Goal: Task Accomplishment & Management: Complete application form

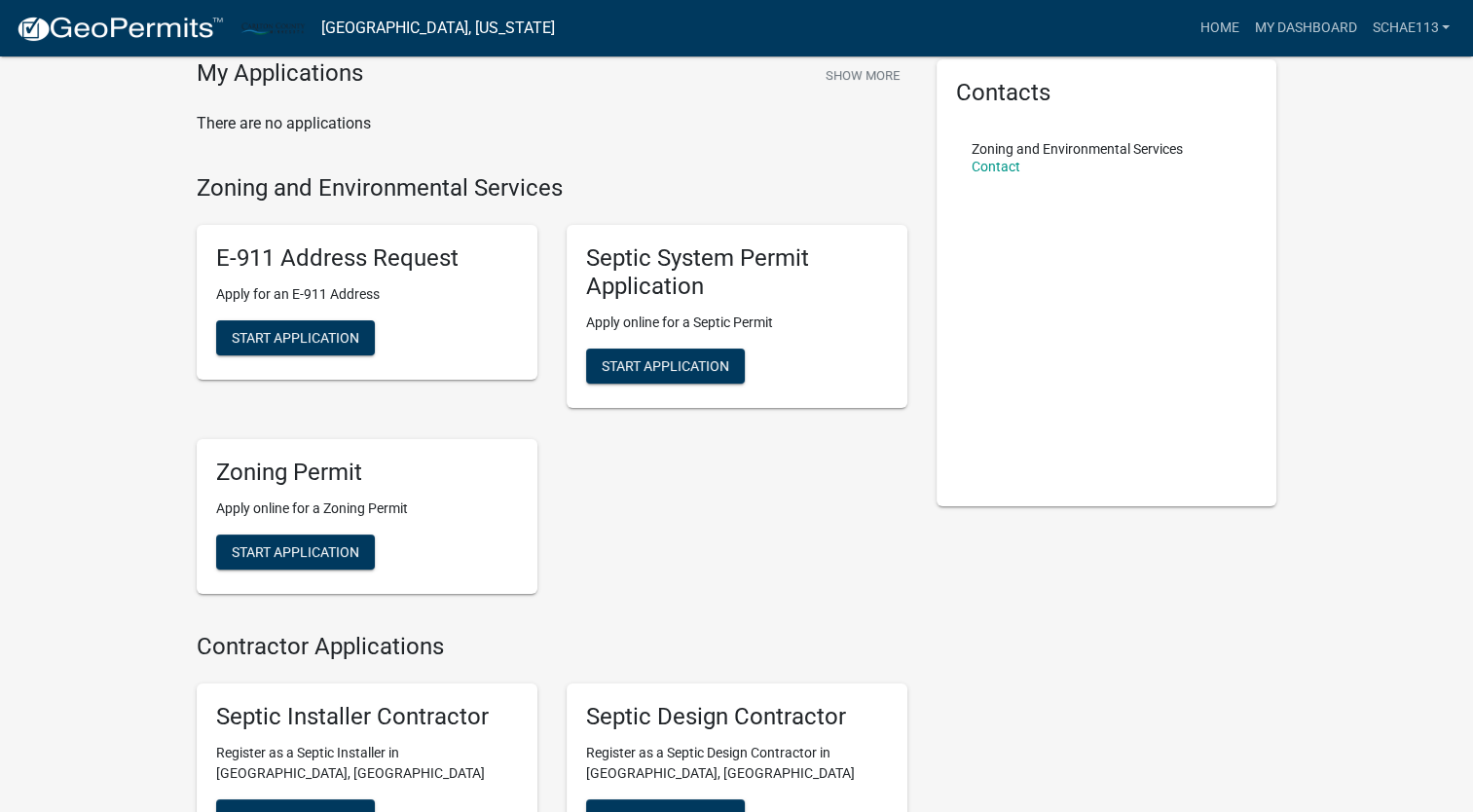
scroll to position [97, 0]
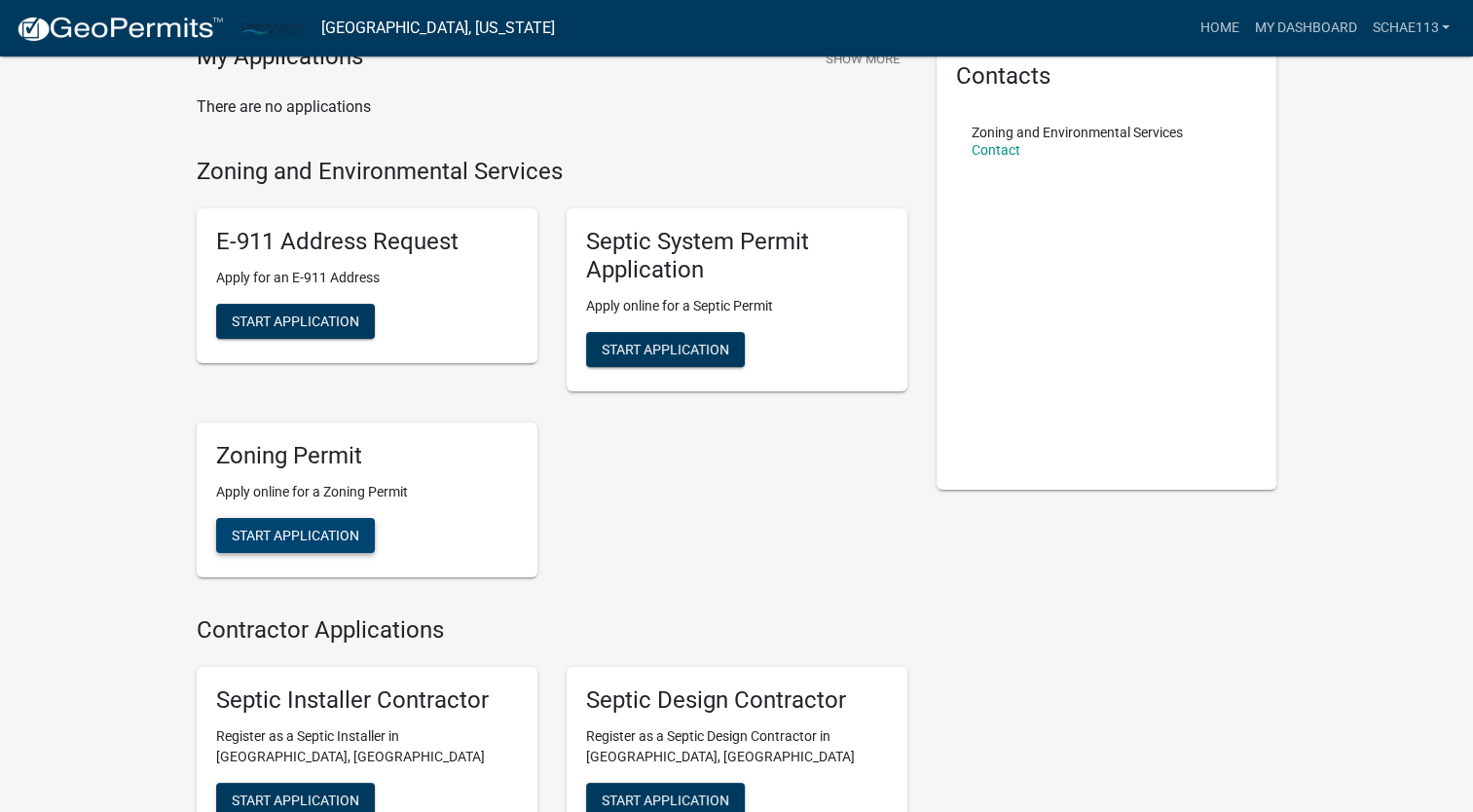
click at [329, 527] on span "Start Application" at bounding box center [296, 534] width 127 height 16
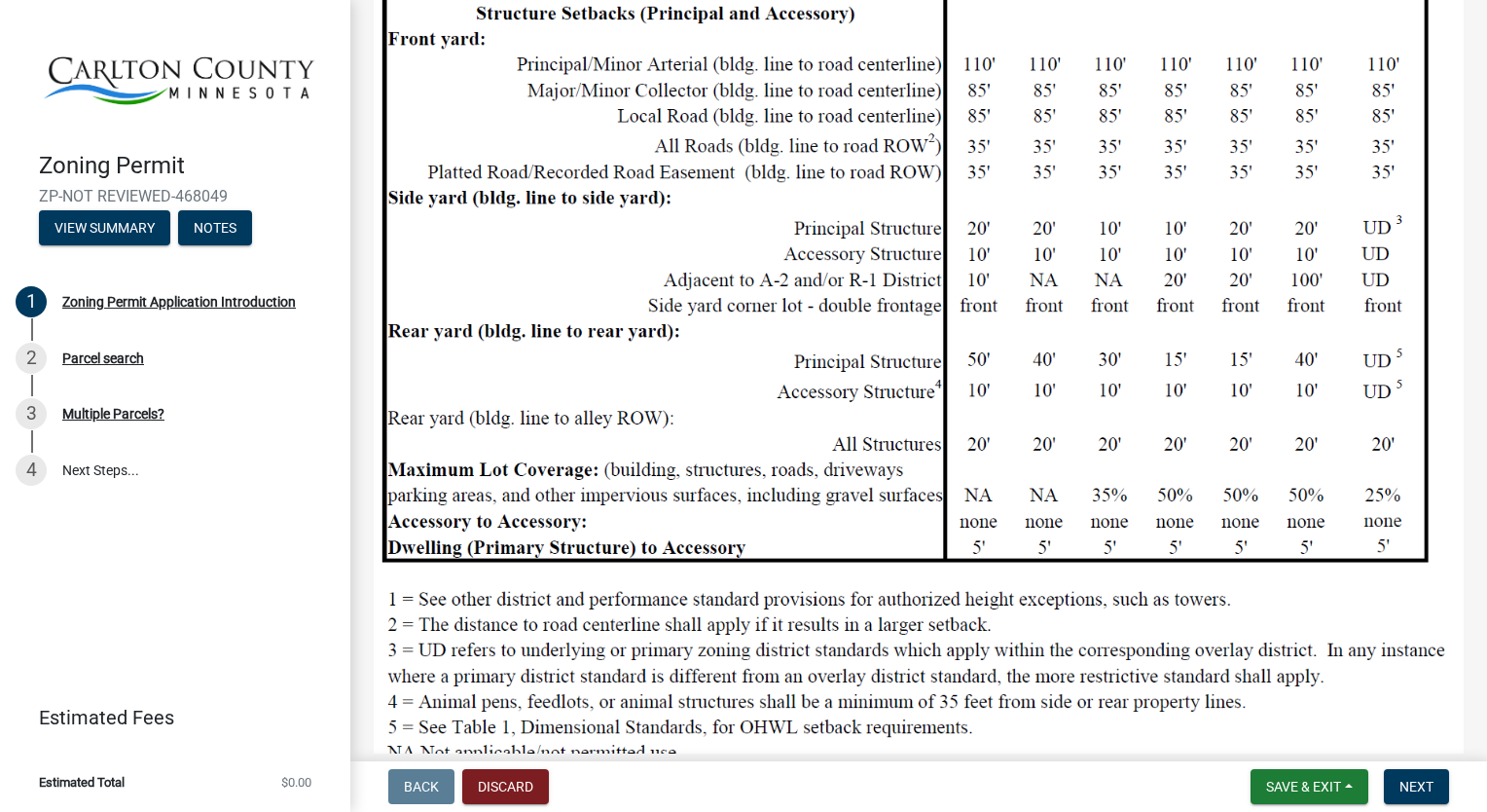
scroll to position [2015, 0]
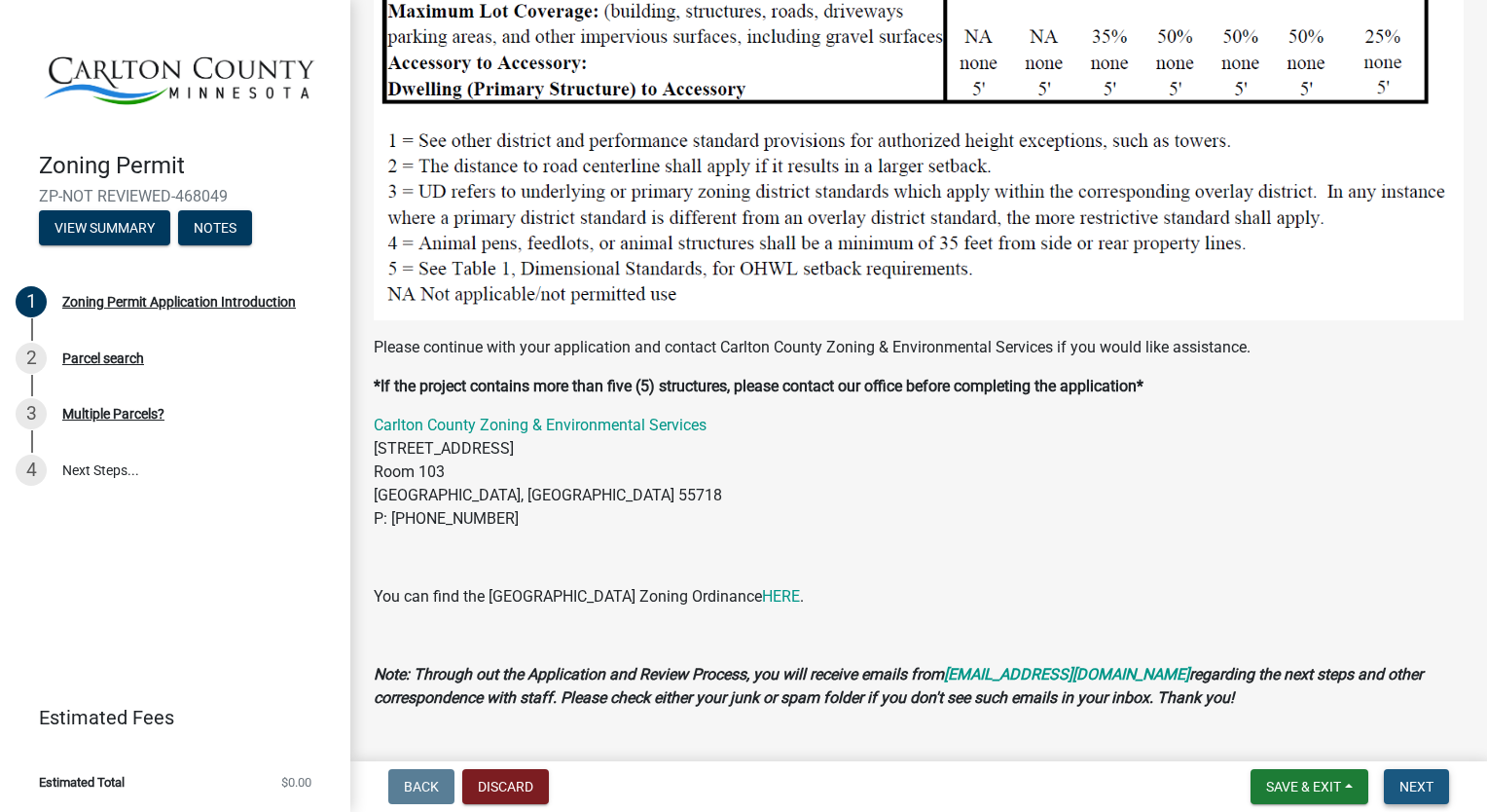
click at [1421, 786] on span "Next" at bounding box center [1416, 787] width 34 height 16
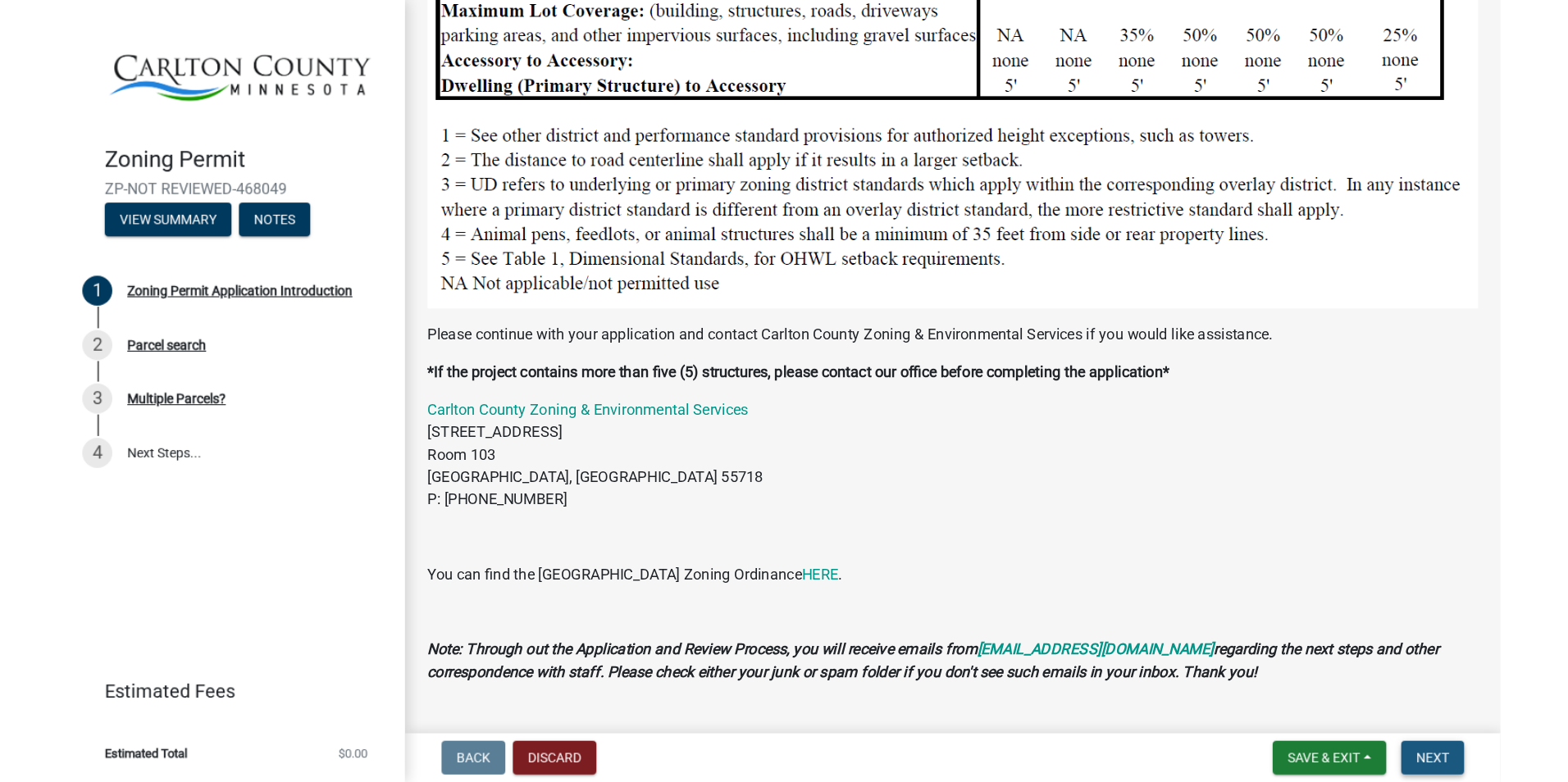
scroll to position [0, 0]
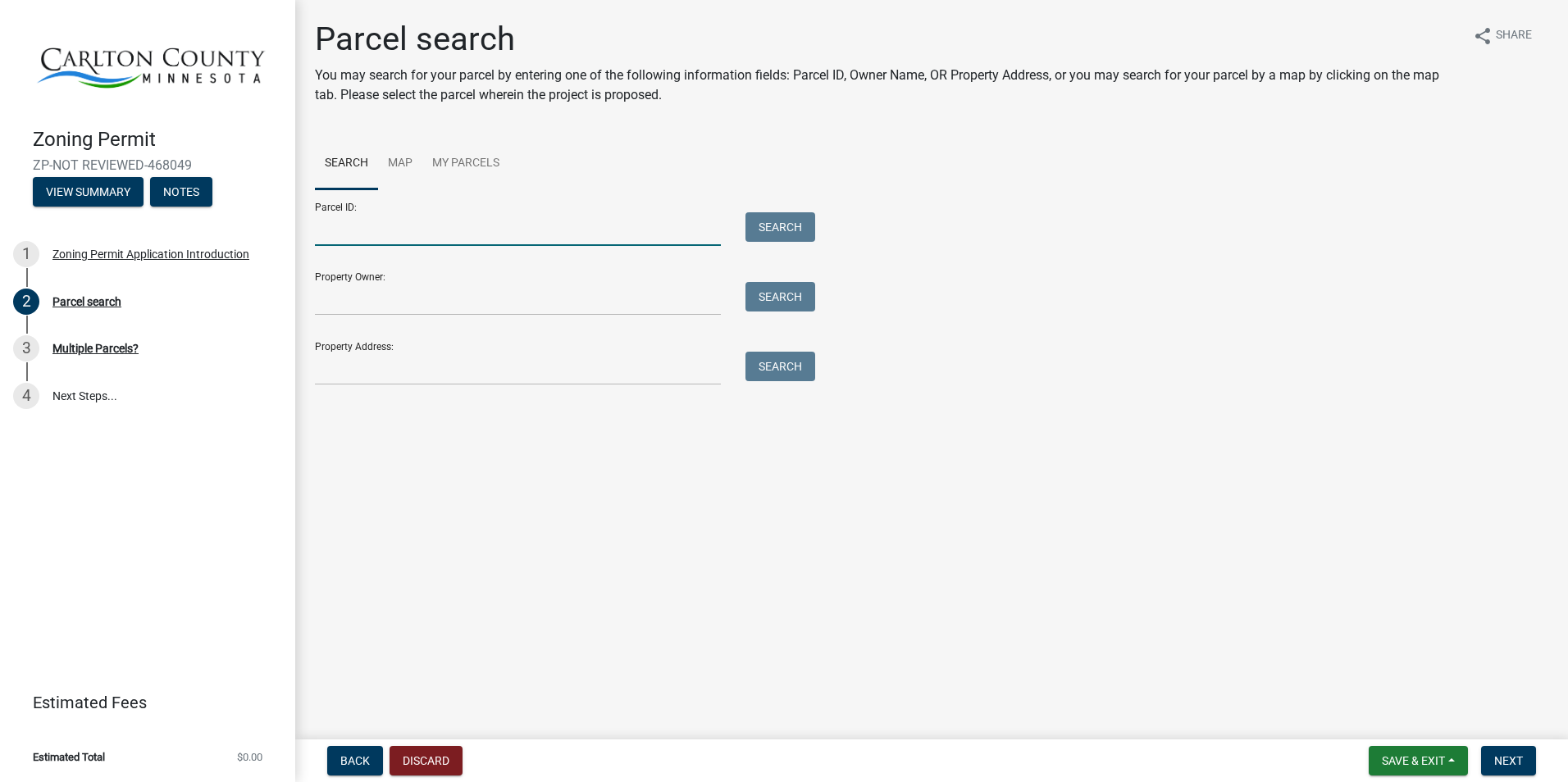
click at [357, 232] on input "Parcel ID:" at bounding box center [518, 229] width 406 height 34
click at [391, 231] on input "Parcel ID:" at bounding box center [518, 229] width 406 height 34
paste input "66-016-1790"
type input "66-016-1790"
click at [759, 222] on button "Search" at bounding box center [780, 227] width 70 height 30
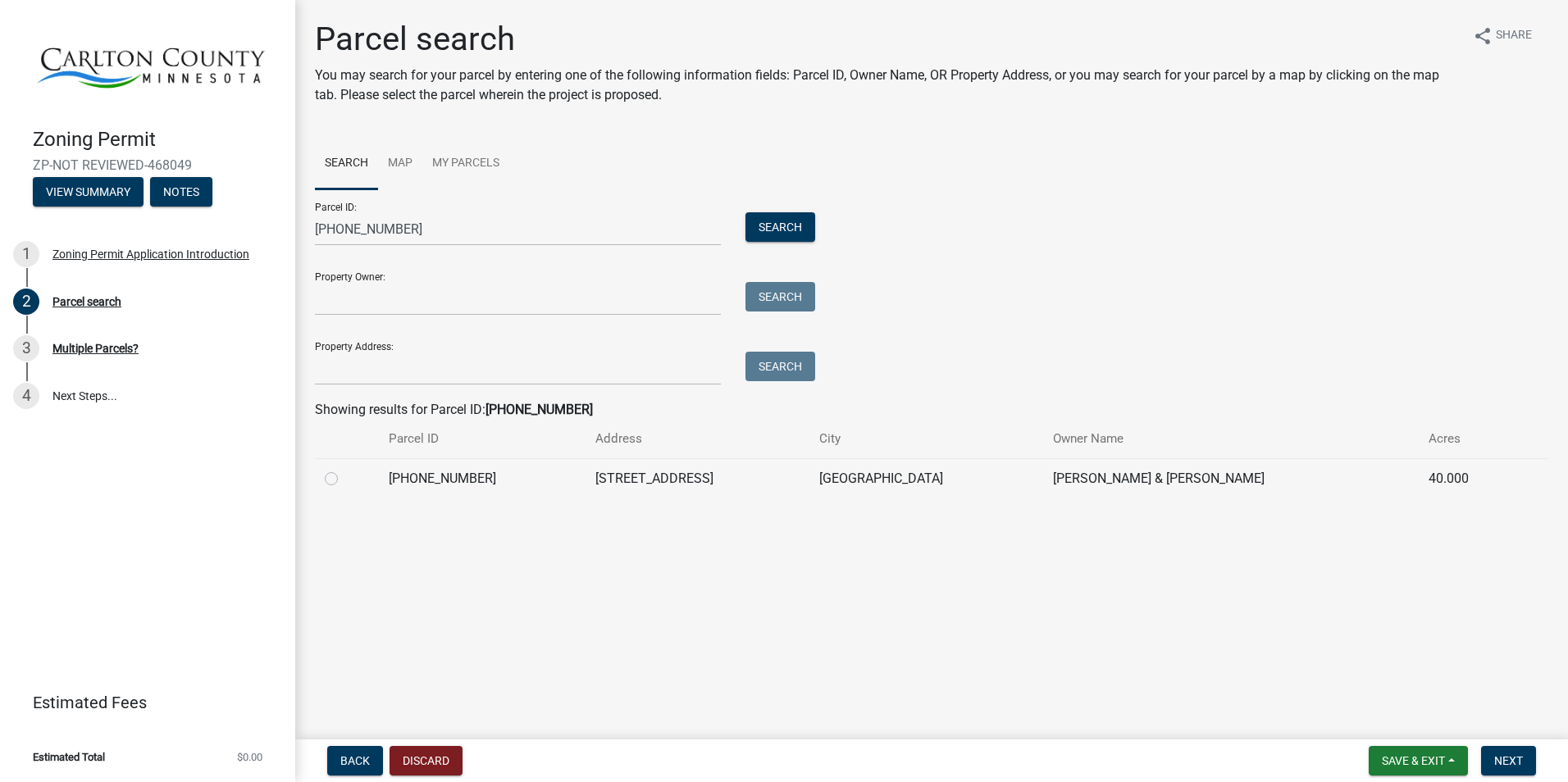
click at [345, 469] on label at bounding box center [345, 469] width 0 height 0
click at [345, 480] on input "radio" at bounding box center [350, 474] width 11 height 11
radio input "true"
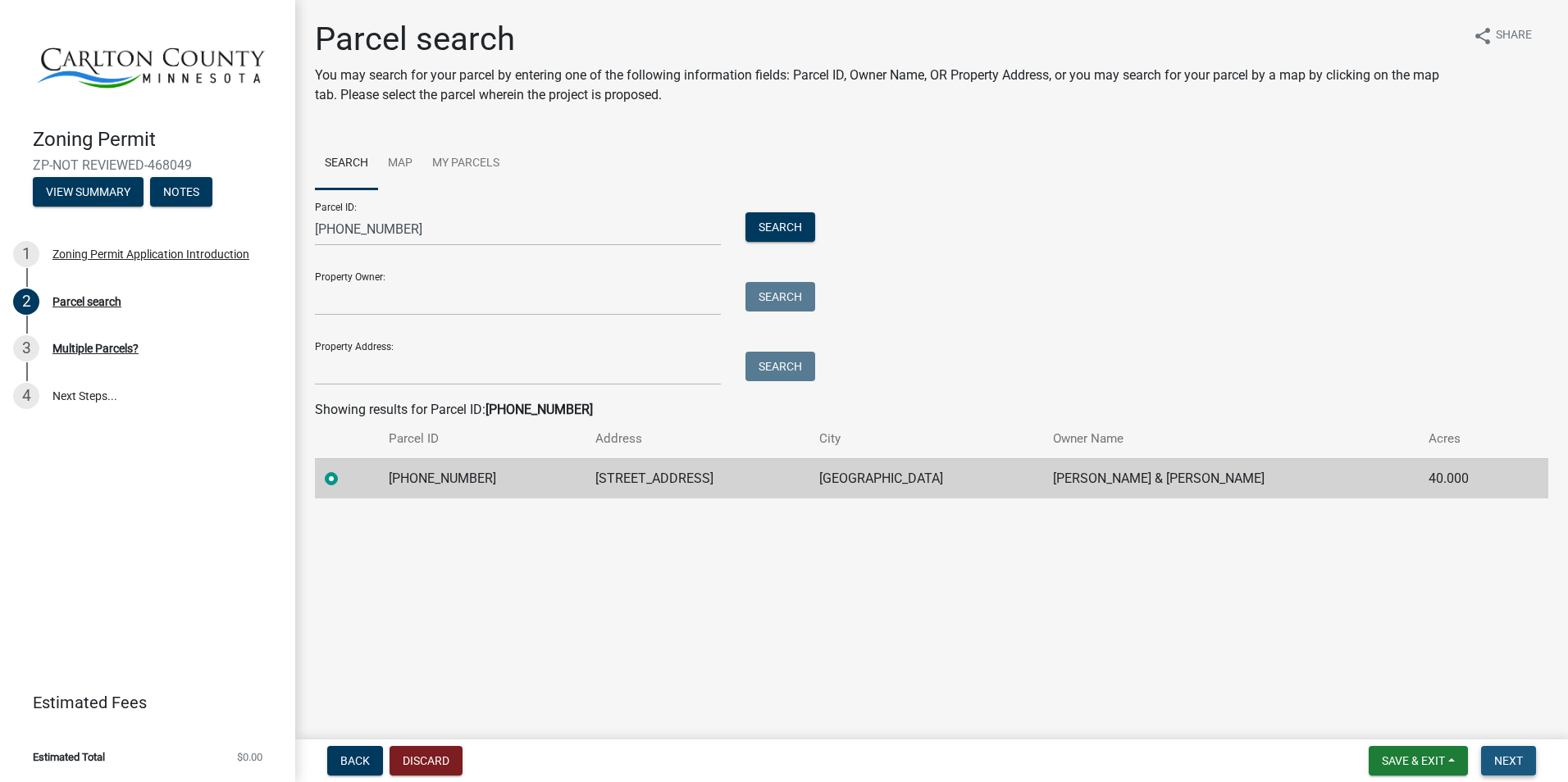
click at [1240, 683] on span "Next" at bounding box center [1508, 761] width 29 height 13
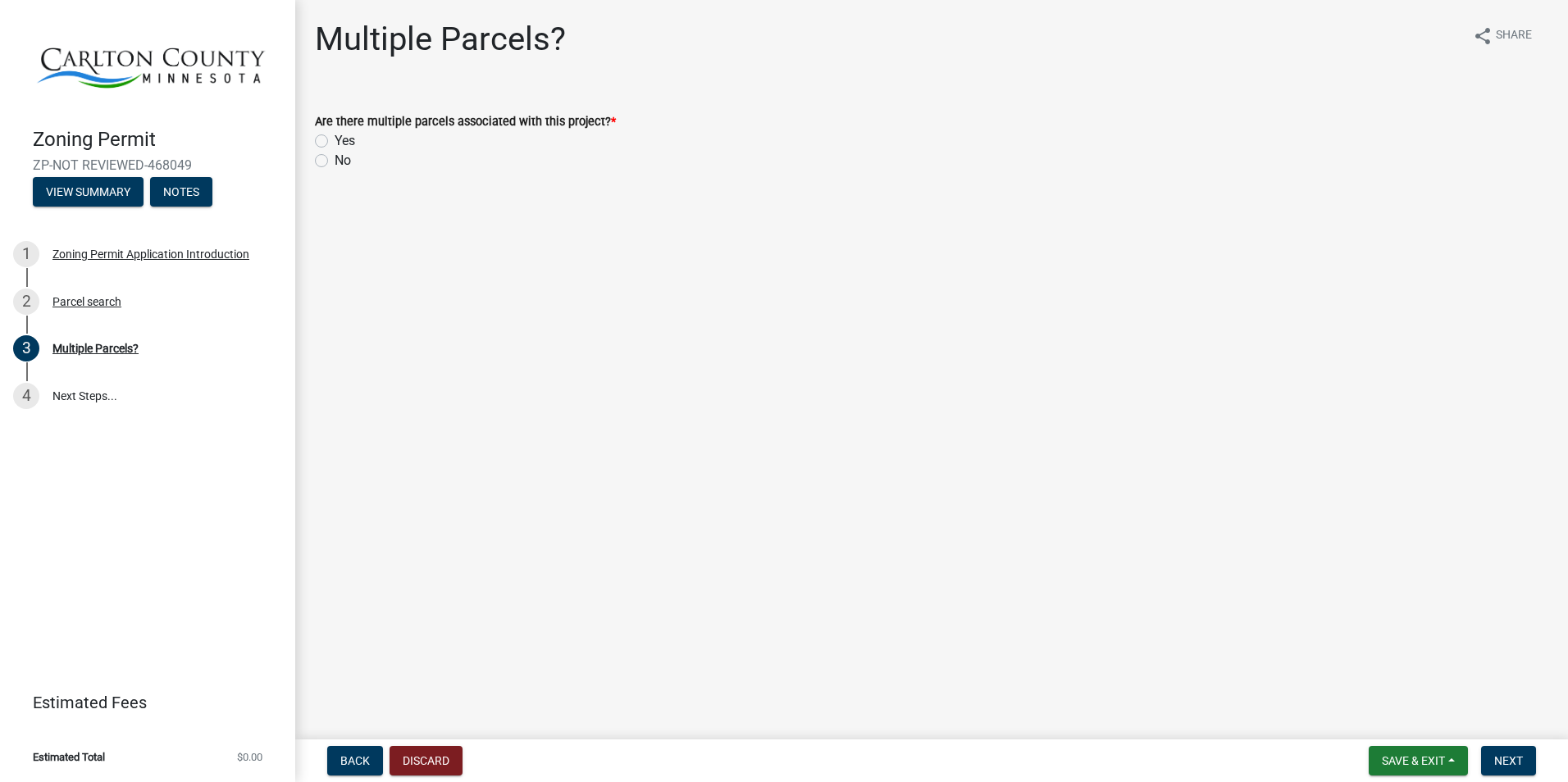
click at [335, 162] on label "No" at bounding box center [343, 161] width 16 height 20
click at [335, 162] on input "No" at bounding box center [340, 156] width 11 height 11
radio input "true"
click at [1240, 683] on span "Next" at bounding box center [1508, 761] width 29 height 13
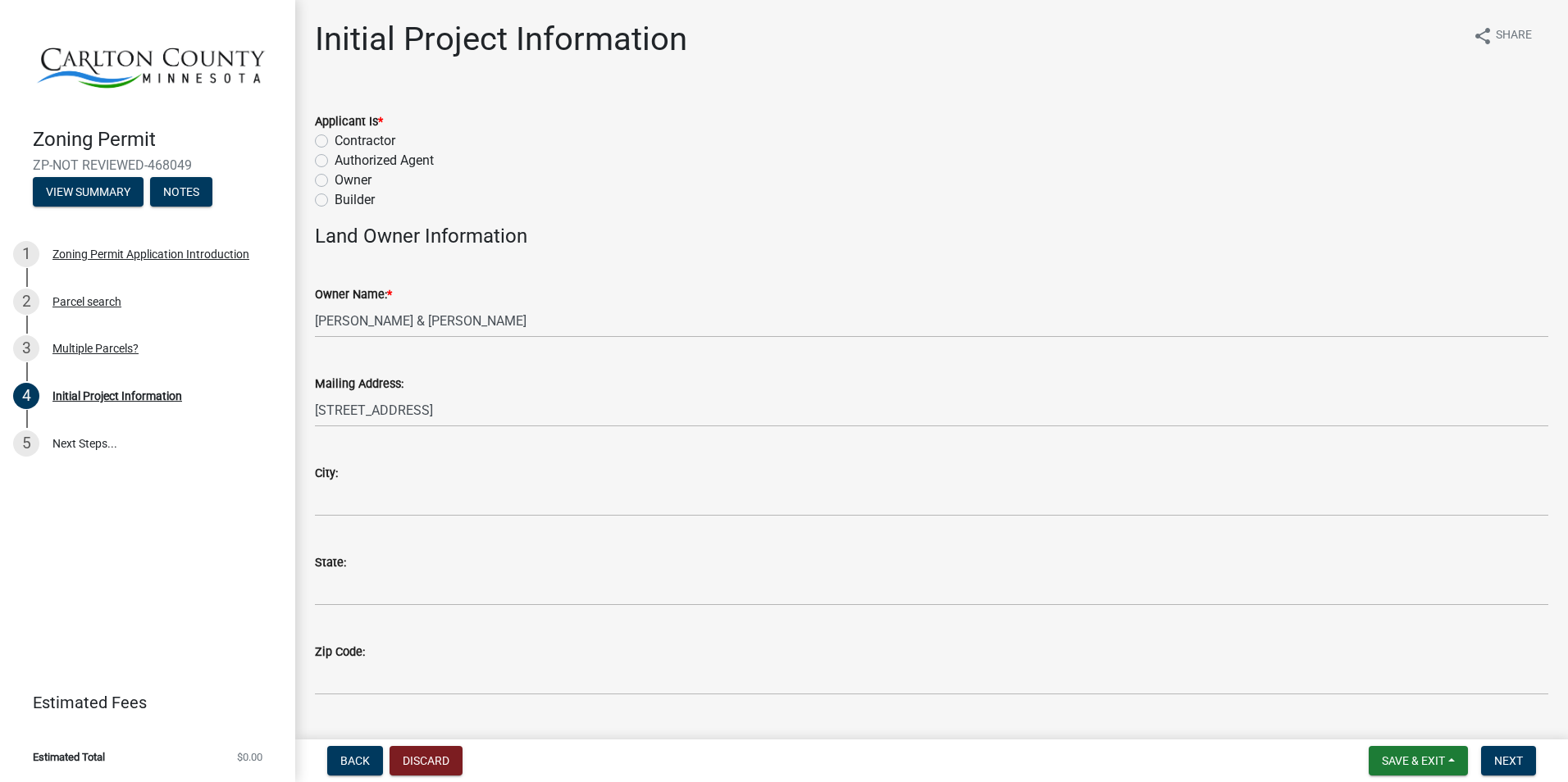
click at [333, 143] on div "Contractor" at bounding box center [932, 141] width 1233 height 20
click at [335, 140] on label "Contractor" at bounding box center [365, 141] width 61 height 20
click at [335, 140] on input "Contractor" at bounding box center [340, 136] width 11 height 11
radio input "true"
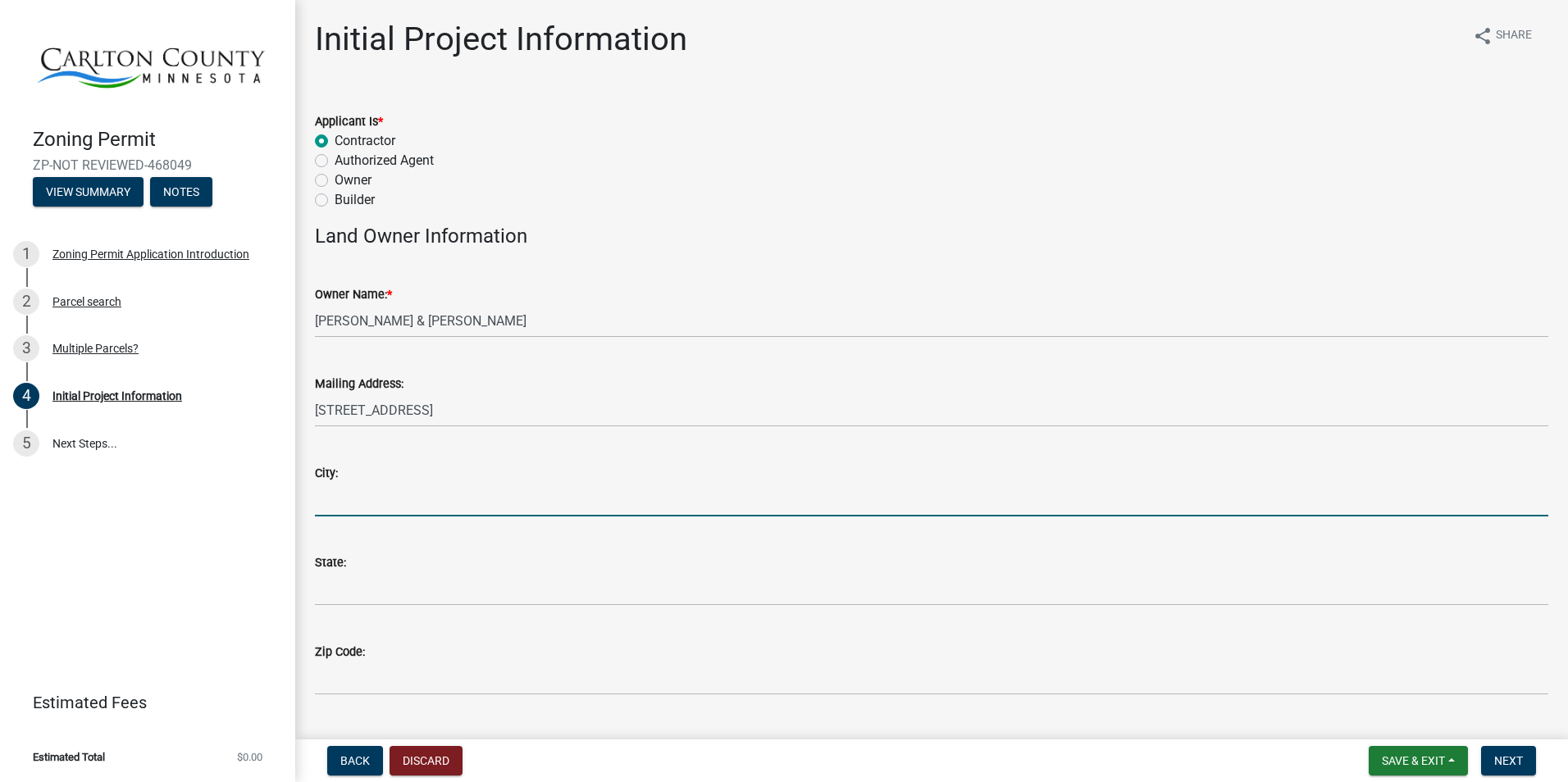
click at [367, 503] on input "City:" at bounding box center [932, 499] width 1233 height 34
type input "Moose Lake"
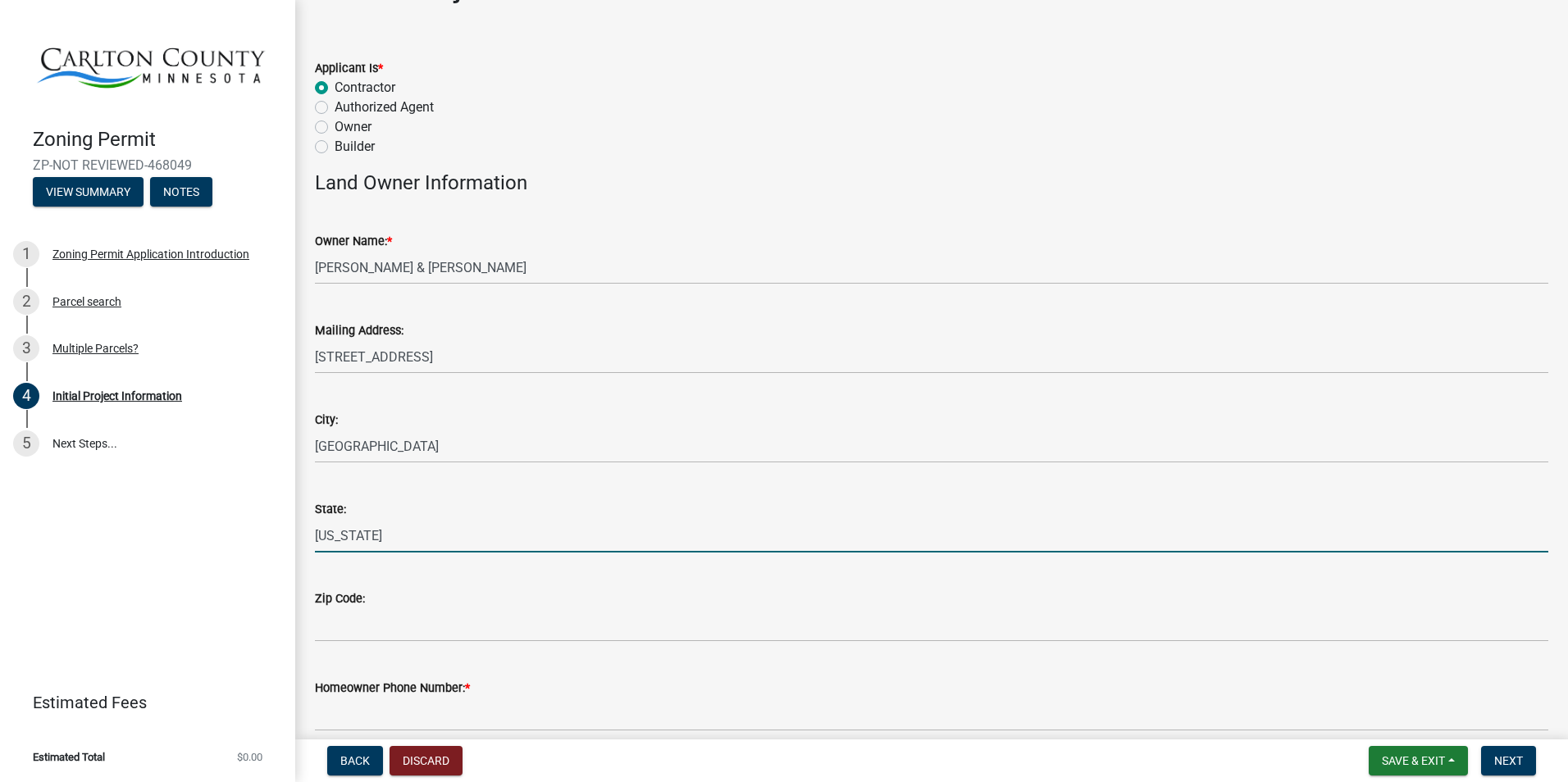
scroll to position [82, 0]
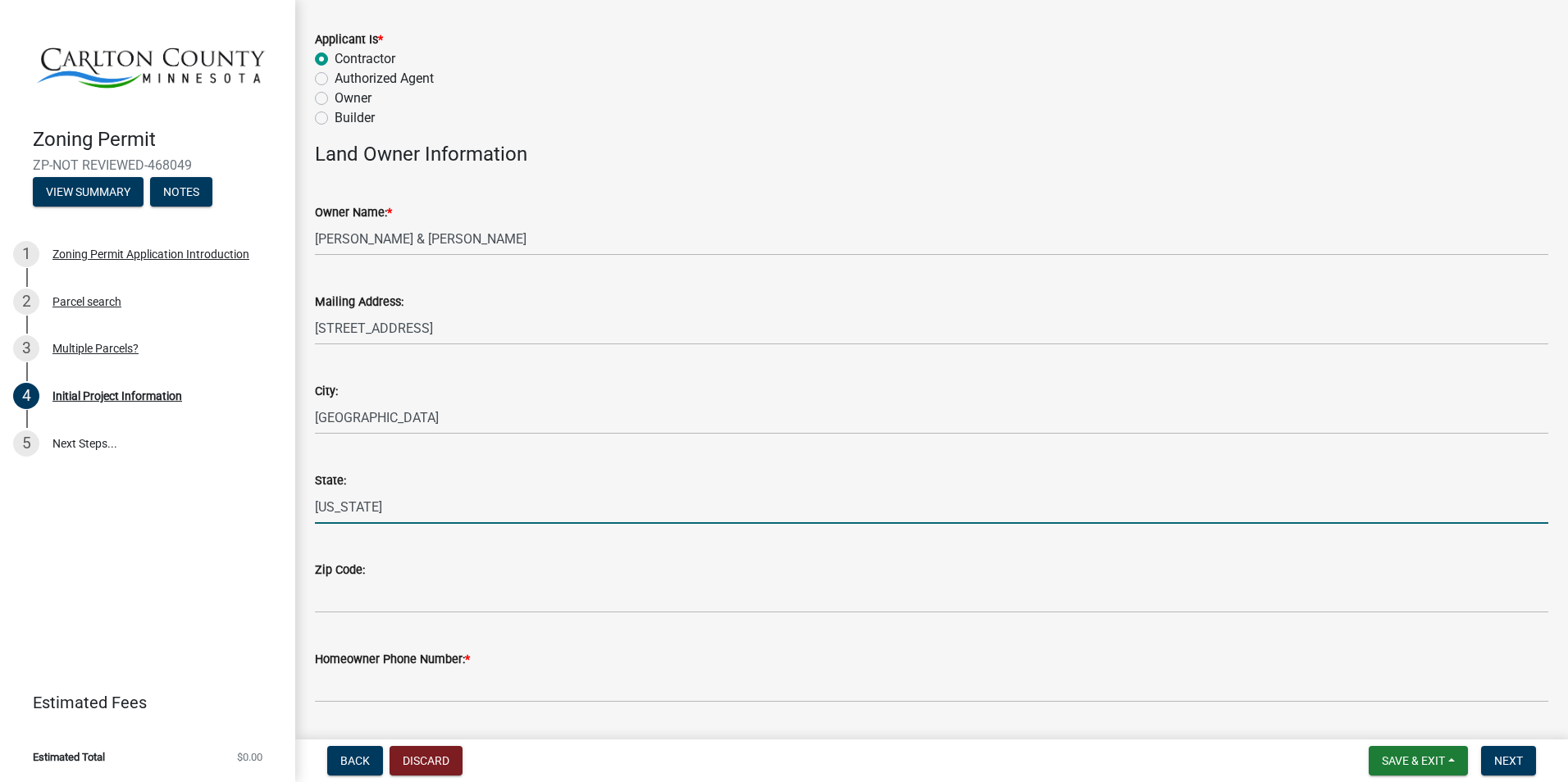
type input "[US_STATE]"
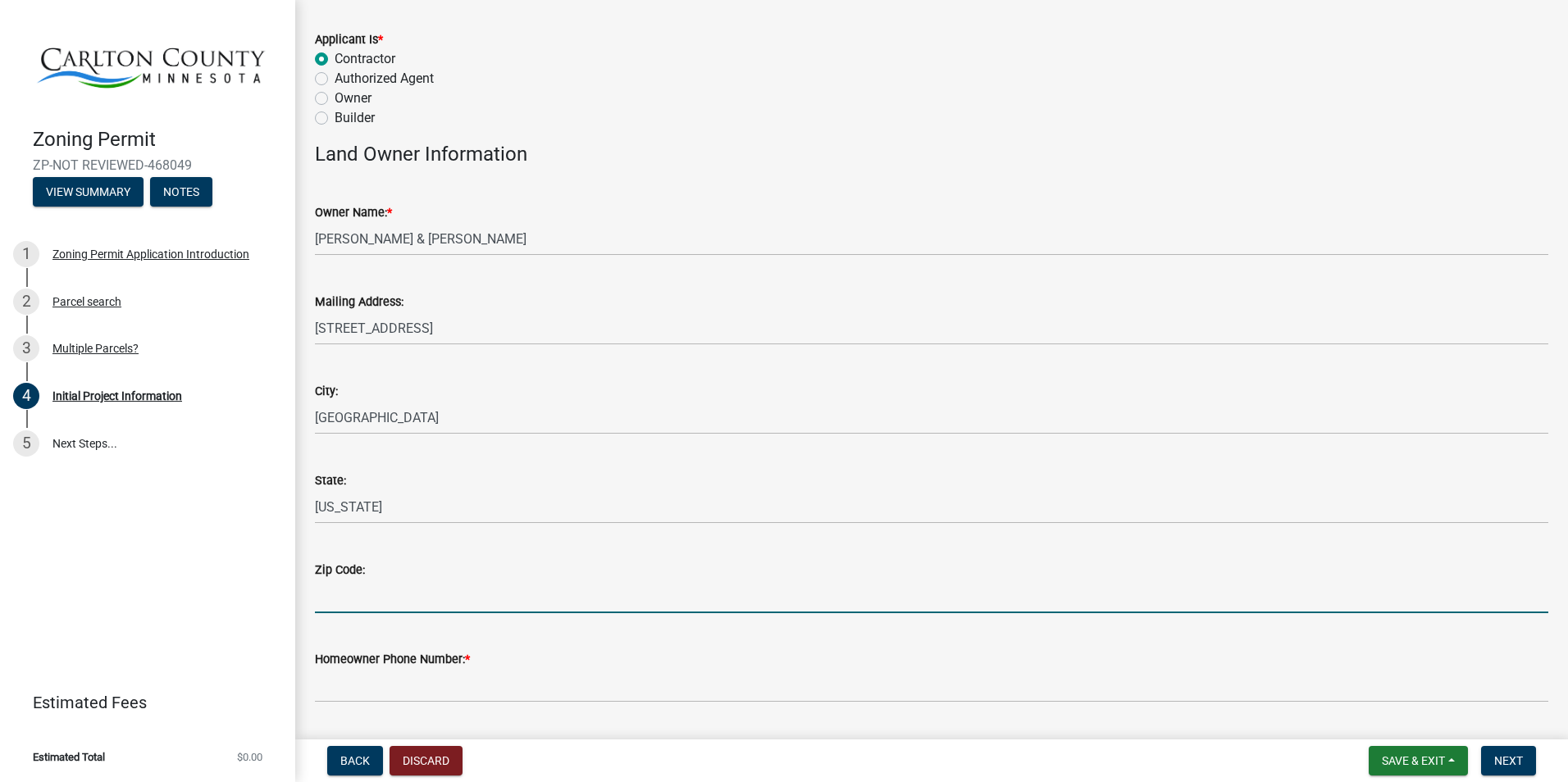
click at [561, 584] on input "Zip Code:" at bounding box center [932, 596] width 1233 height 34
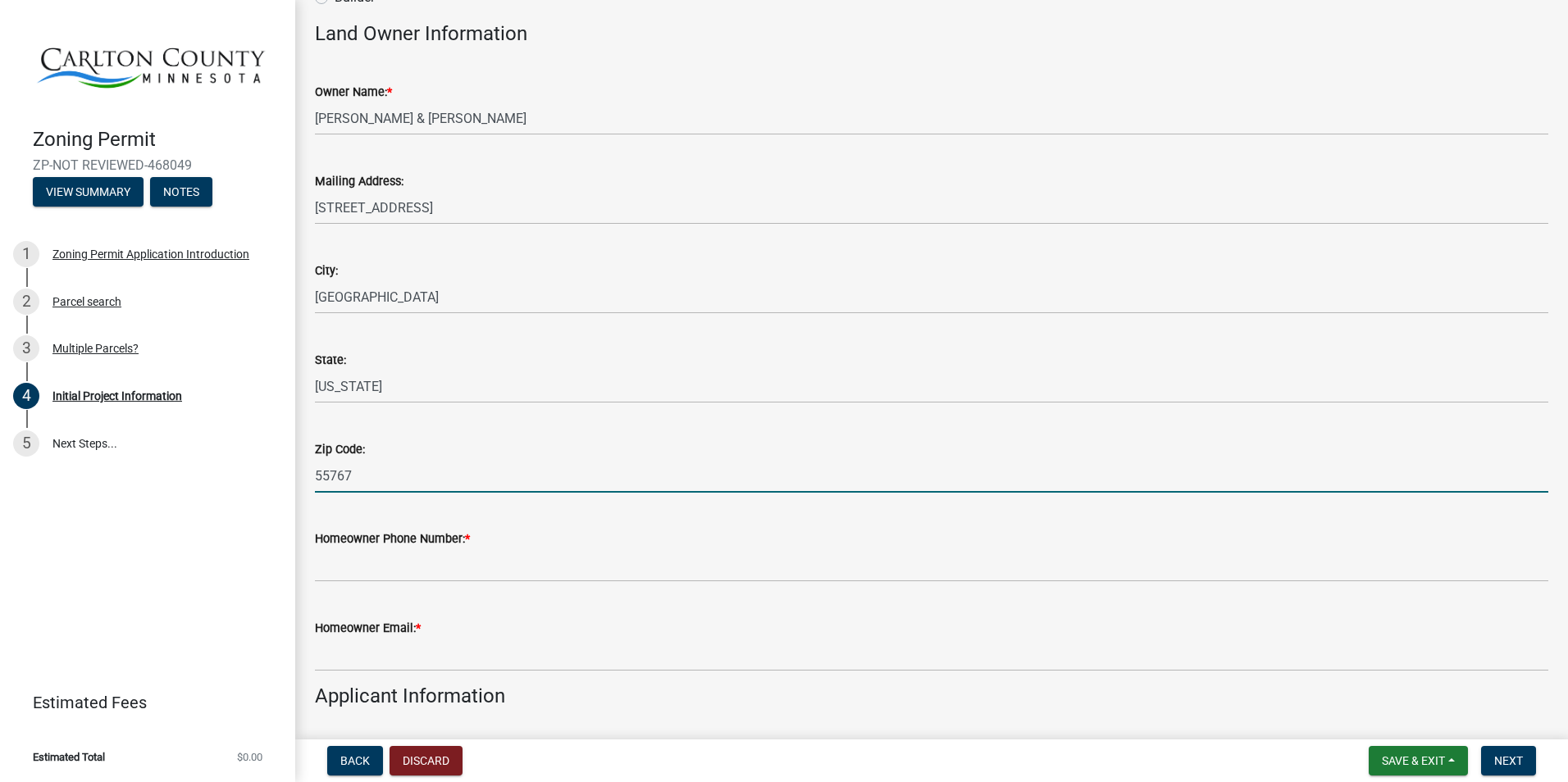
scroll to position [246, 0]
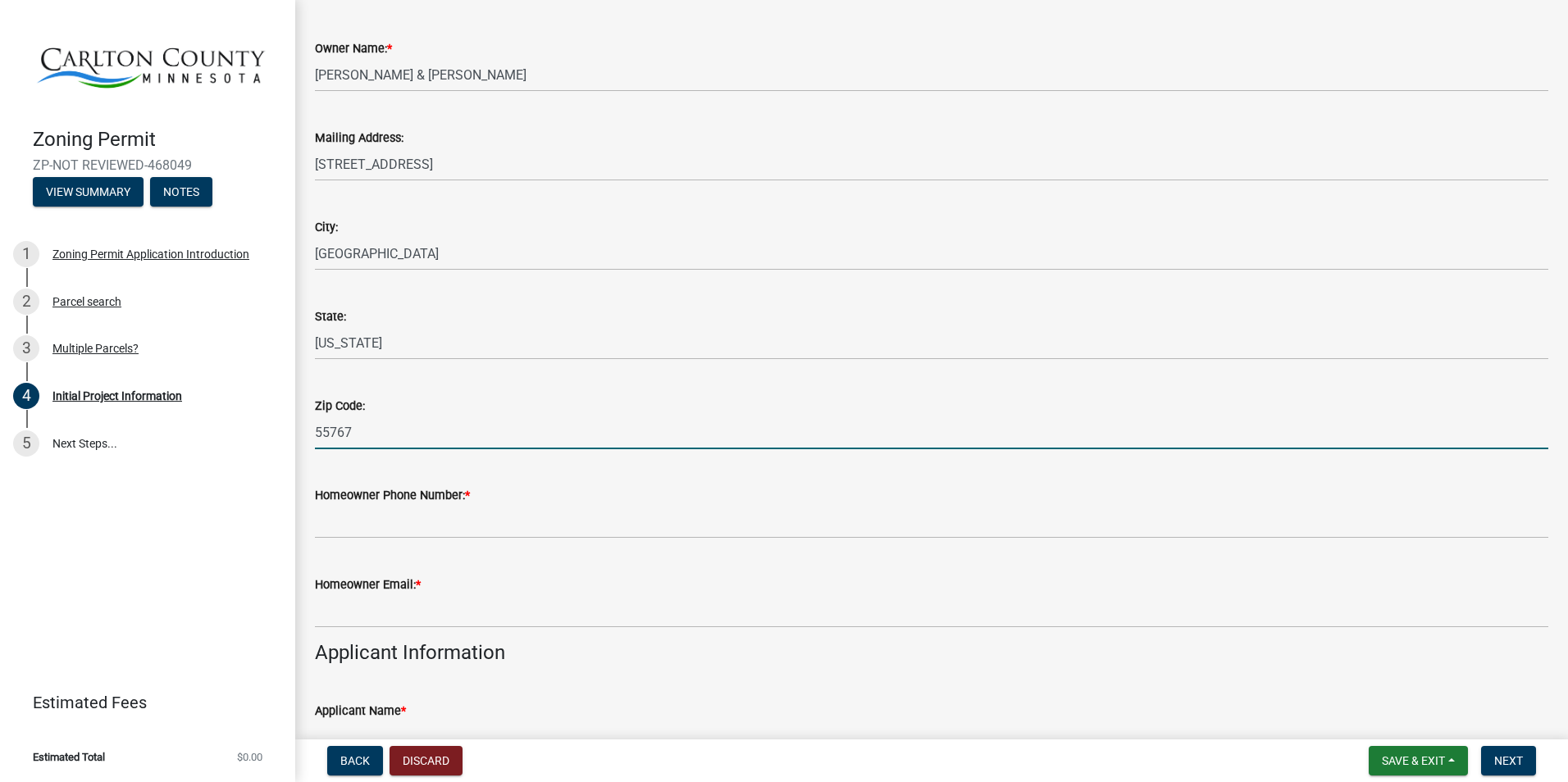
type input "55767"
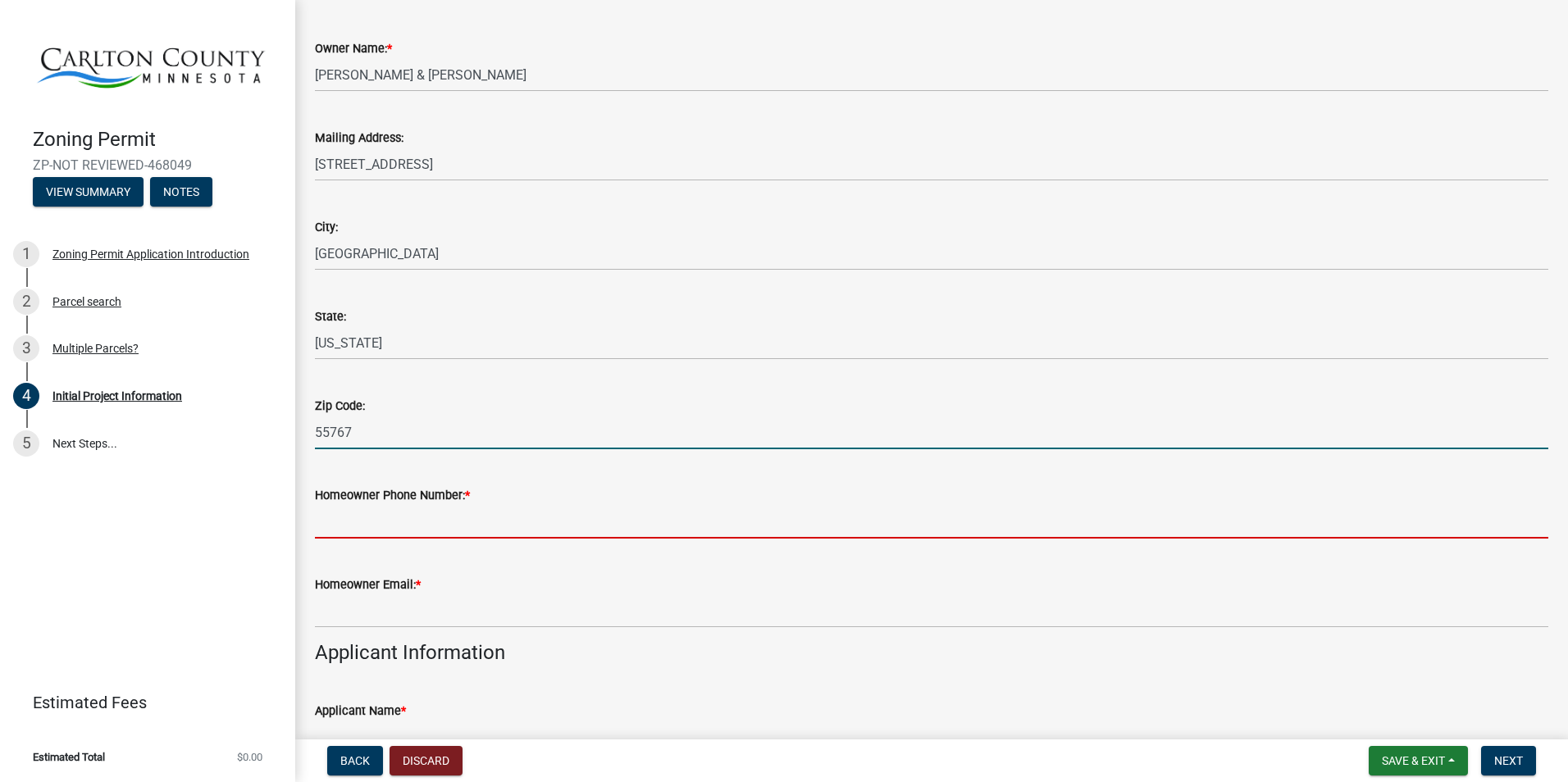
click at [425, 523] on input "Homeowner Phone Number: *" at bounding box center [932, 522] width 1233 height 34
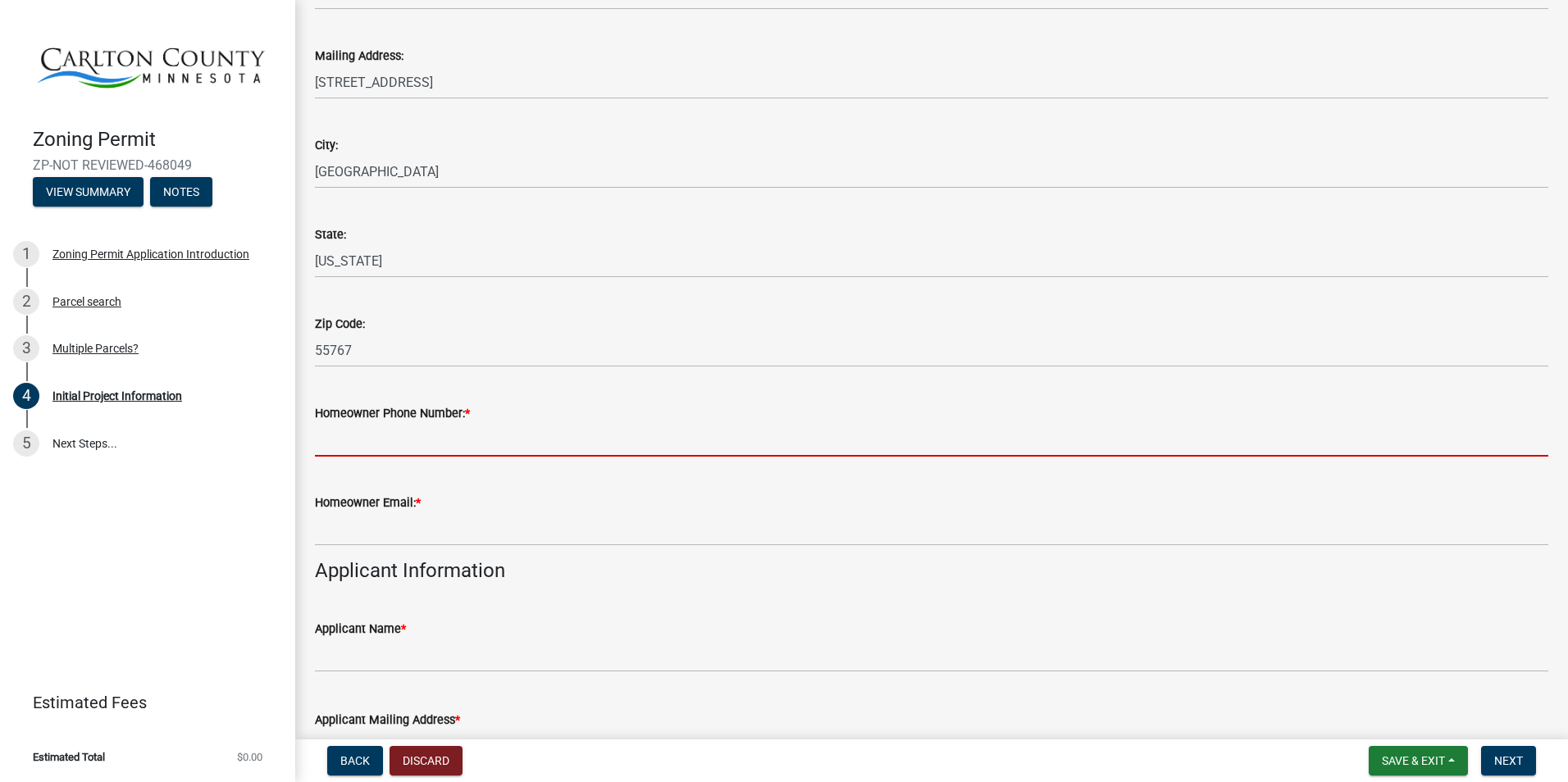
scroll to position [410, 0]
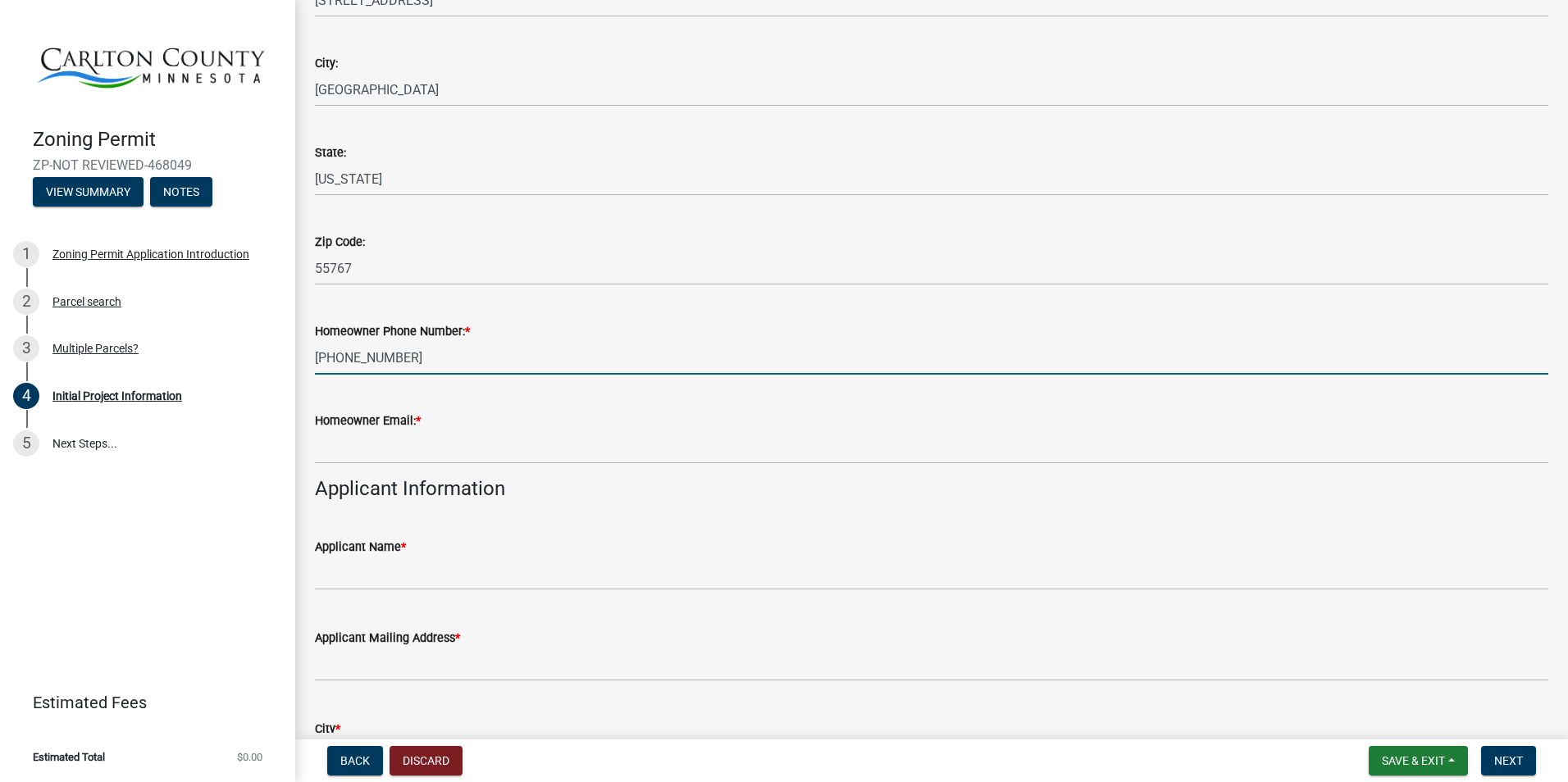
type input "218-591-9395"
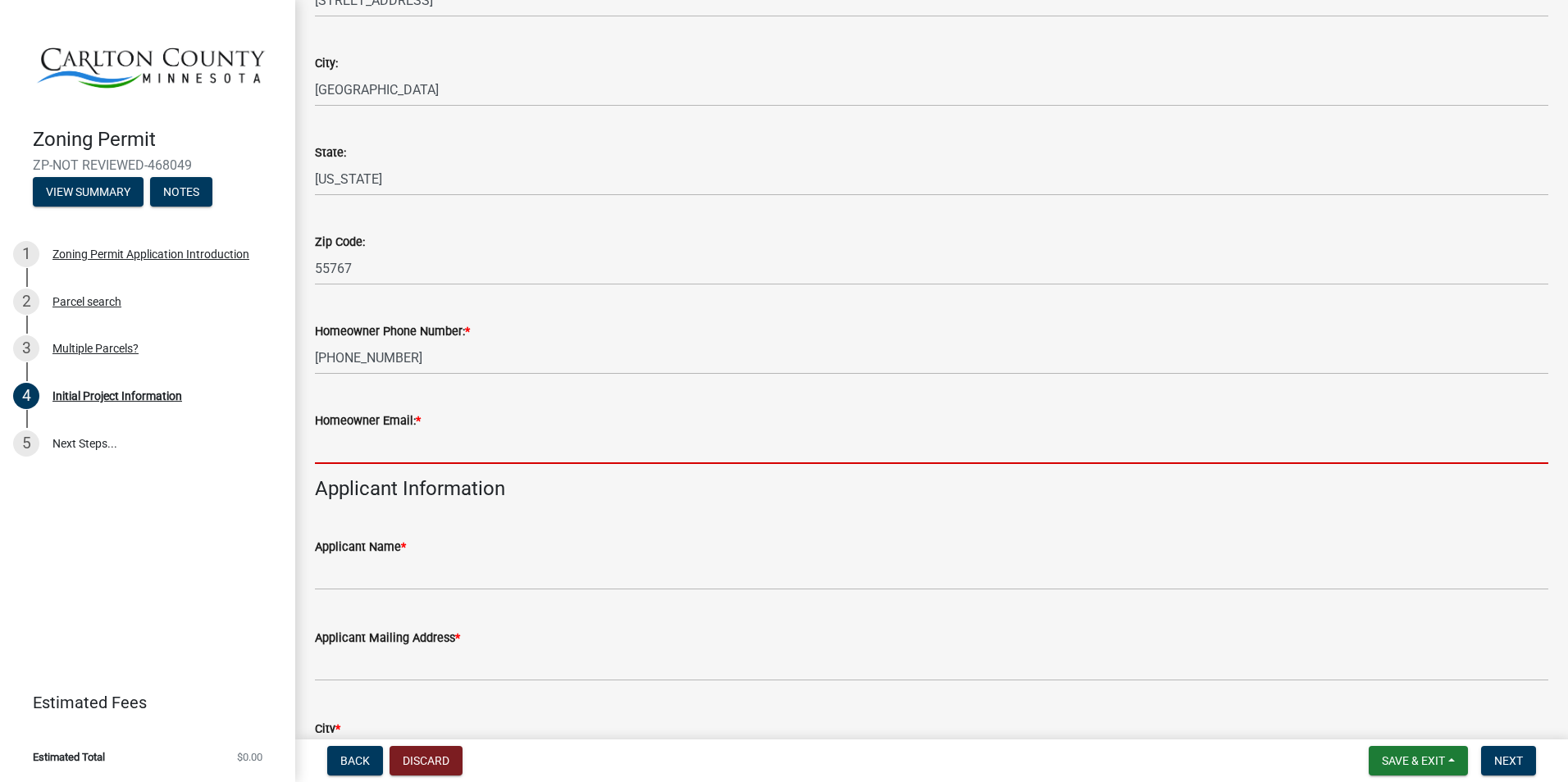
click at [463, 452] on input "Homeowner Email: *" at bounding box center [932, 447] width 1233 height 34
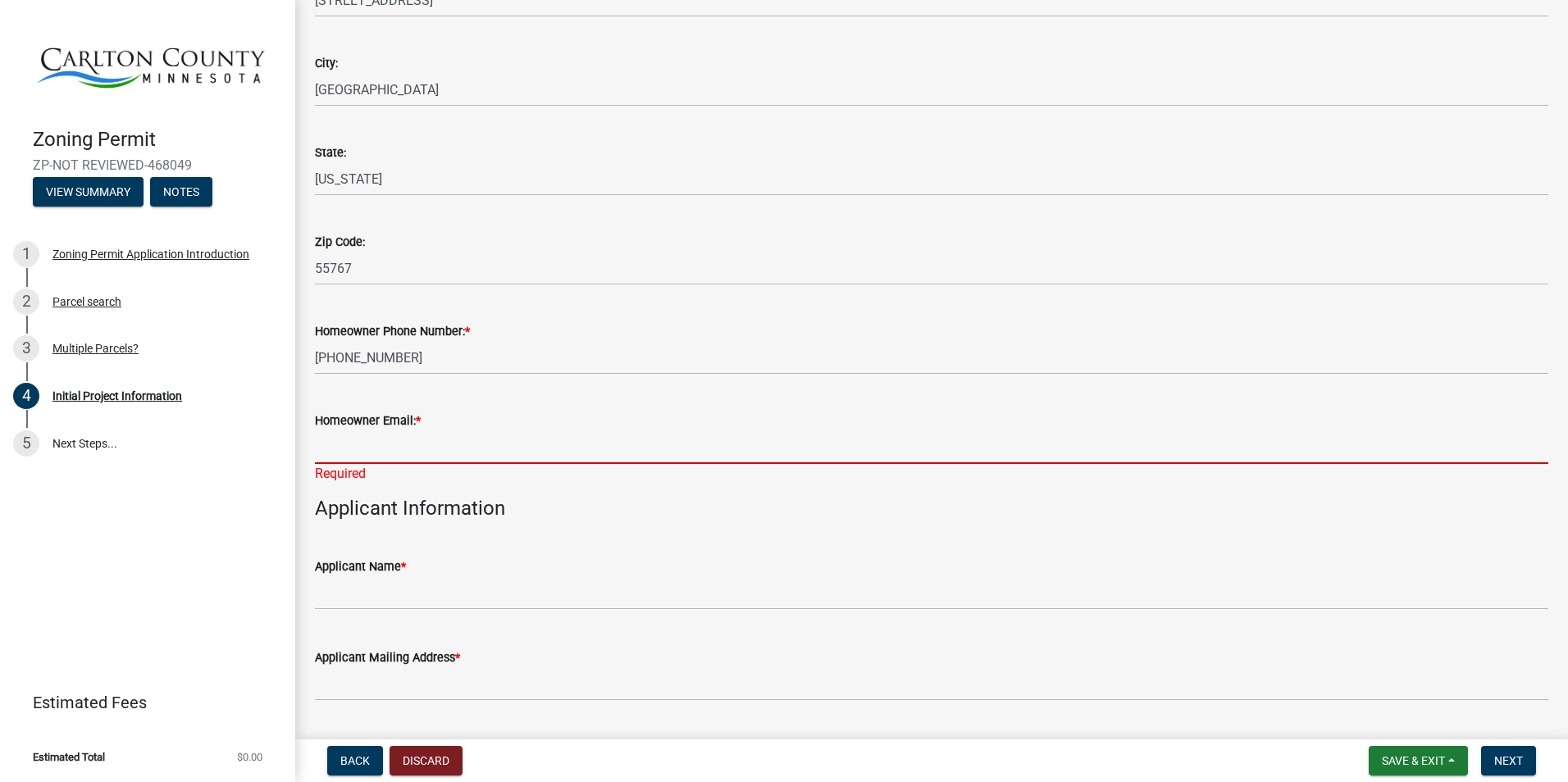
click at [387, 440] on input "Homeowner Email: *" at bounding box center [932, 447] width 1233 height 34
paste input "pederson.jim2@gmail.com"
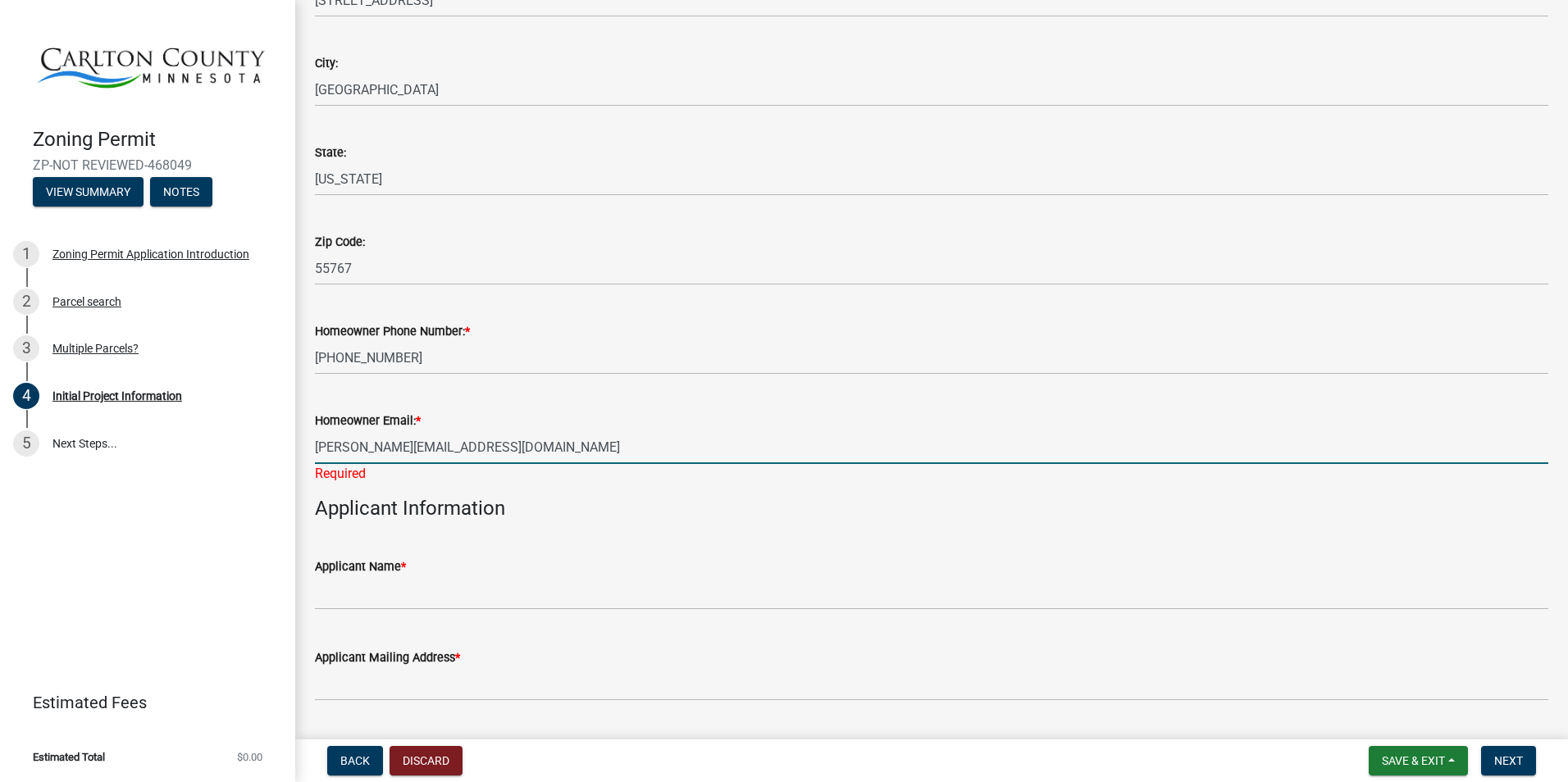
type input "pederson.jim2@gmail.com"
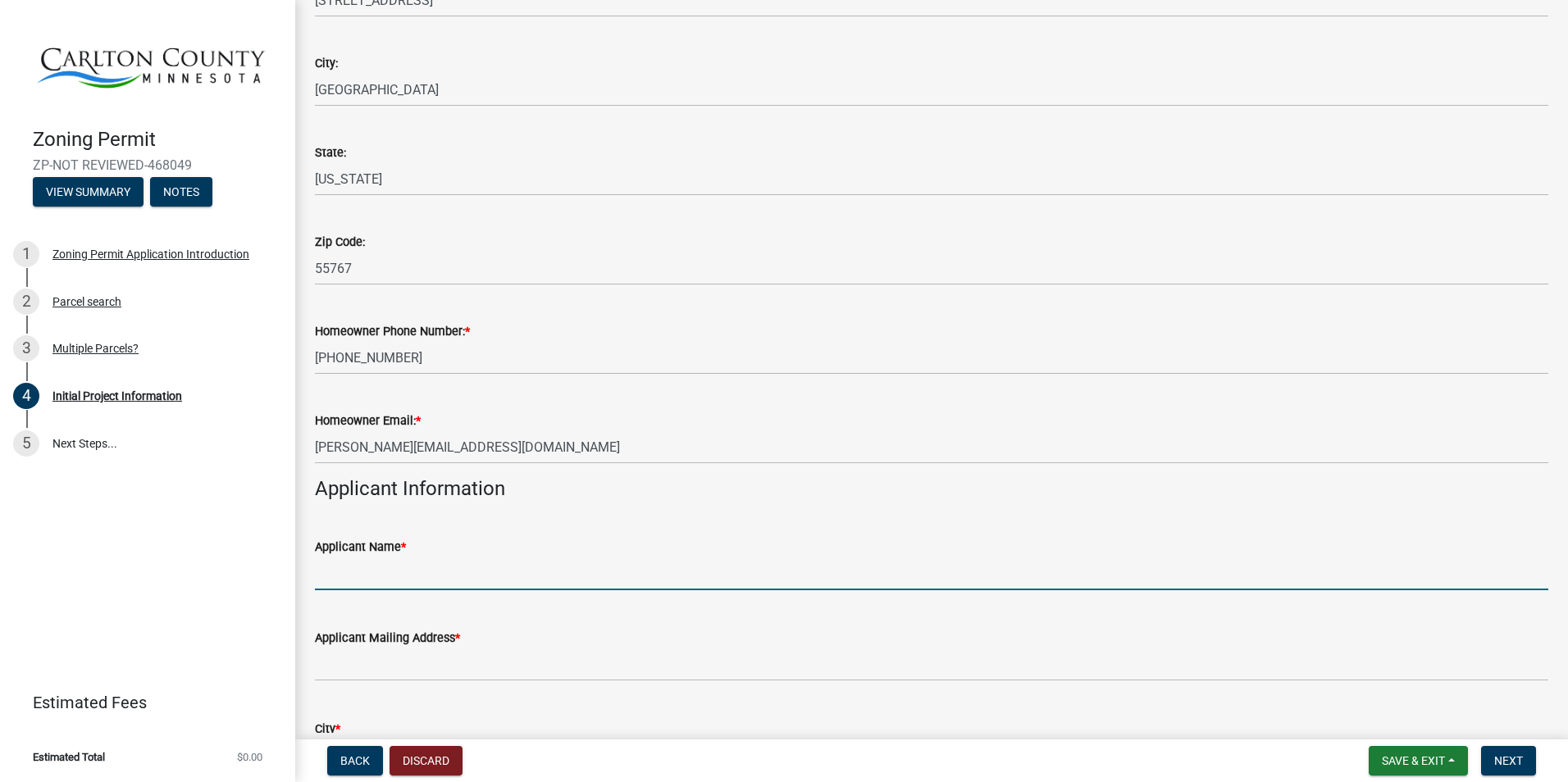
click at [420, 594] on wm-data-entity-input "Applicant Name *" at bounding box center [932, 560] width 1233 height 91
type input "[PERSON_NAME]"
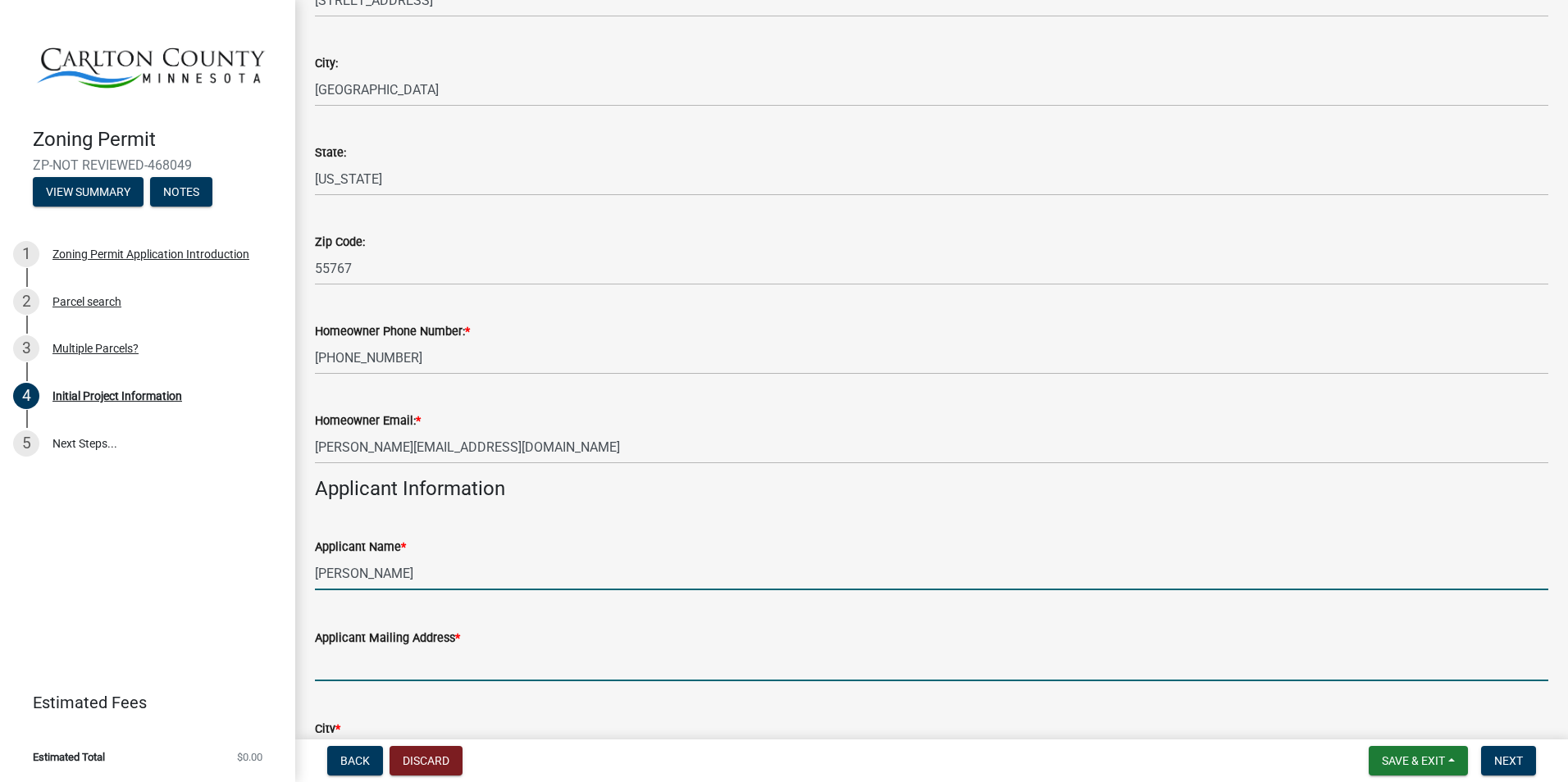
type input "[EMAIL_ADDRESS][DOMAIN_NAME]"
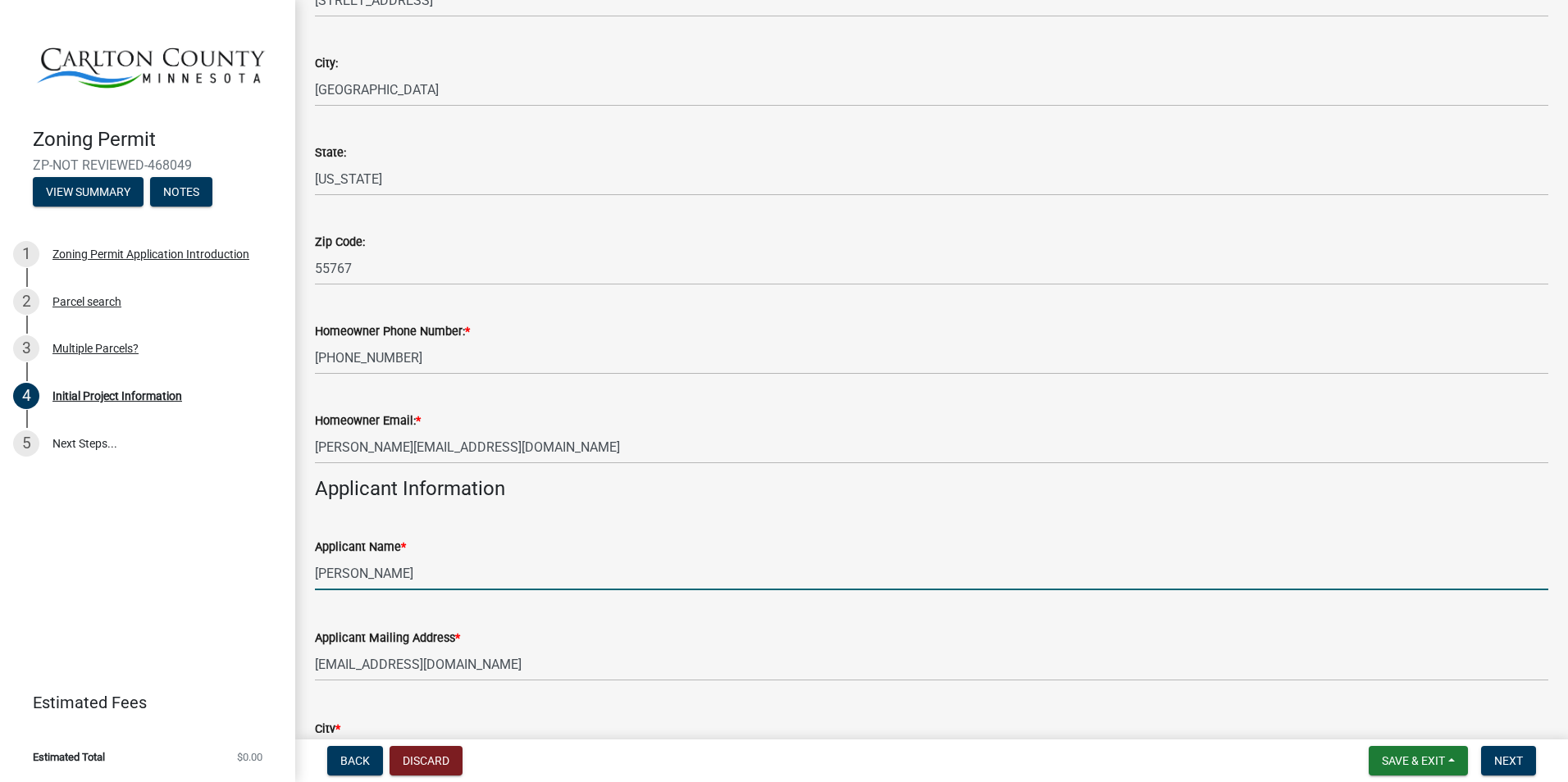
type input "[PERSON_NAME]"
type input "[US_STATE]"
type input "55051"
type input "3203392273"
type input "[EMAIL_ADDRESS][DOMAIN_NAME]"
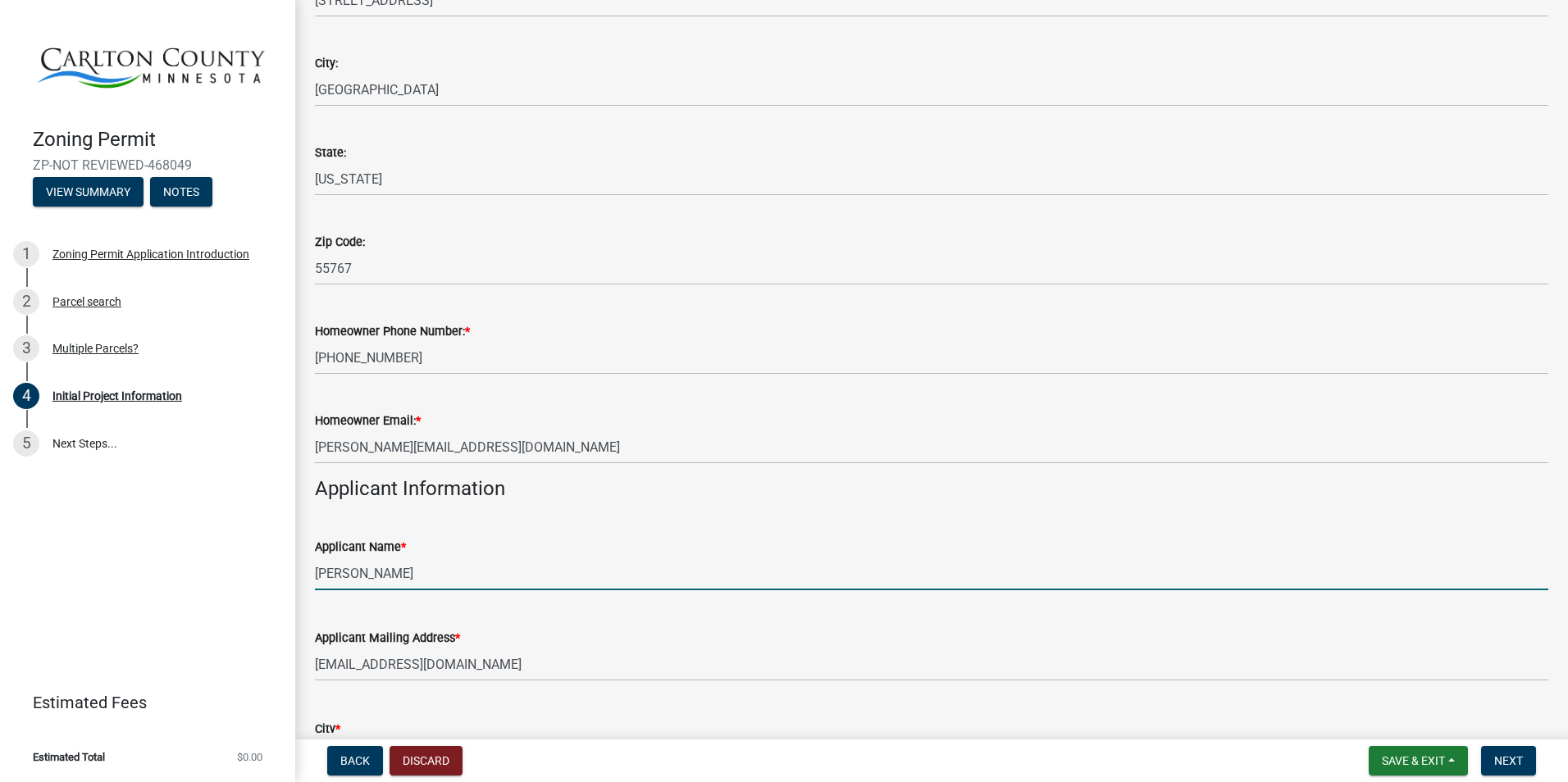
select select "33d21d3a-ebb3-419e-8315-ef7213d04586"
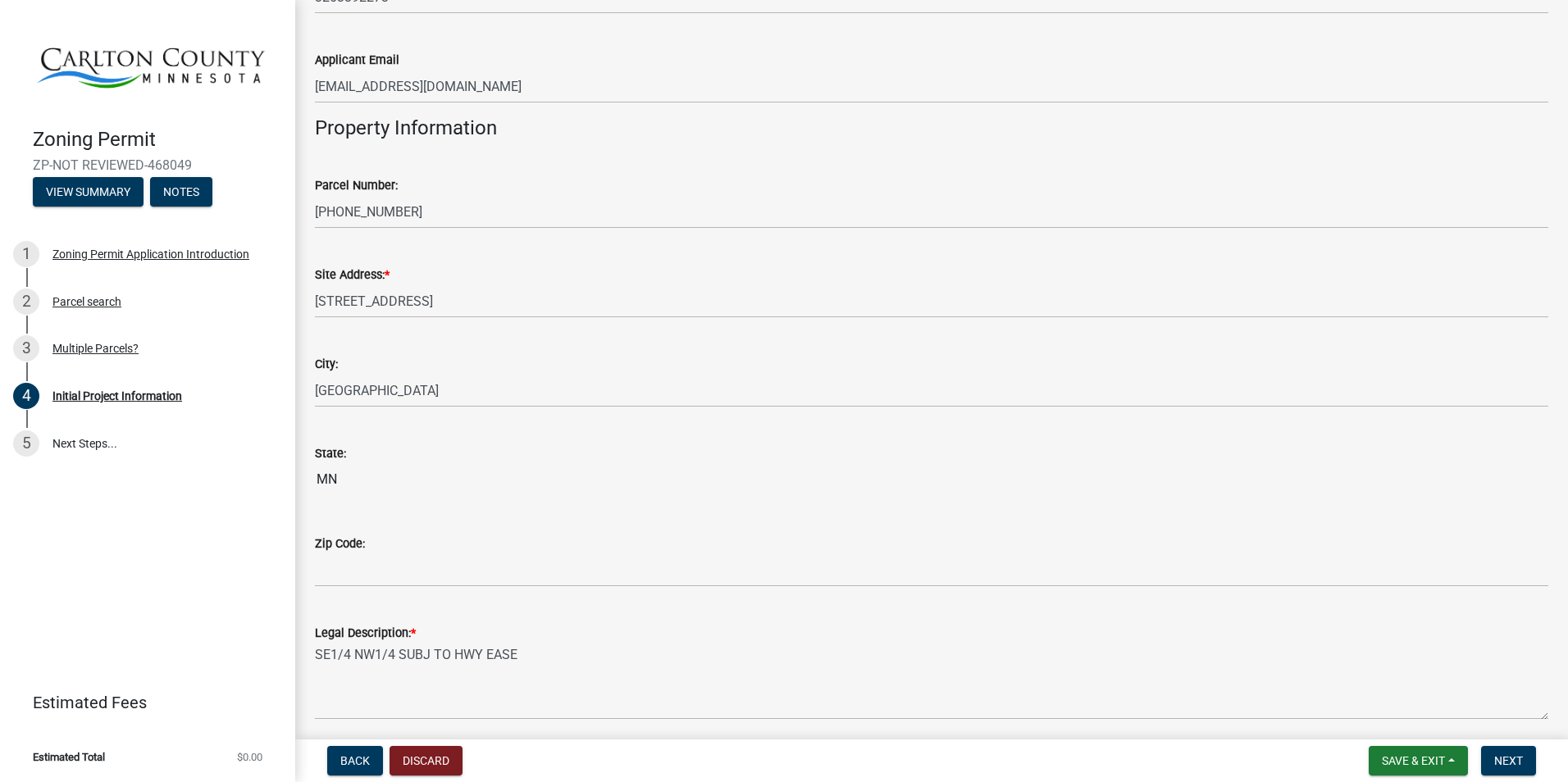
scroll to position [1476, 0]
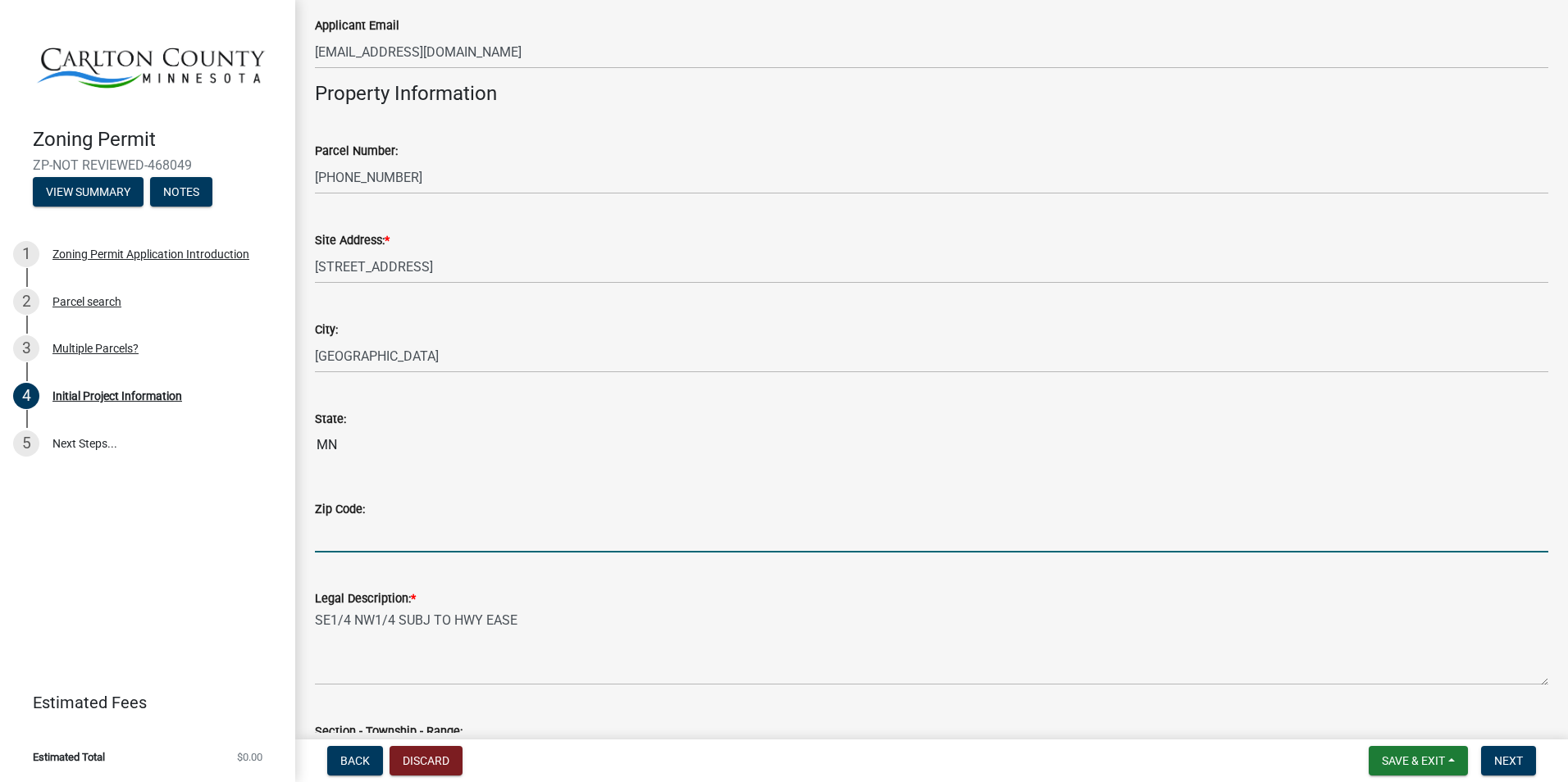
click at [352, 538] on input "Zip Code:" at bounding box center [932, 536] width 1233 height 34
type input "55051"
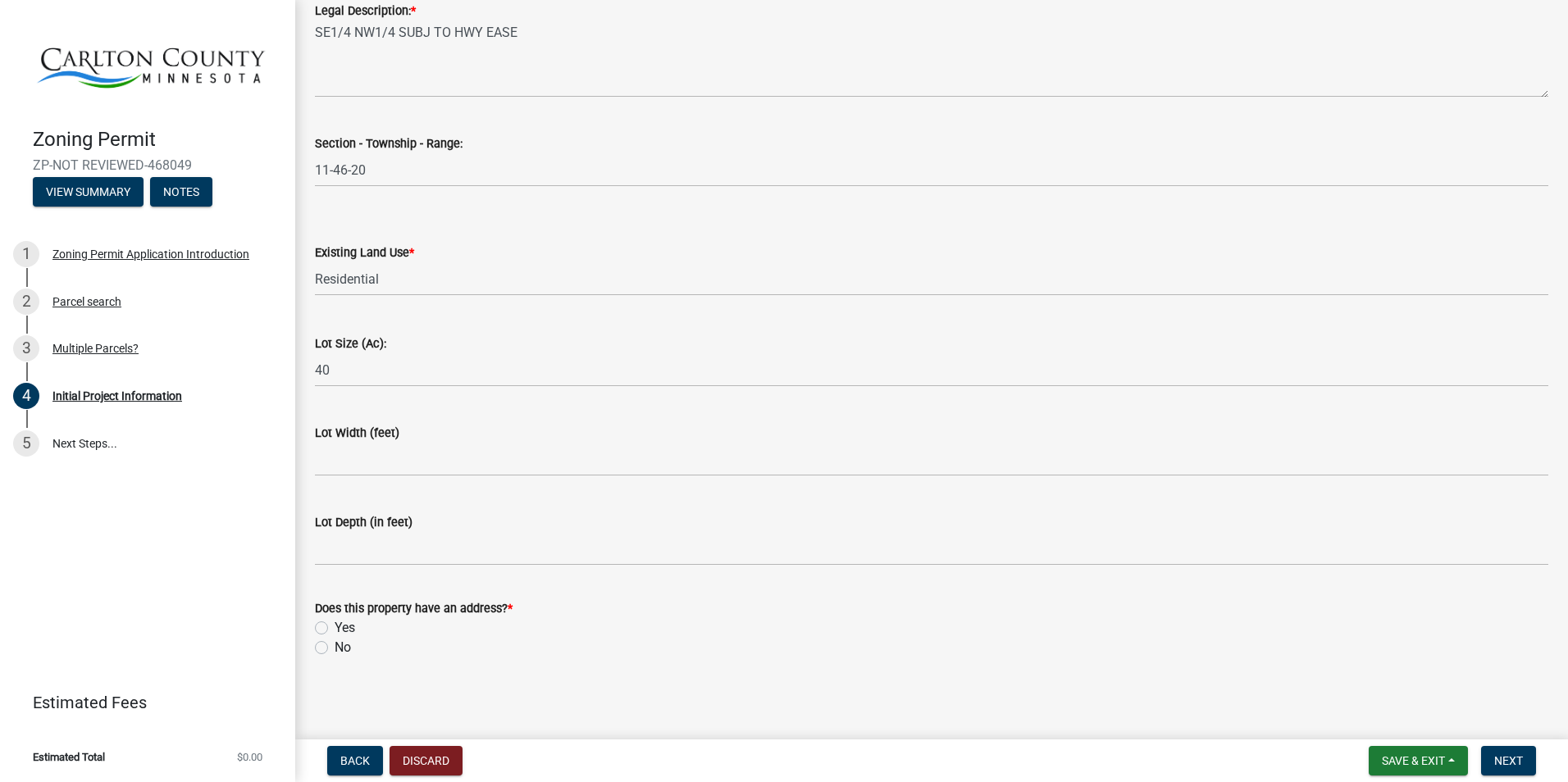
scroll to position [2067, 0]
click at [335, 625] on label "Yes" at bounding box center [345, 625] width 21 height 20
click at [335, 625] on input "Yes" at bounding box center [340, 620] width 11 height 11
radio input "true"
click at [1240, 683] on span "Next" at bounding box center [1508, 761] width 29 height 13
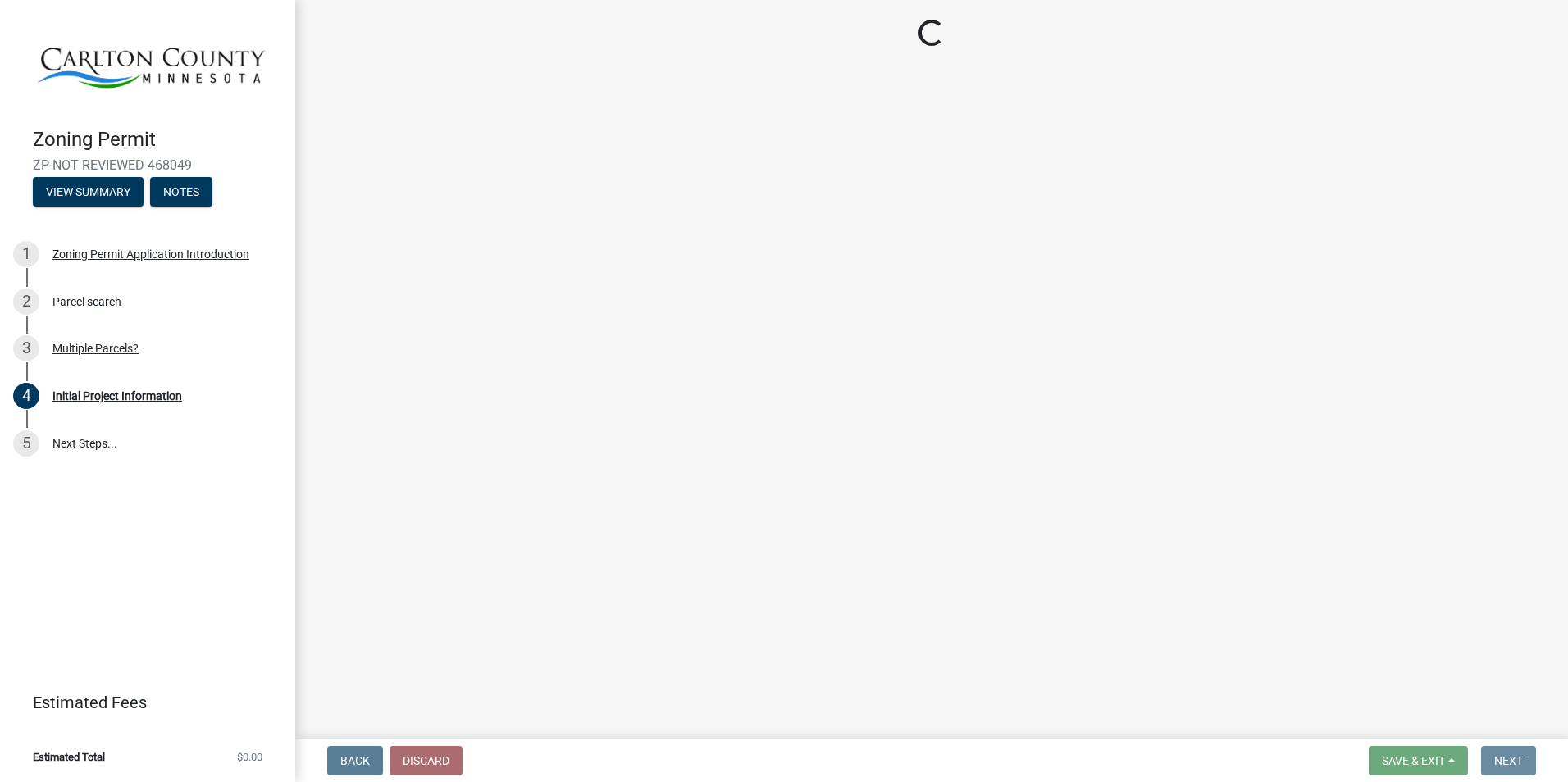
scroll to position [0, 0]
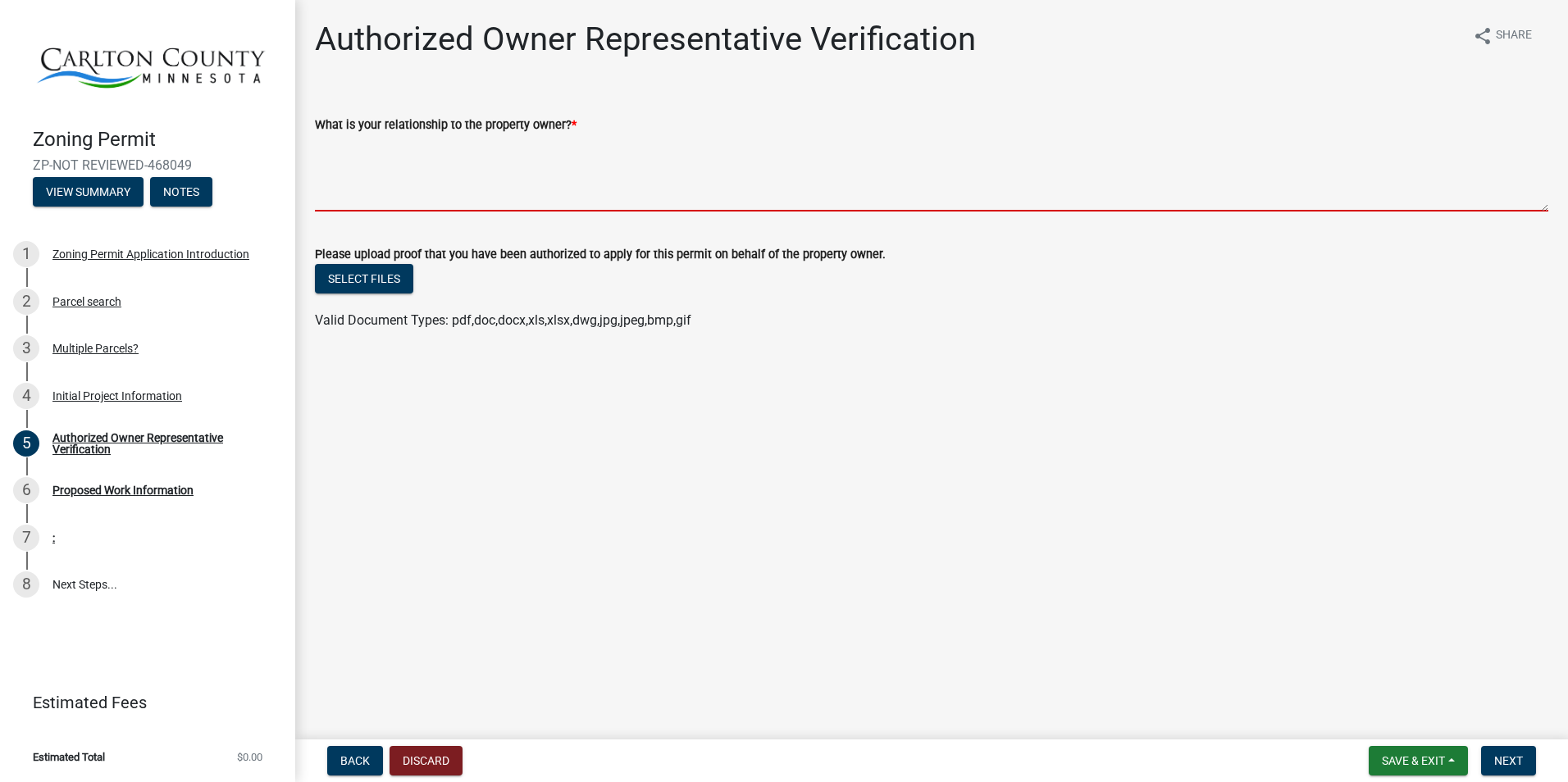
click at [407, 194] on textarea "What is your relationship to the property owner? *" at bounding box center [932, 173] width 1233 height 77
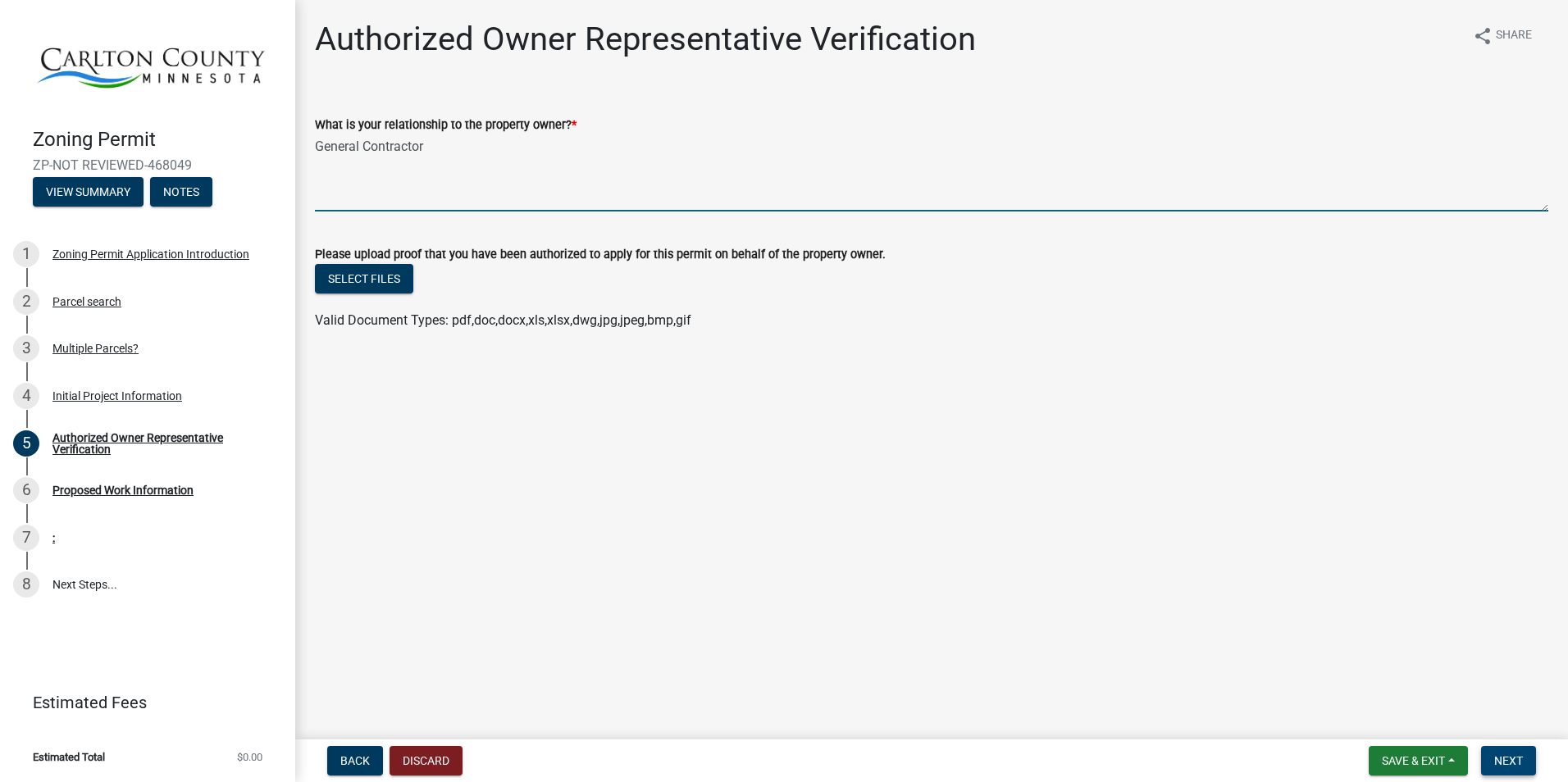
type textarea "General Contractor"
click at [1240, 683] on span "Next" at bounding box center [1508, 761] width 29 height 13
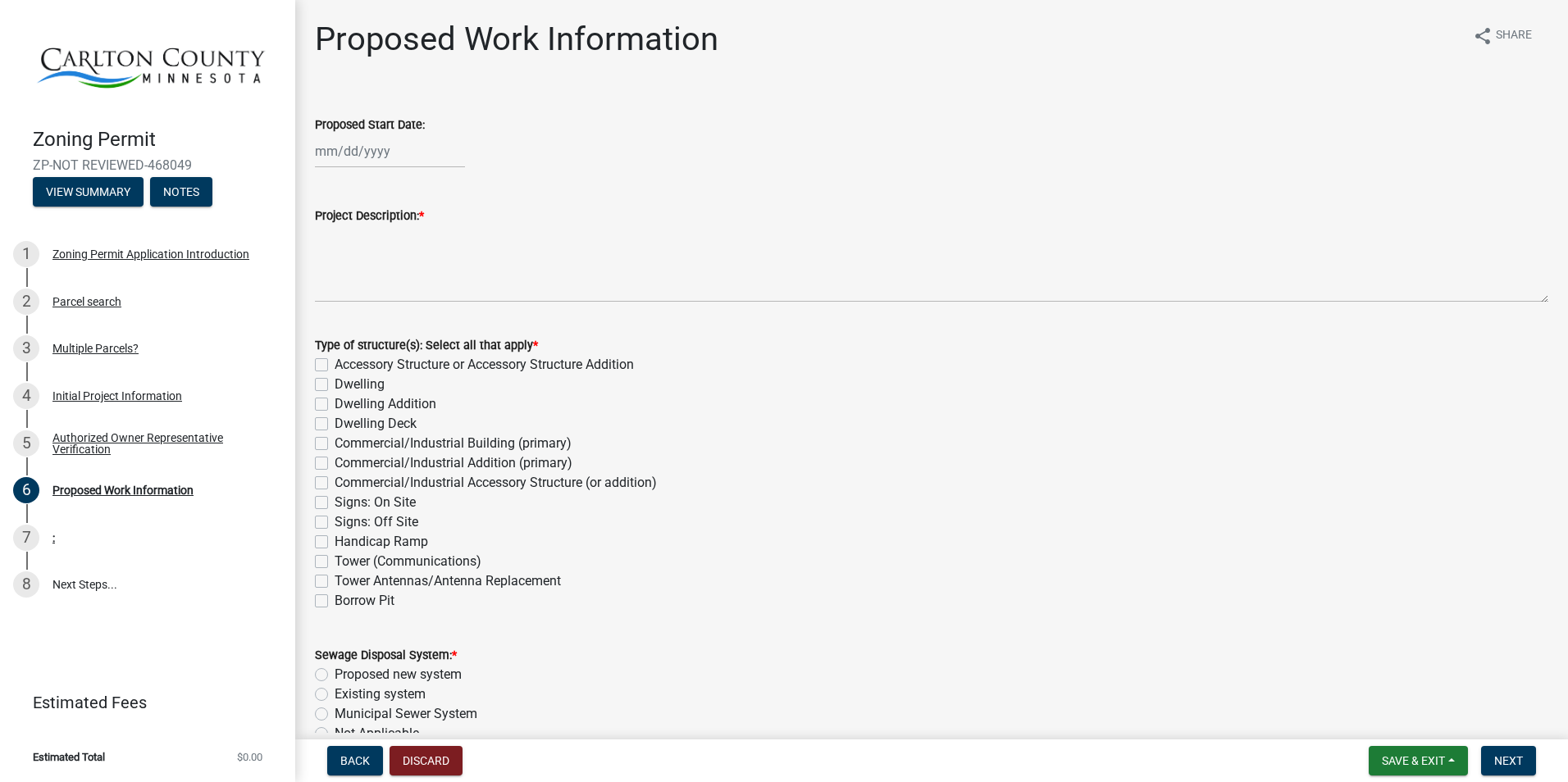
select select "8"
select select "2025"
click at [345, 152] on div "Jan Feb Mar Apr May Jun Jul Aug Sep Oct Nov Dec 1525 1526 1527 1528 1529 1530 1…" at bounding box center [390, 151] width 150 height 34
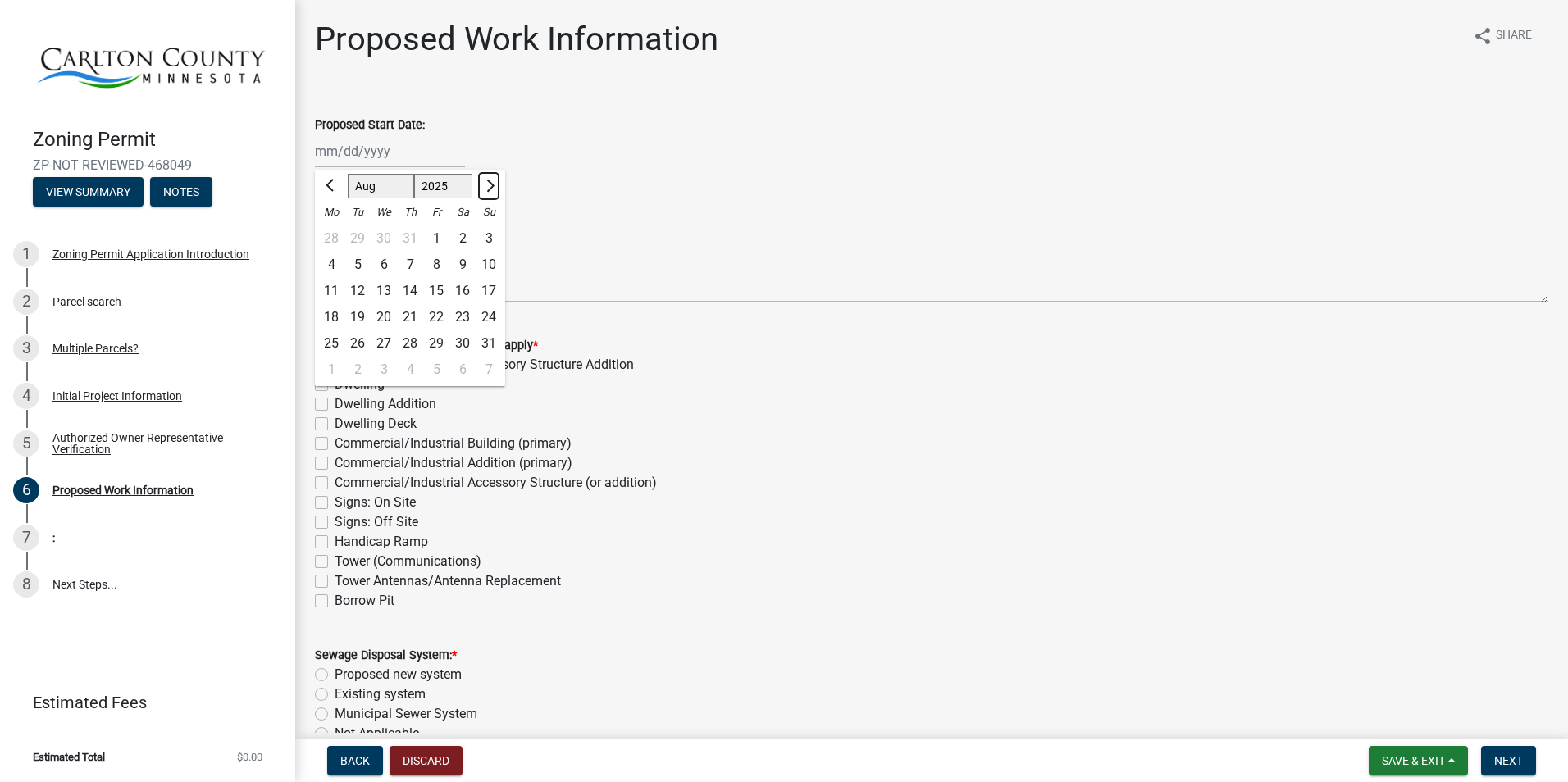
click at [490, 185] on span "Next month" at bounding box center [488, 185] width 12 height 12
click at [487, 189] on span "Next month" at bounding box center [488, 185] width 12 height 12
select select "10"
click at [390, 288] on div "15" at bounding box center [384, 291] width 26 height 26
type input "10/15/2025"
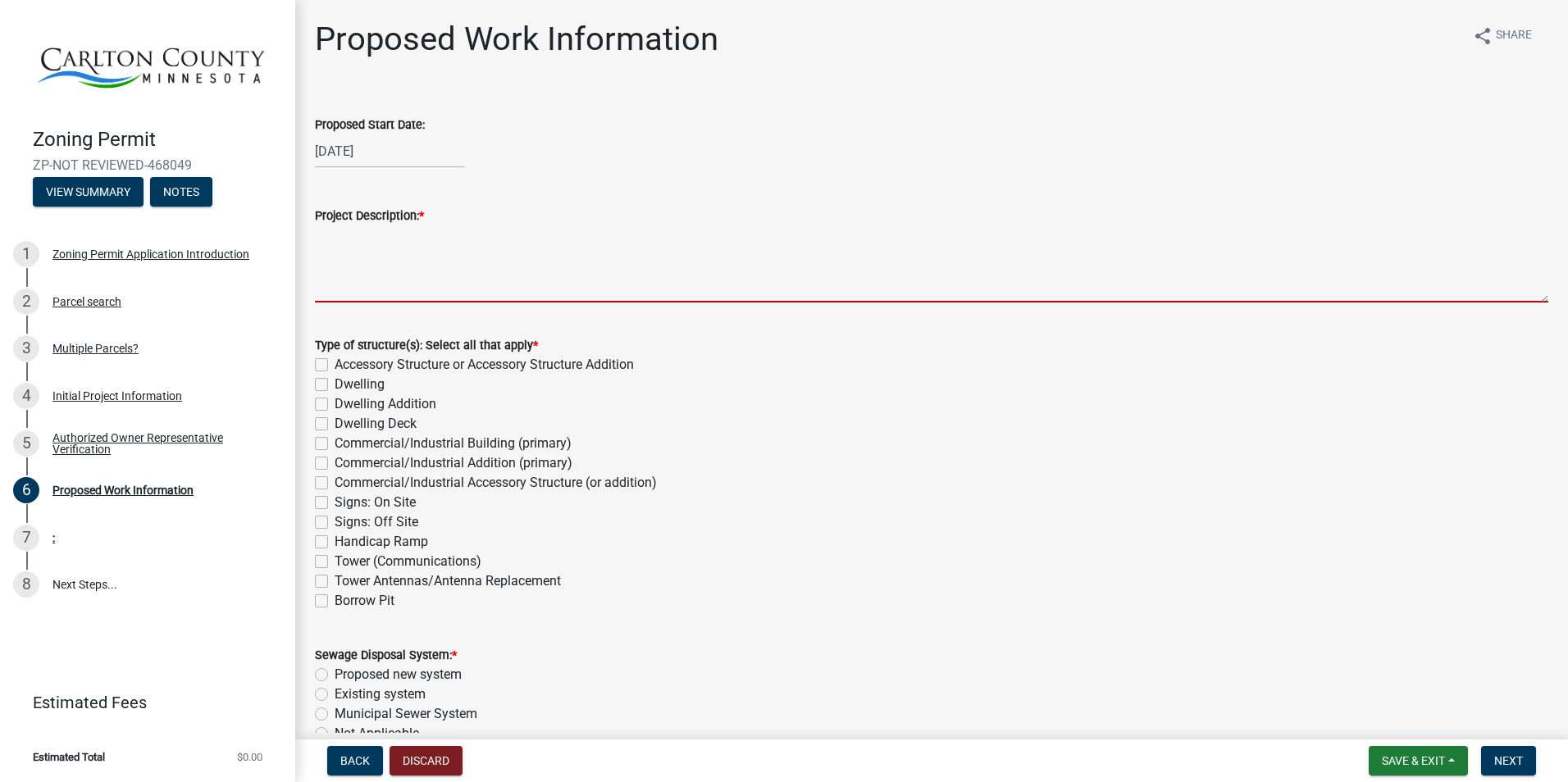
click at [371, 271] on textarea "Project Description: *" at bounding box center [932, 265] width 1233 height 77
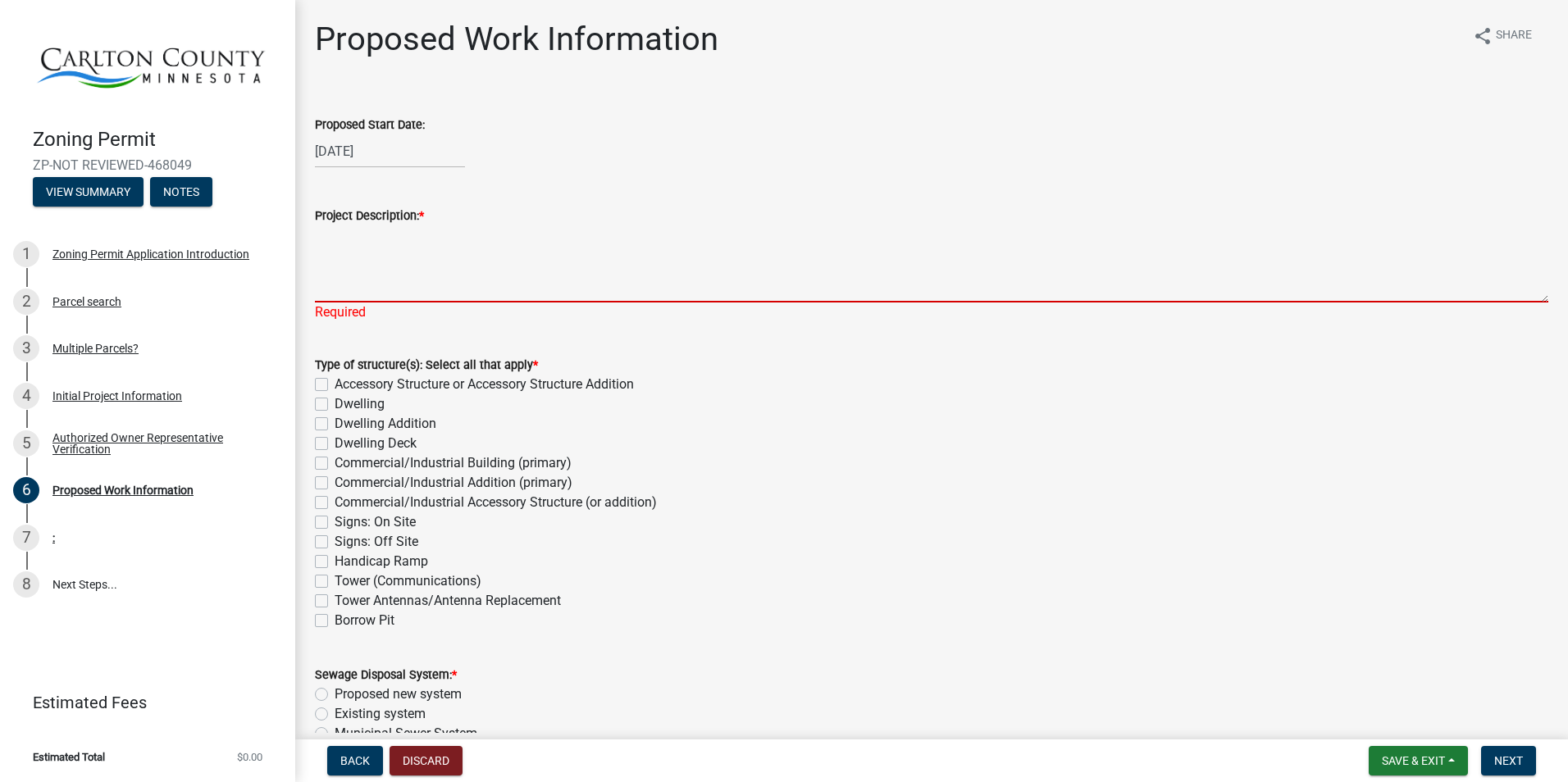
click at [400, 262] on textarea "Project Description: *" at bounding box center [932, 265] width 1233 height 77
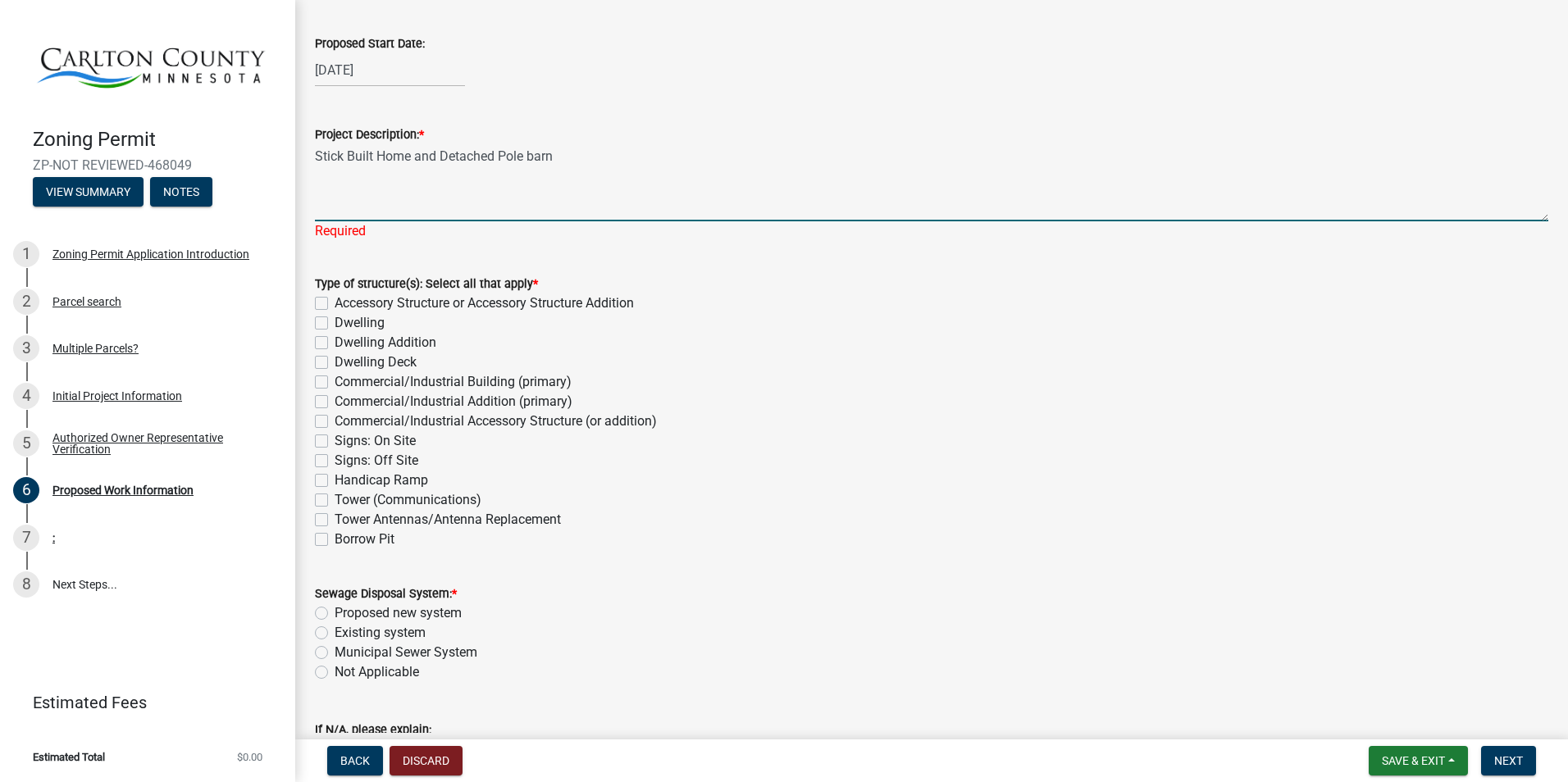
scroll to position [82, 0]
type textarea "Stick Built Home and Detached Pole barn"
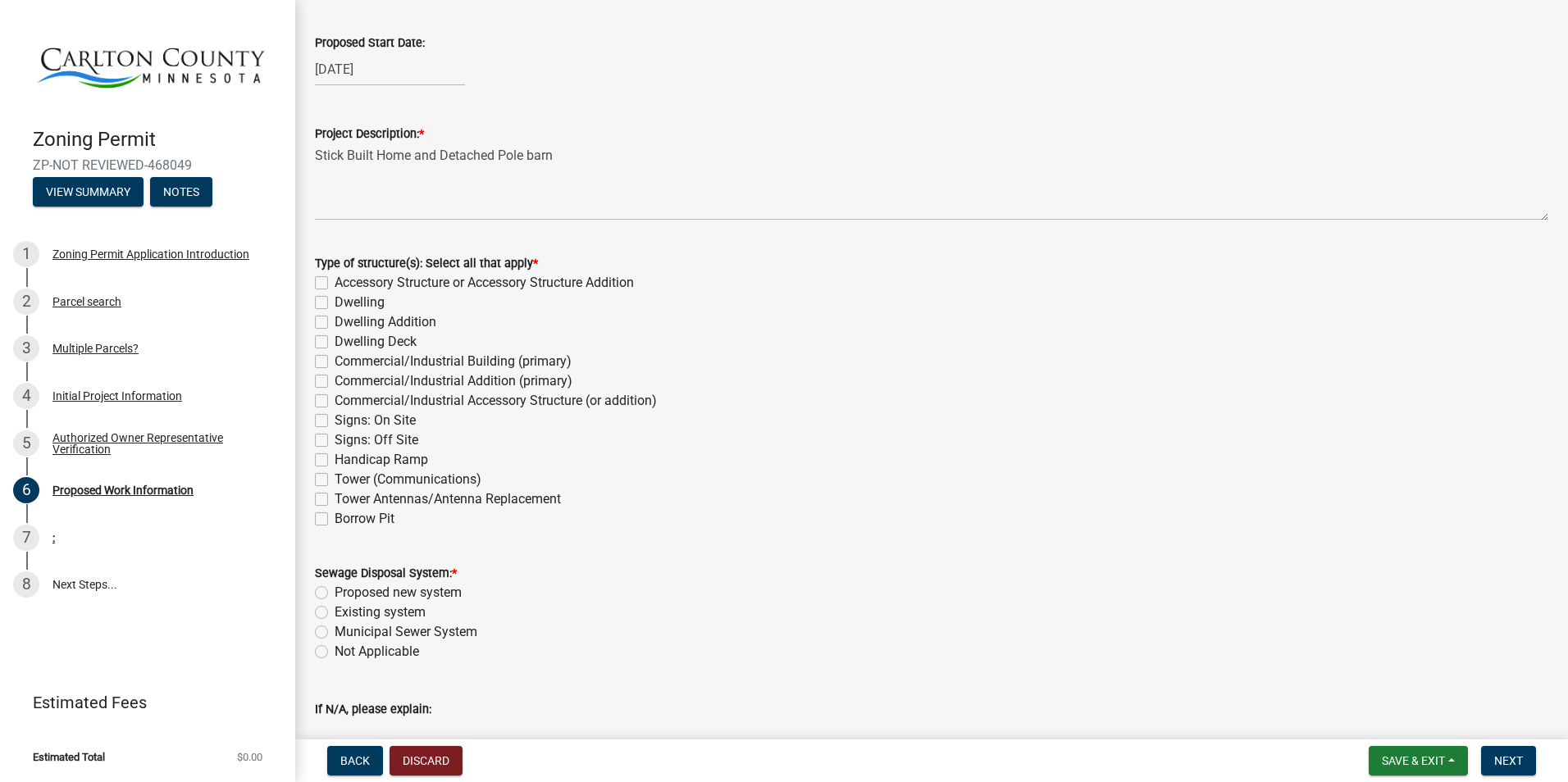
click at [342, 321] on div "Type of structure(s): Select all that apply * Accessory Structure or Accessory …" at bounding box center [932, 391] width 1233 height 275
click at [335, 304] on label "Dwelling" at bounding box center [359, 302] width 50 height 20
click at [335, 303] on input "Dwelling" at bounding box center [340, 297] width 11 height 11
checkbox input "true"
checkbox input "false"
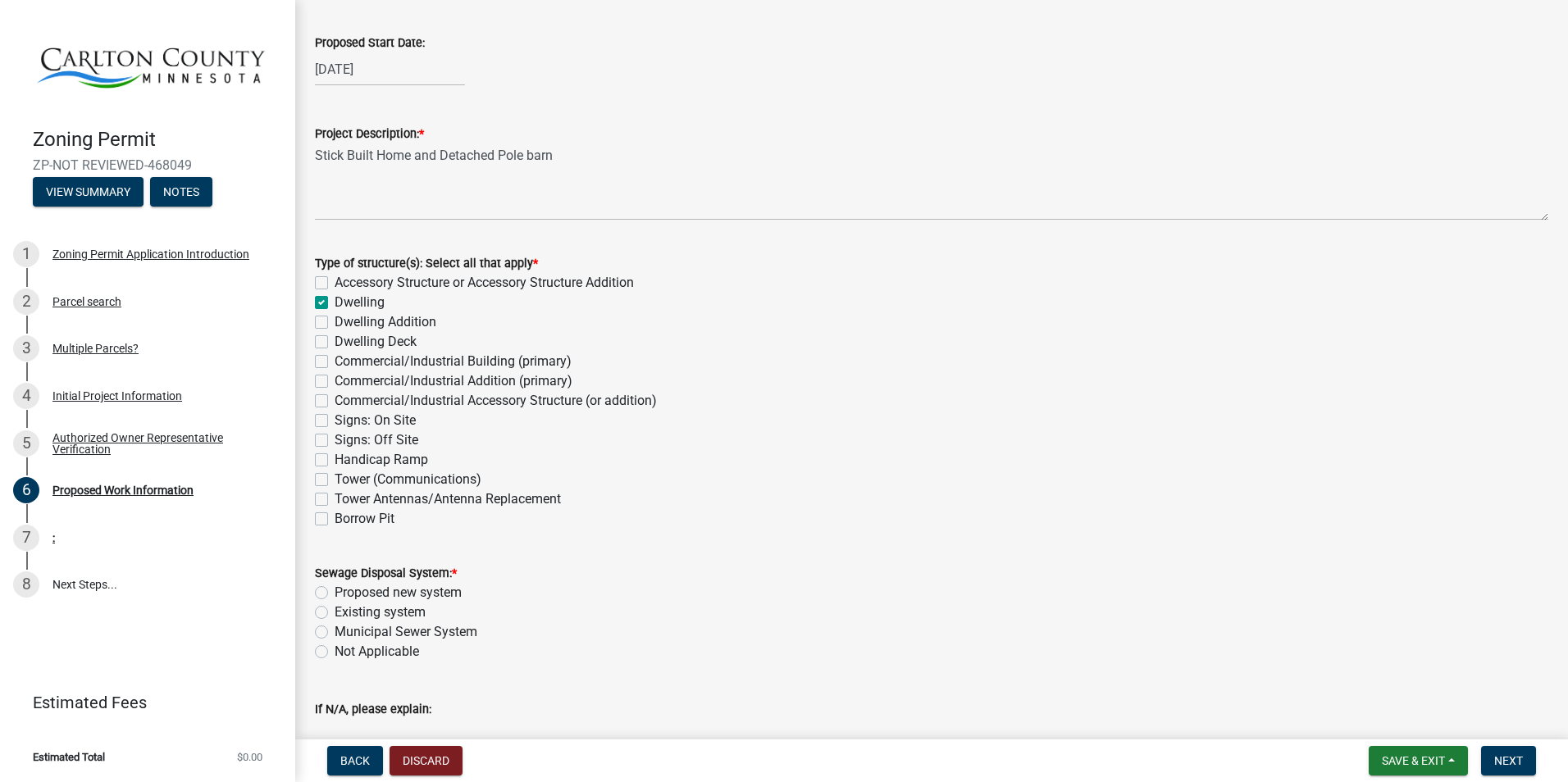
checkbox input "true"
checkbox input "false"
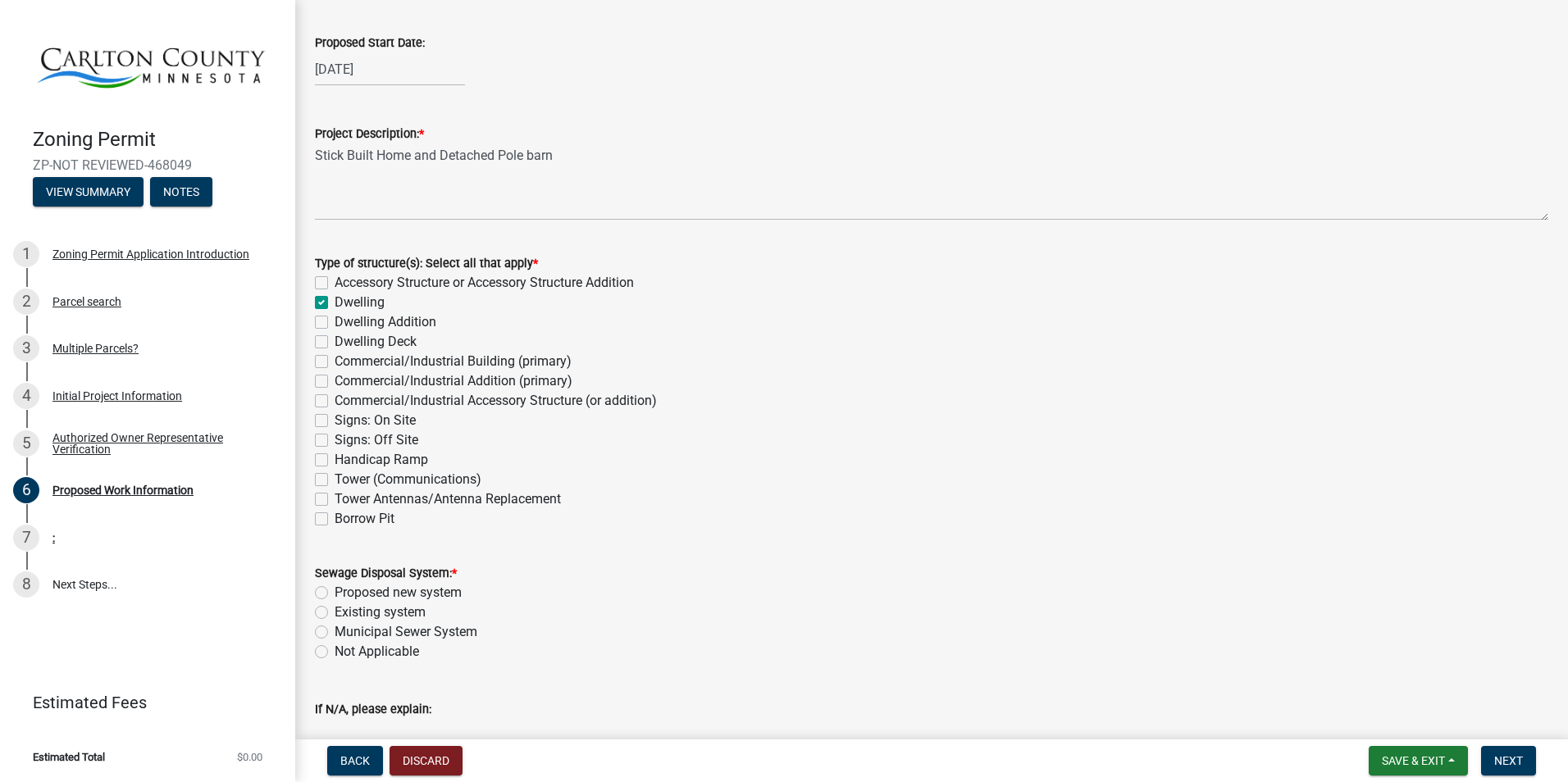
checkbox input "false"
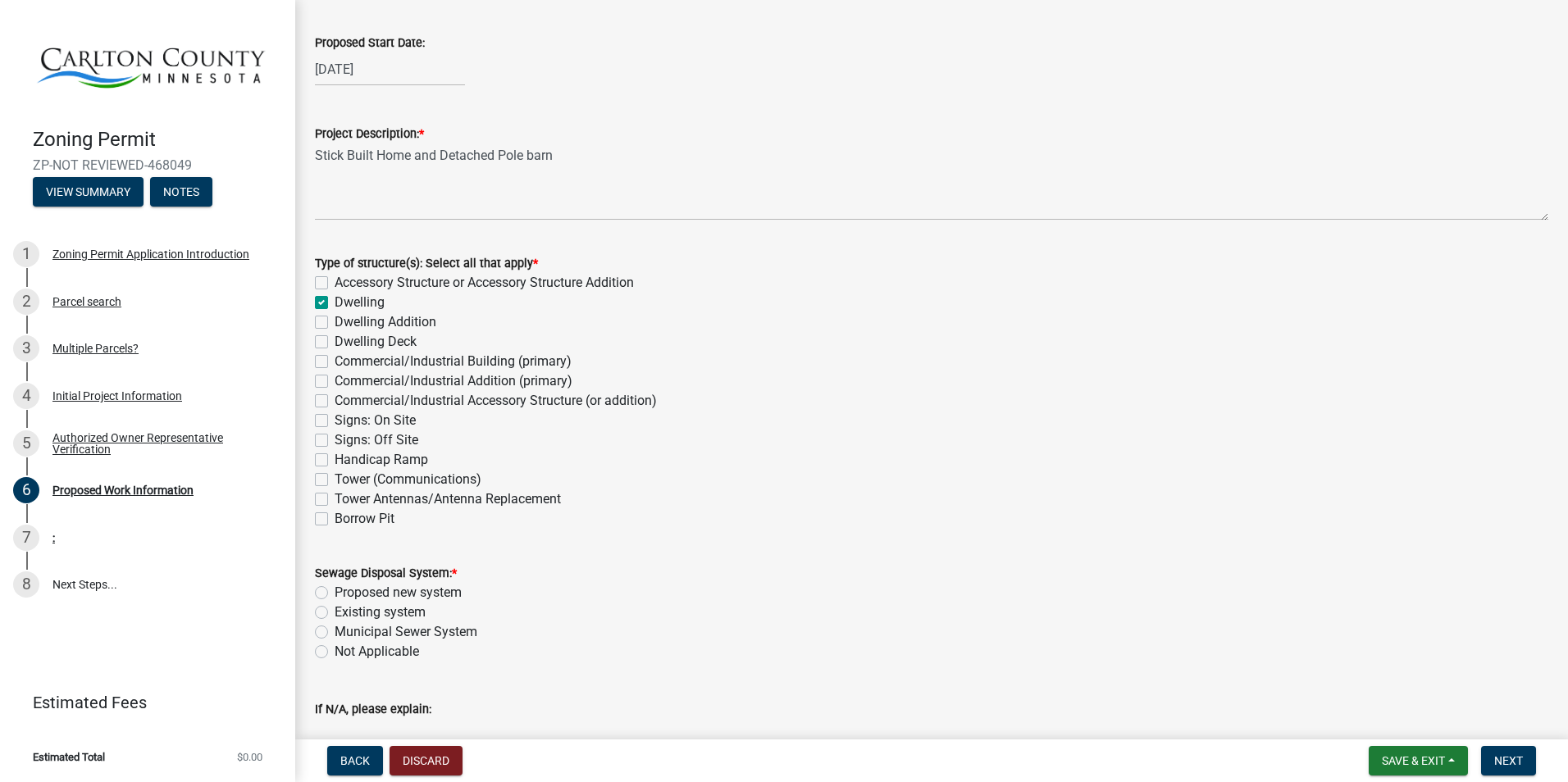
checkbox input "false"
click at [335, 283] on label "Accessory Structure or Accessory Structure Addition" at bounding box center [484, 283] width 299 height 20
click at [335, 283] on input "Accessory Structure or Accessory Structure Addition" at bounding box center [340, 278] width 11 height 11
checkbox input "true"
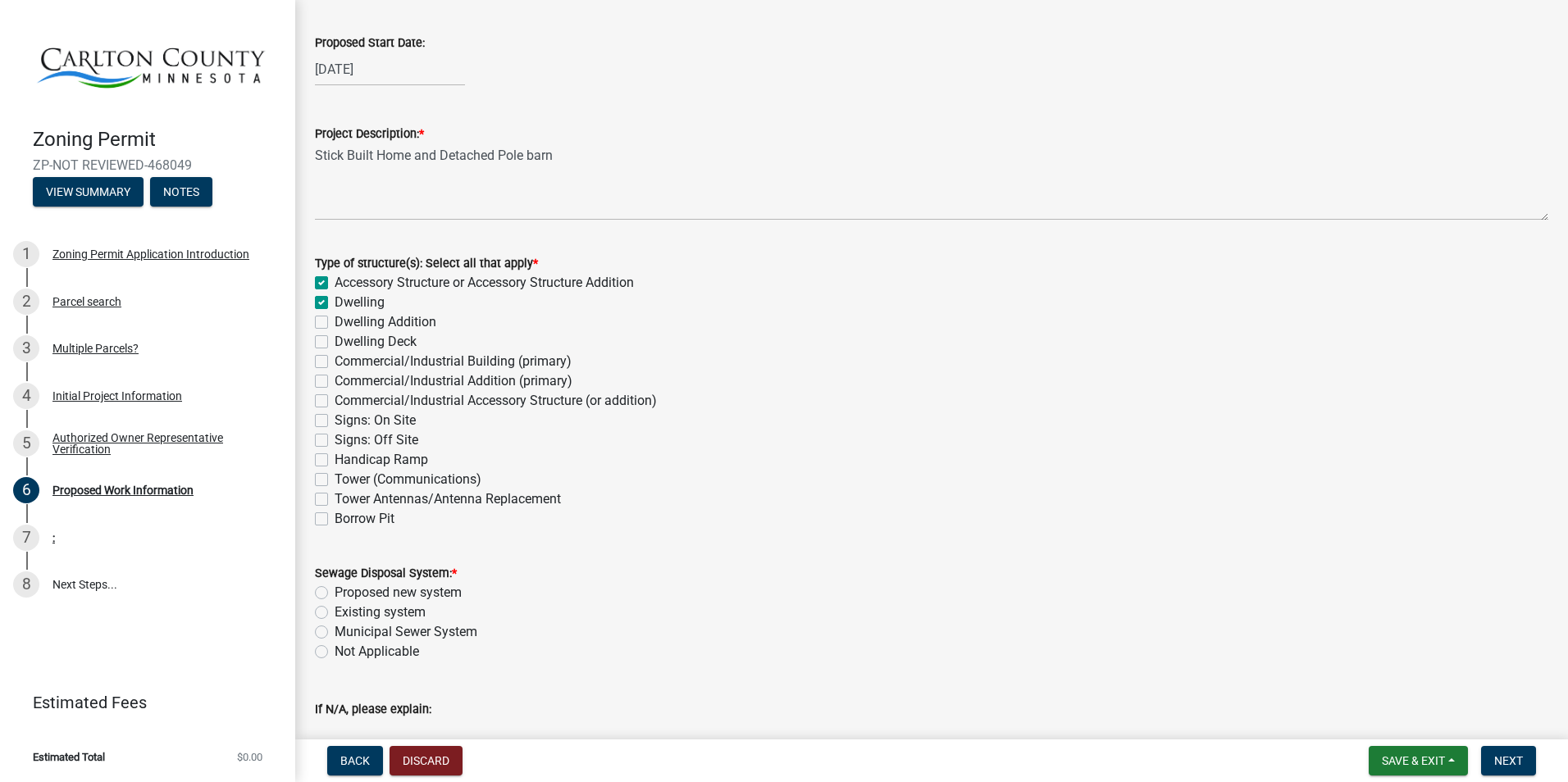
checkbox input "true"
checkbox input "false"
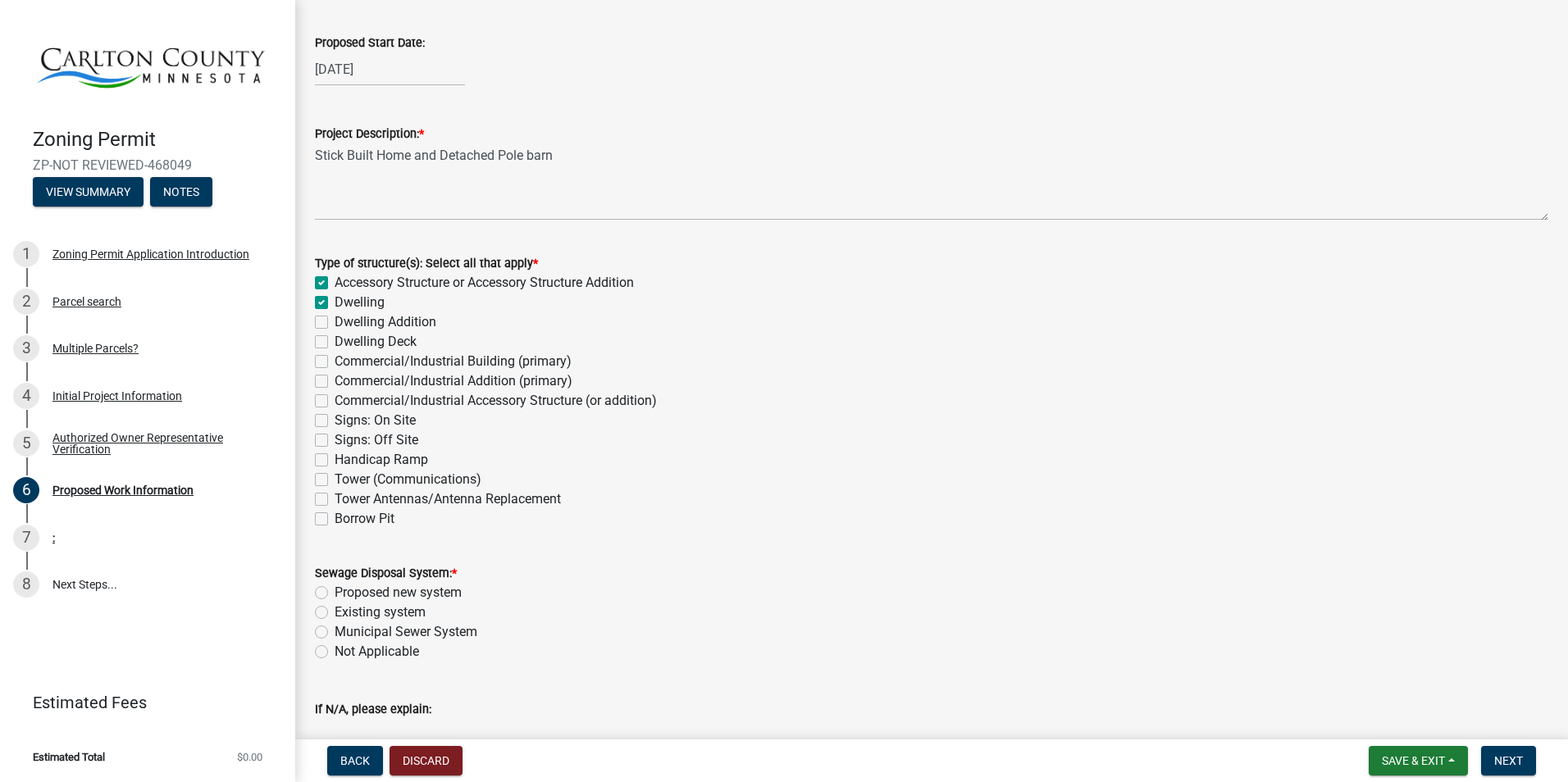
checkbox input "false"
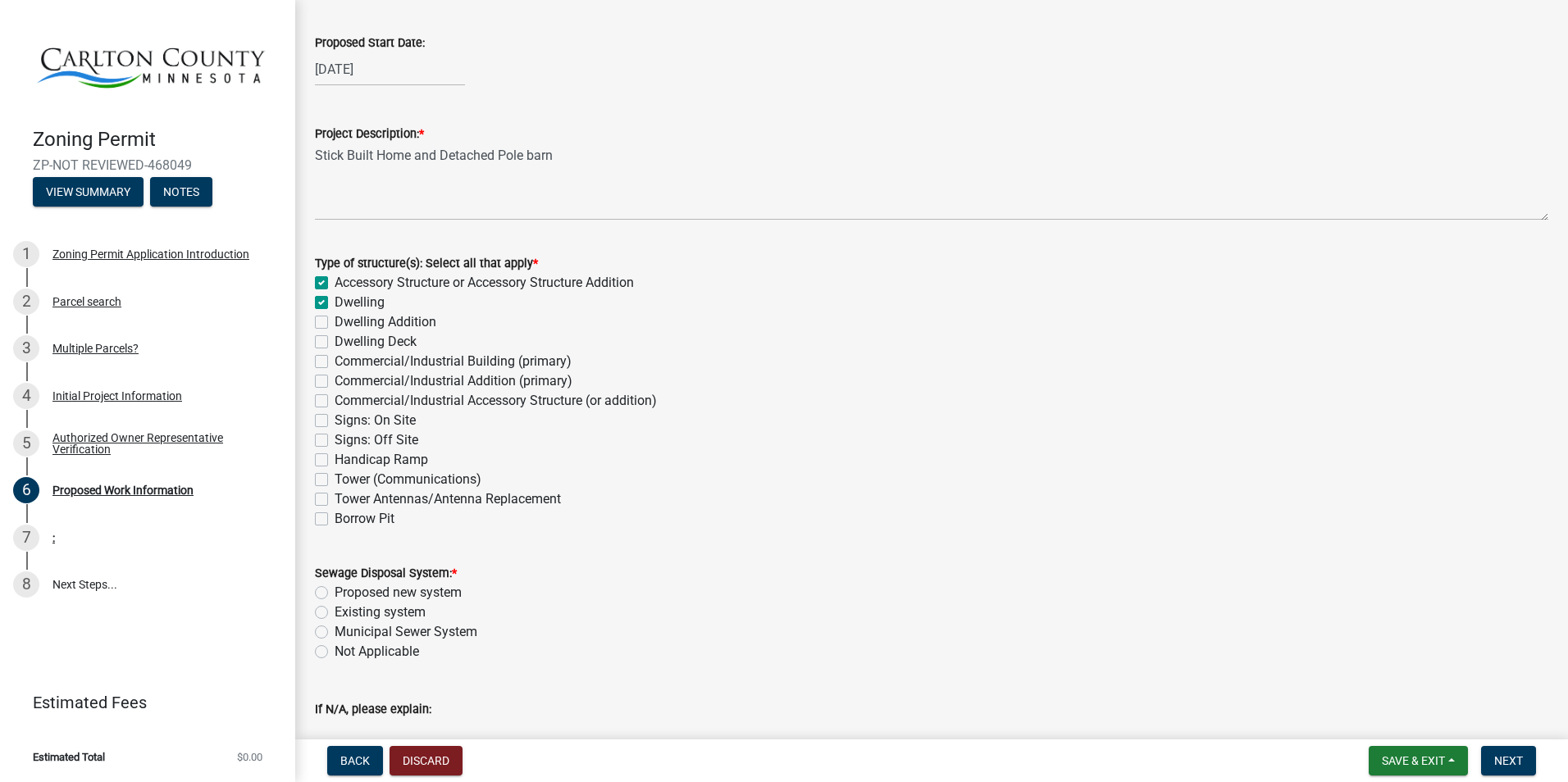
checkbox input "false"
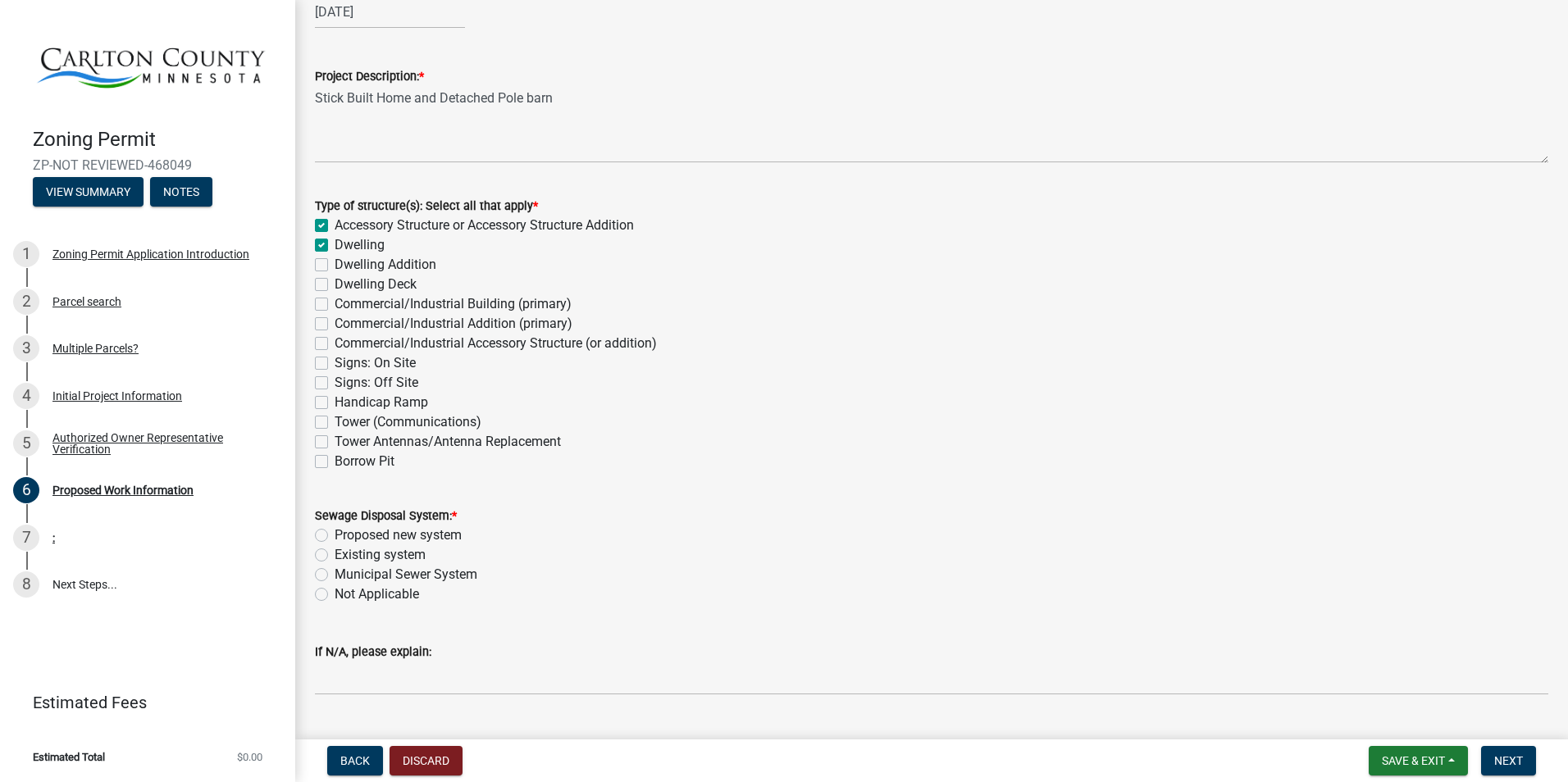
scroll to position [164, 0]
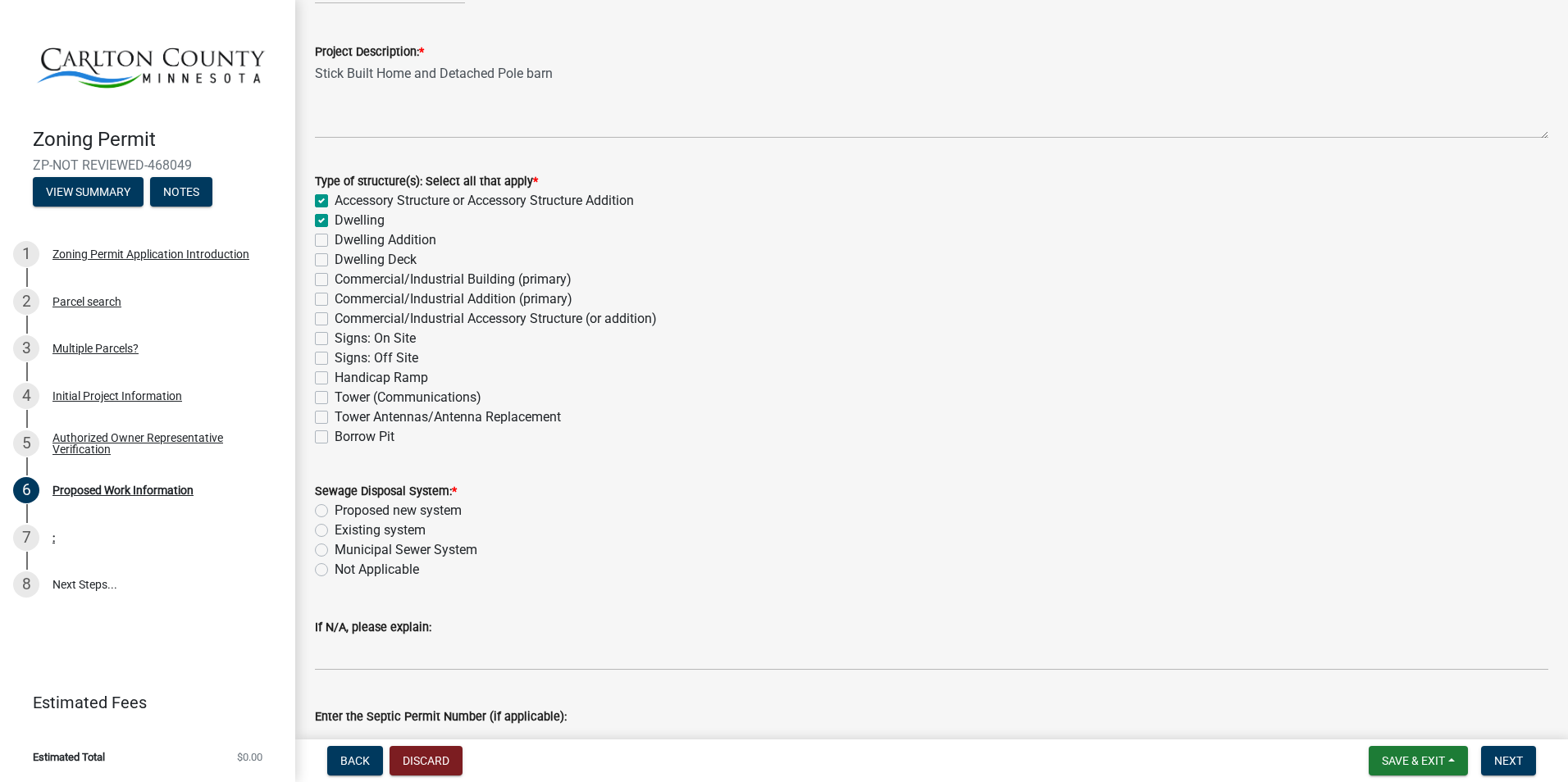
click at [335, 513] on label "Proposed new system" at bounding box center [398, 511] width 127 height 20
click at [335, 512] on input "Proposed new system" at bounding box center [340, 506] width 11 height 11
radio input "true"
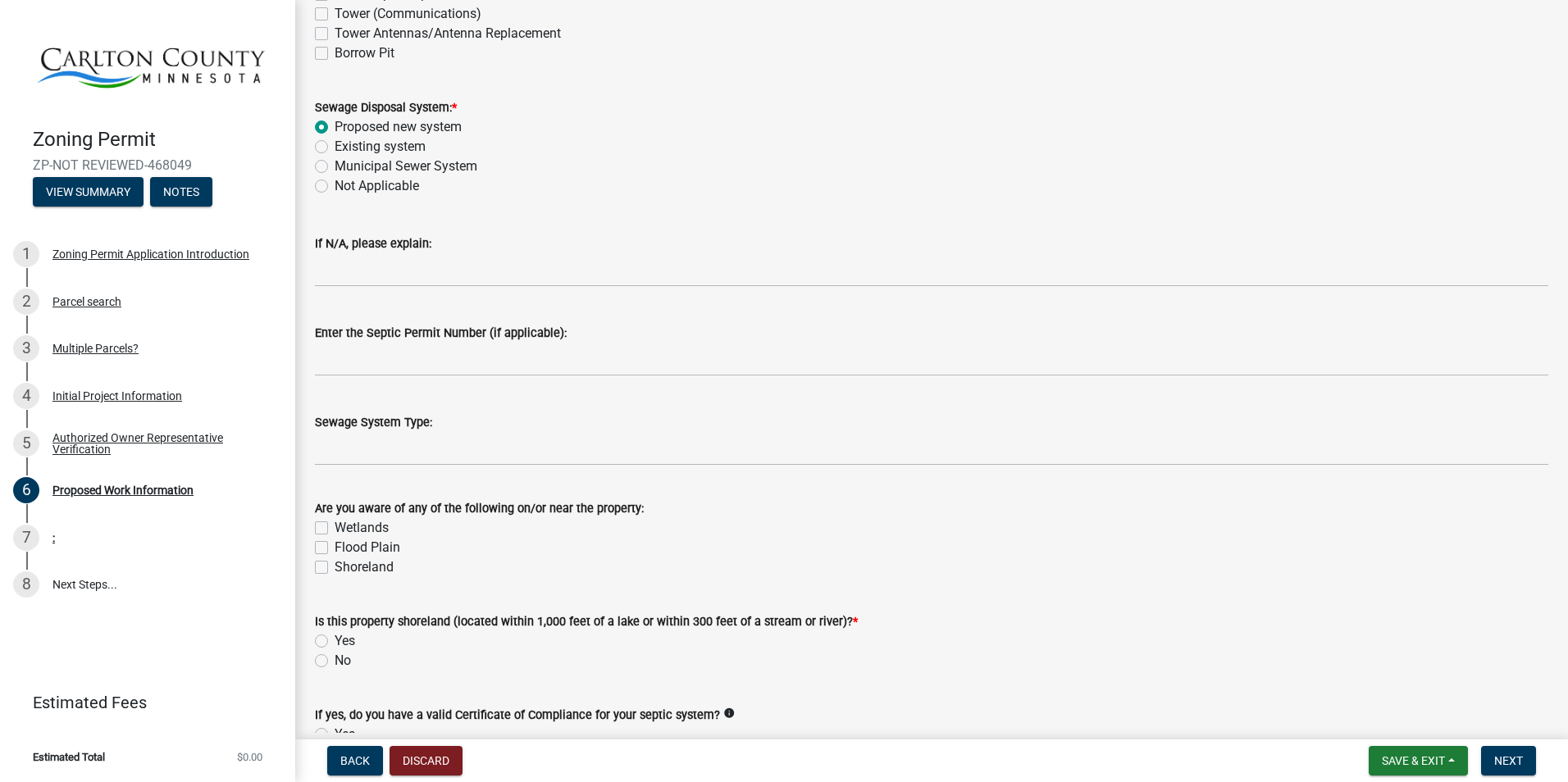
scroll to position [574, 0]
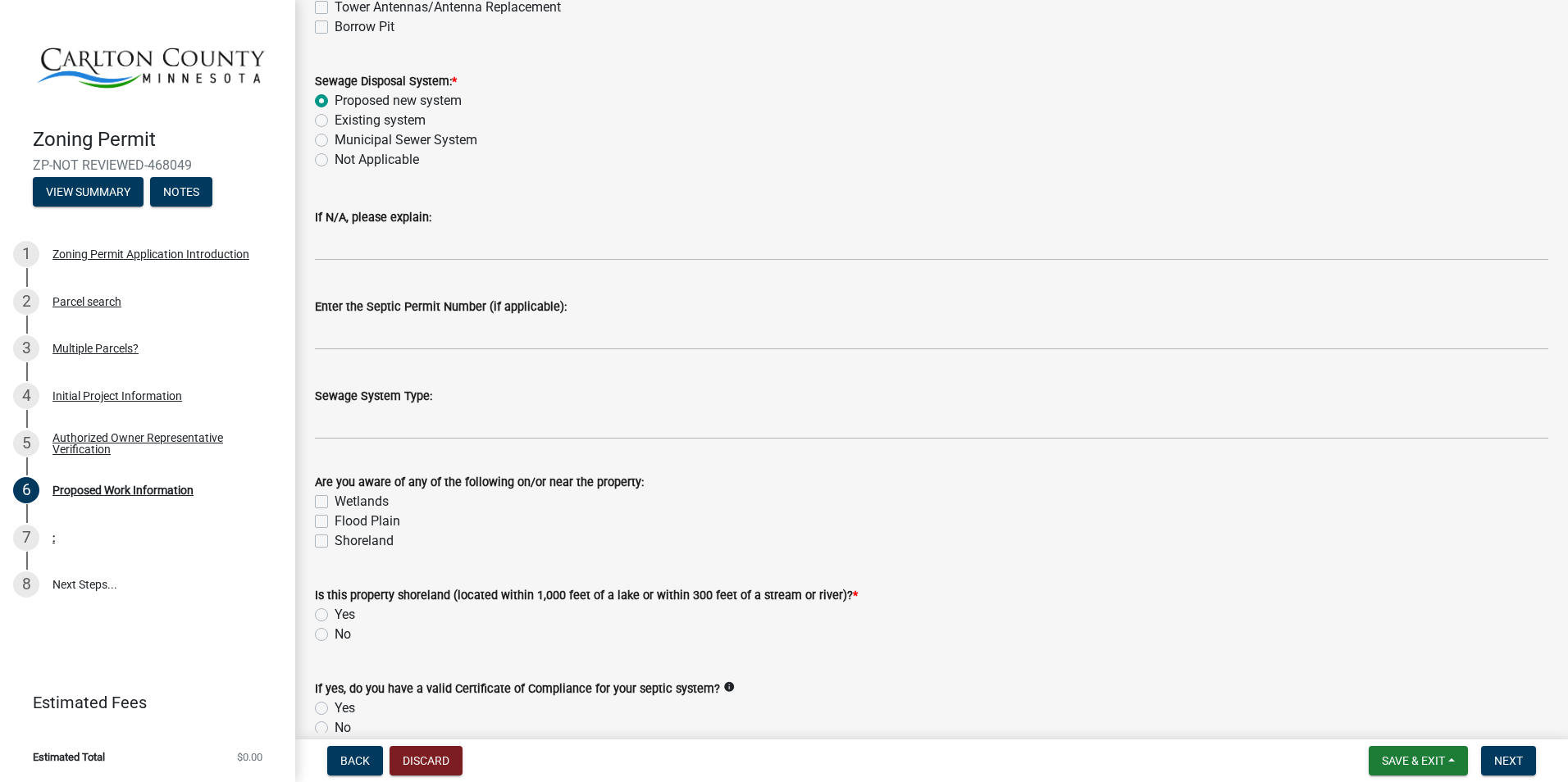
click at [313, 634] on div "Is this property shoreland (located within 1,000 feet of a lake or within 300 f…" at bounding box center [932, 604] width 1258 height 78
click at [335, 633] on label "No" at bounding box center [343, 634] width 16 height 20
click at [335, 633] on input "No" at bounding box center [340, 630] width 11 height 11
radio input "true"
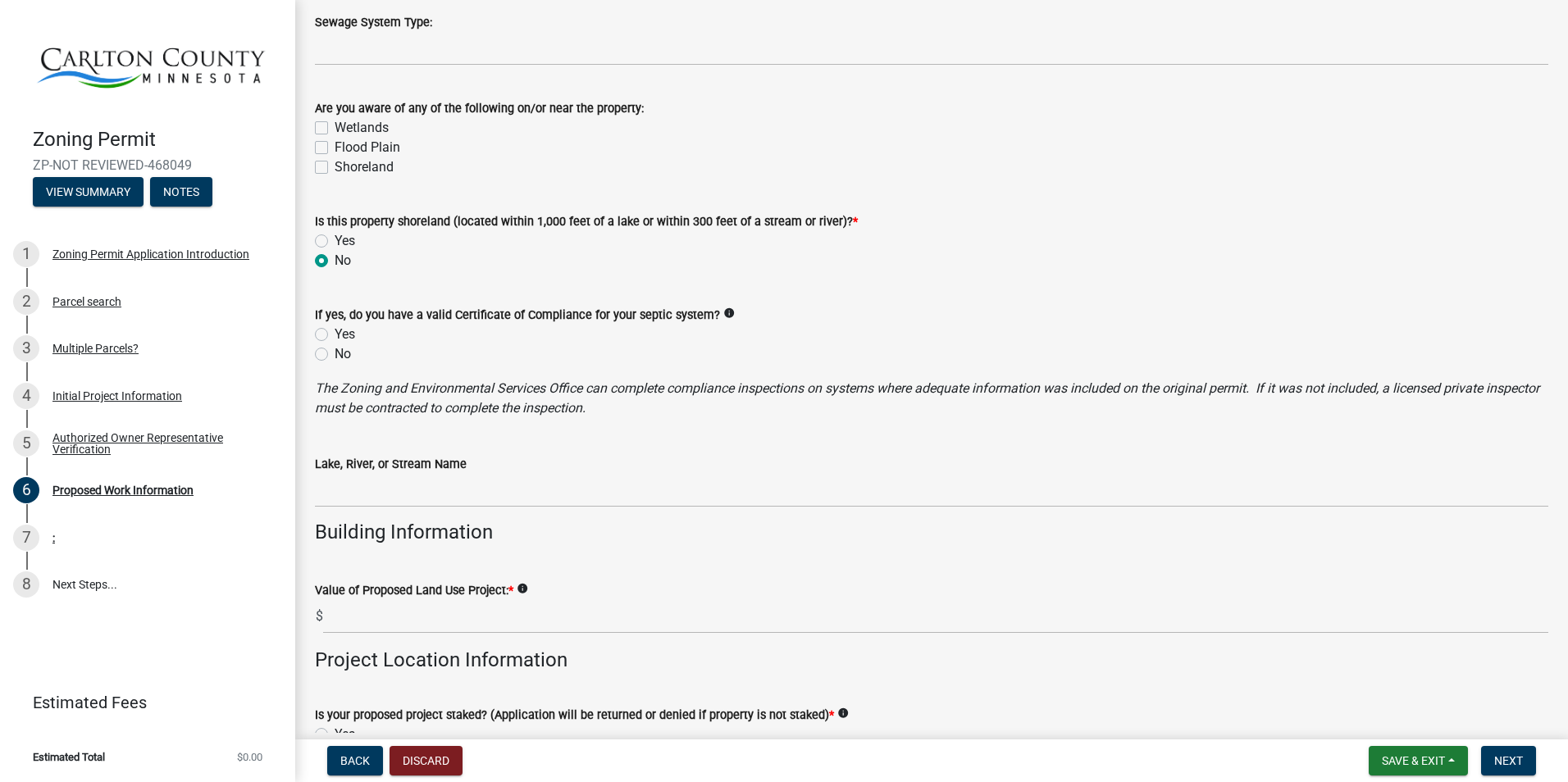
scroll to position [984, 0]
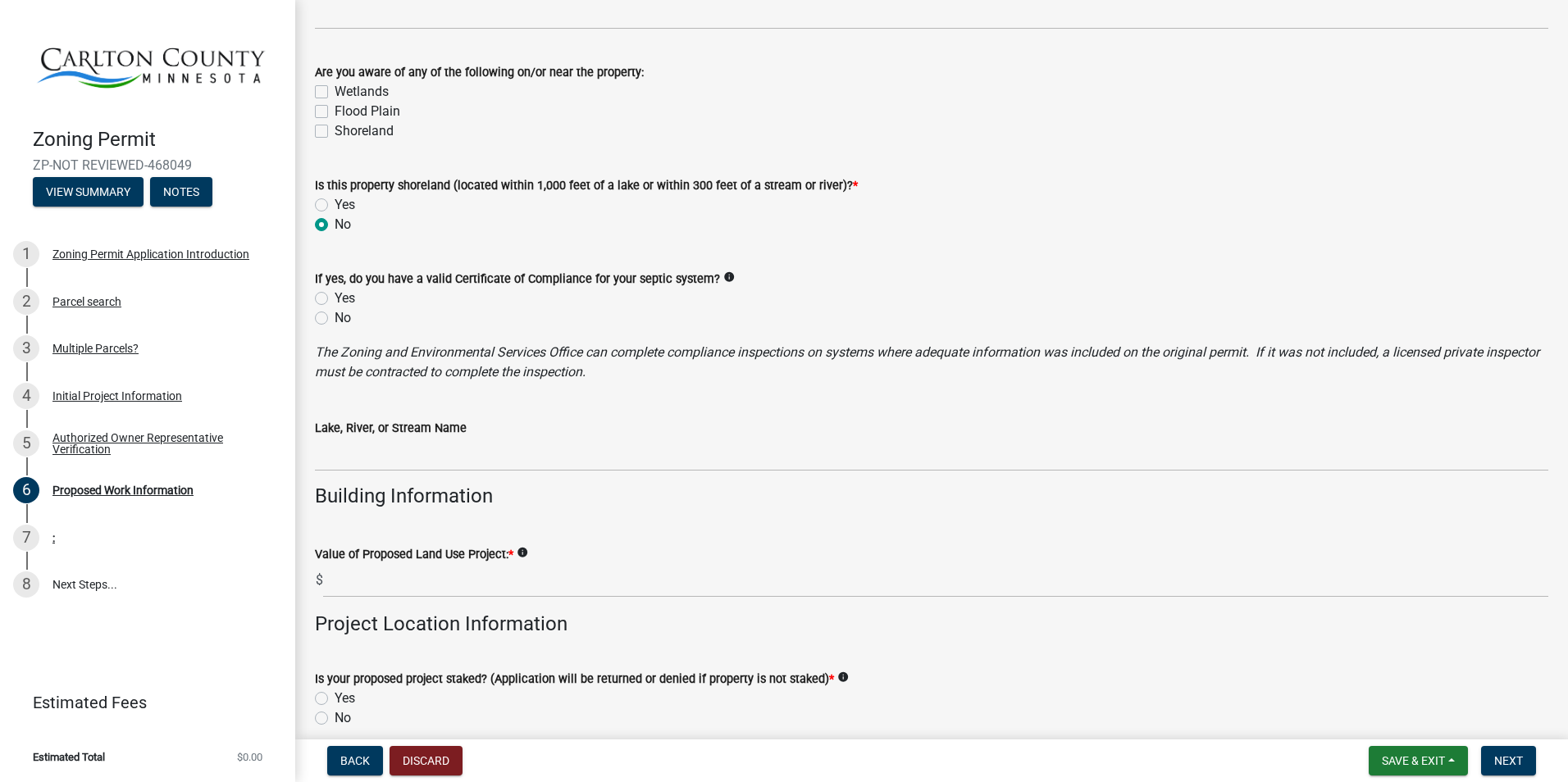
click at [440, 605] on wm-data-entity-input "Value of Proposed Land Use Project: * info $" at bounding box center [932, 567] width 1233 height 91
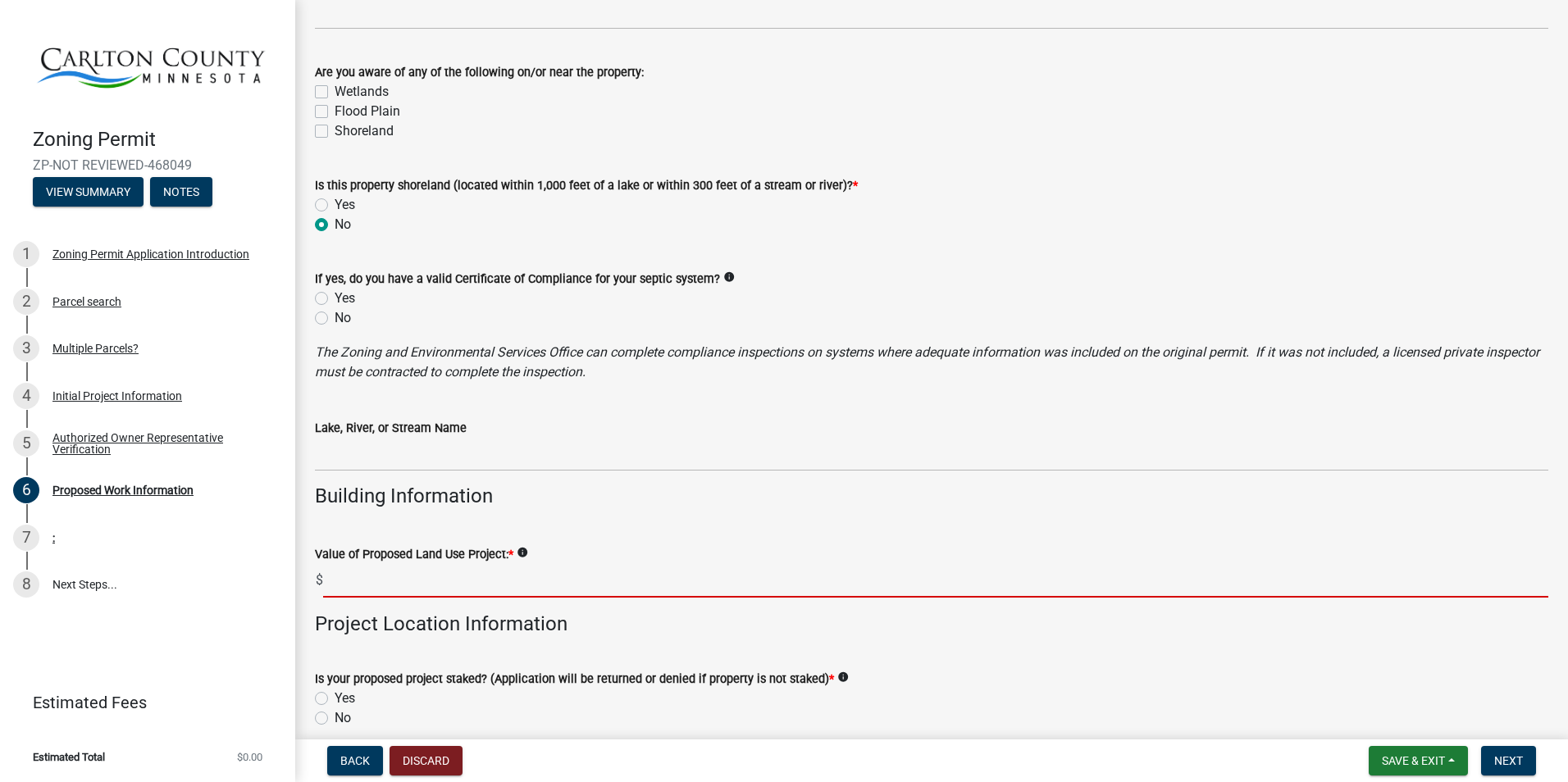
click at [458, 588] on input "text" at bounding box center [936, 580] width 1225 height 34
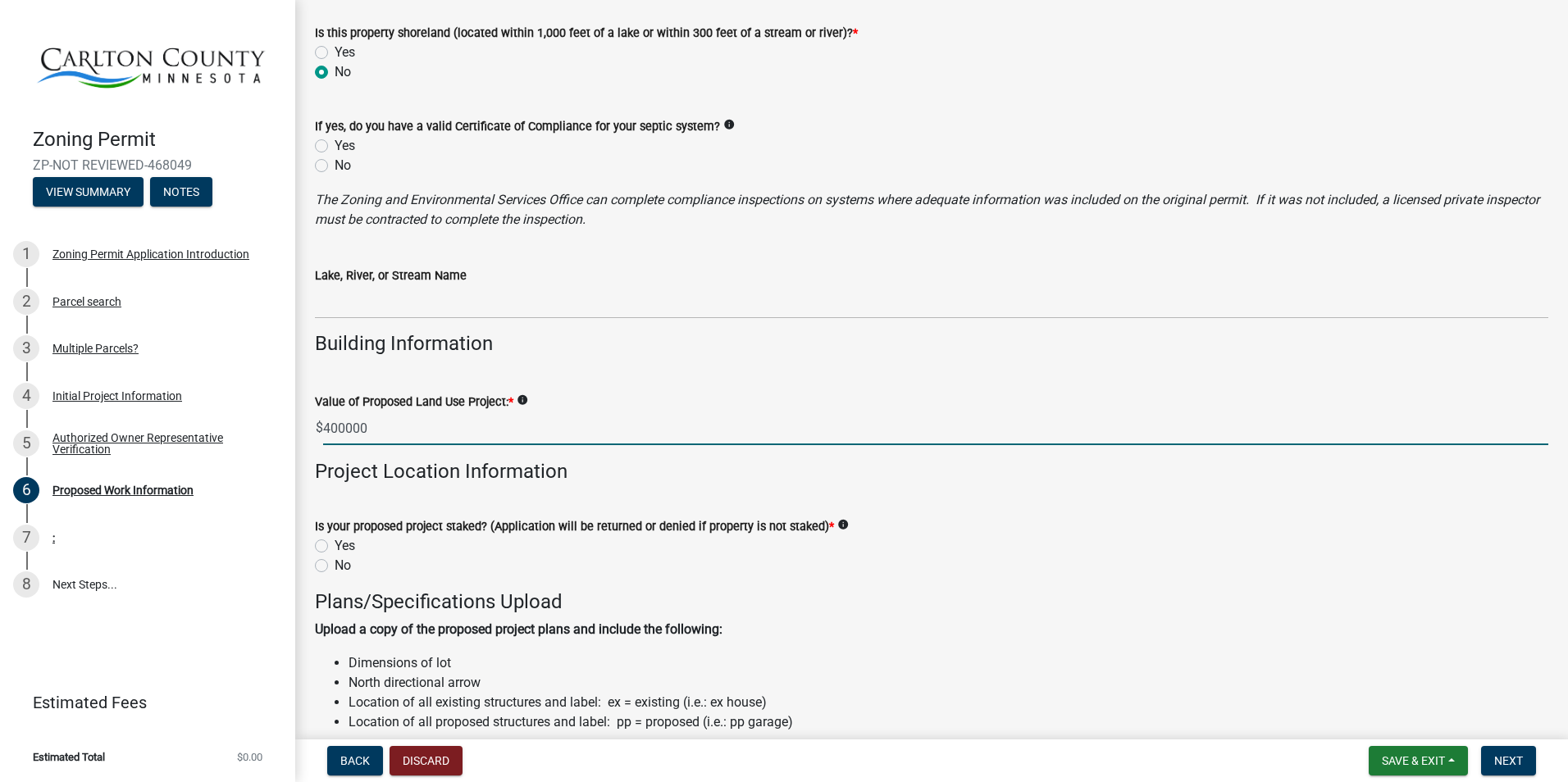
scroll to position [1148, 0]
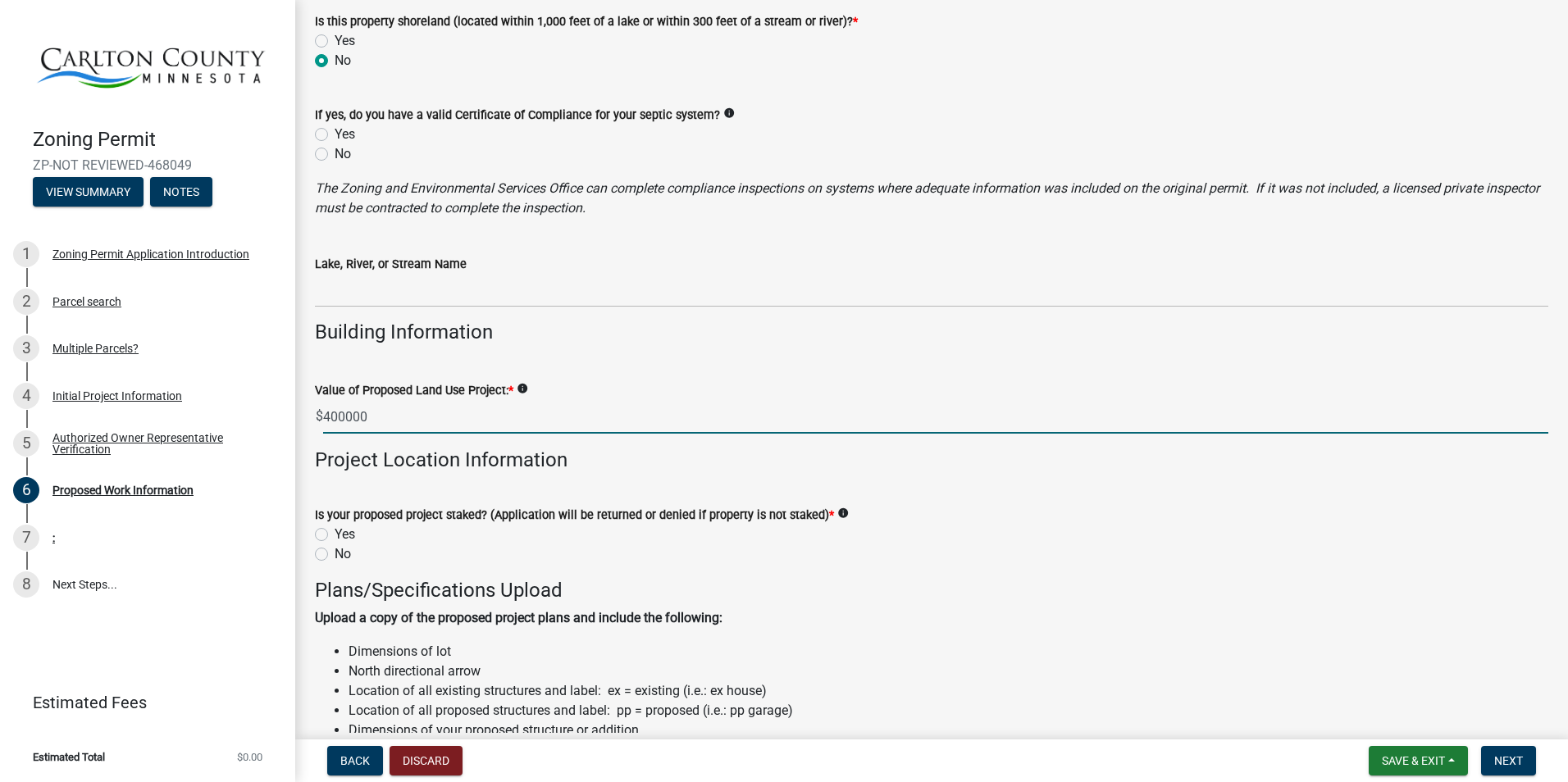
type input "400000"
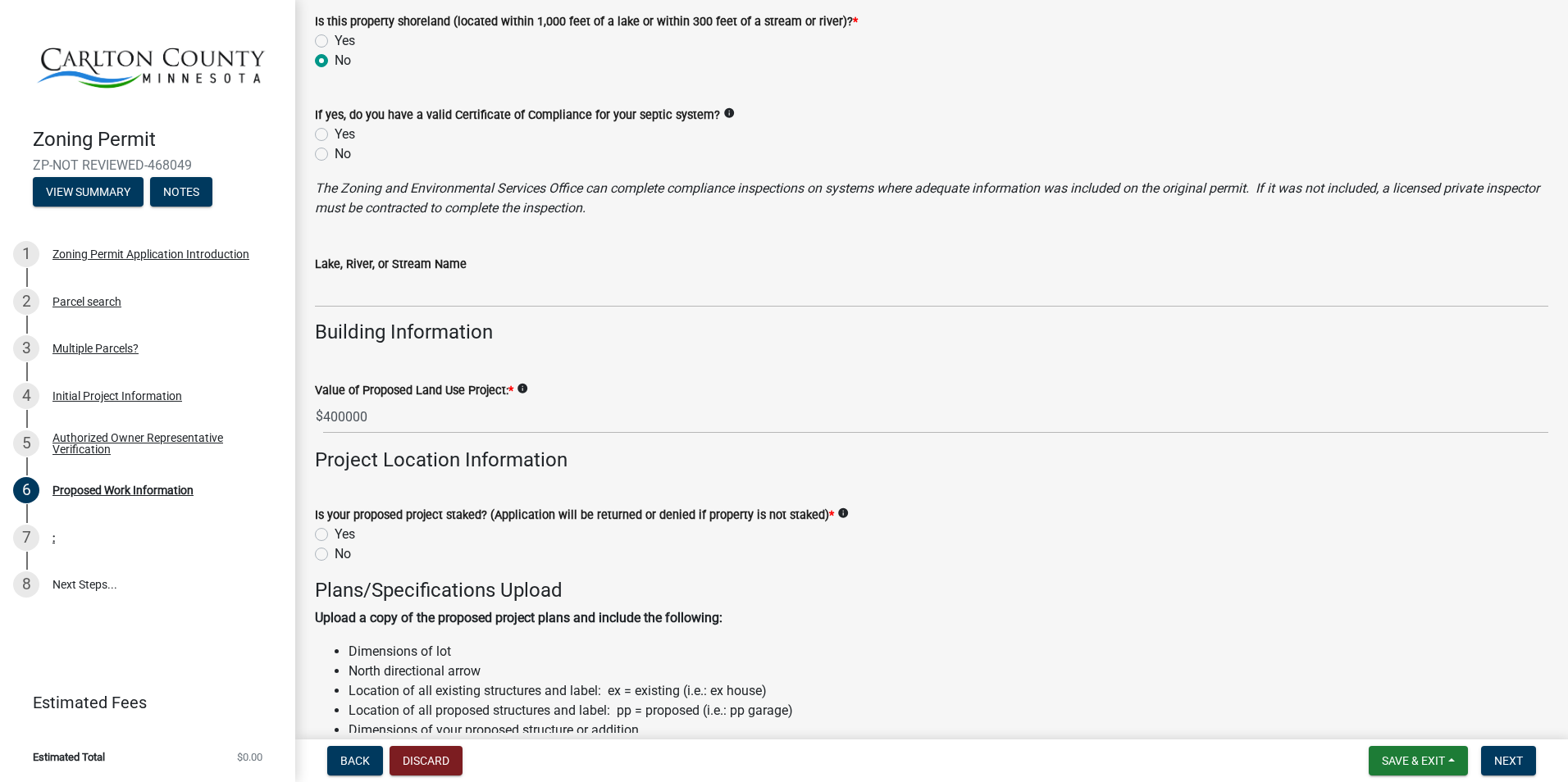
click at [335, 533] on label "Yes" at bounding box center [345, 535] width 21 height 20
click at [335, 533] on input "Yes" at bounding box center [340, 530] width 11 height 11
radio input "true"
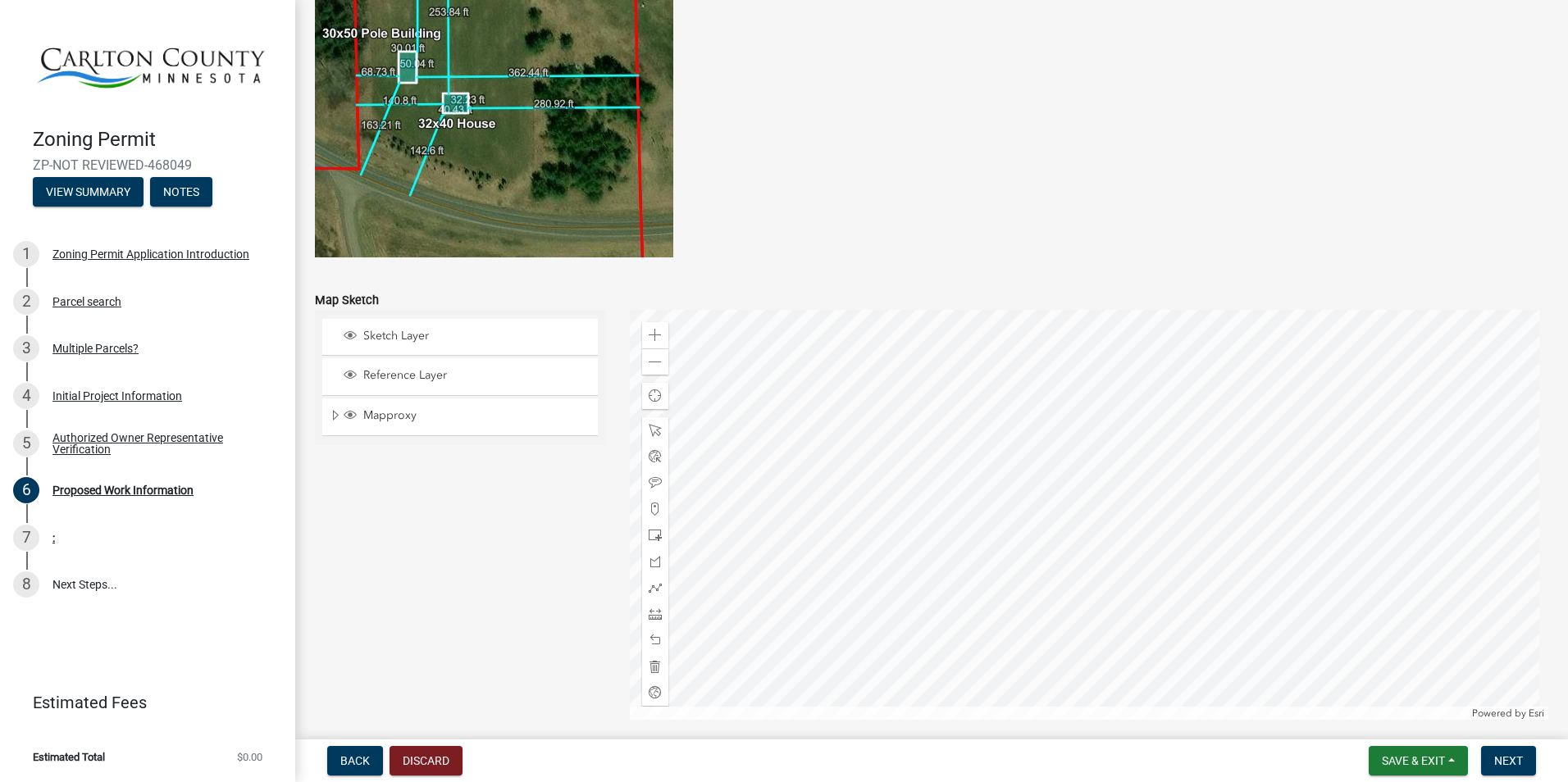
scroll to position [3181, 0]
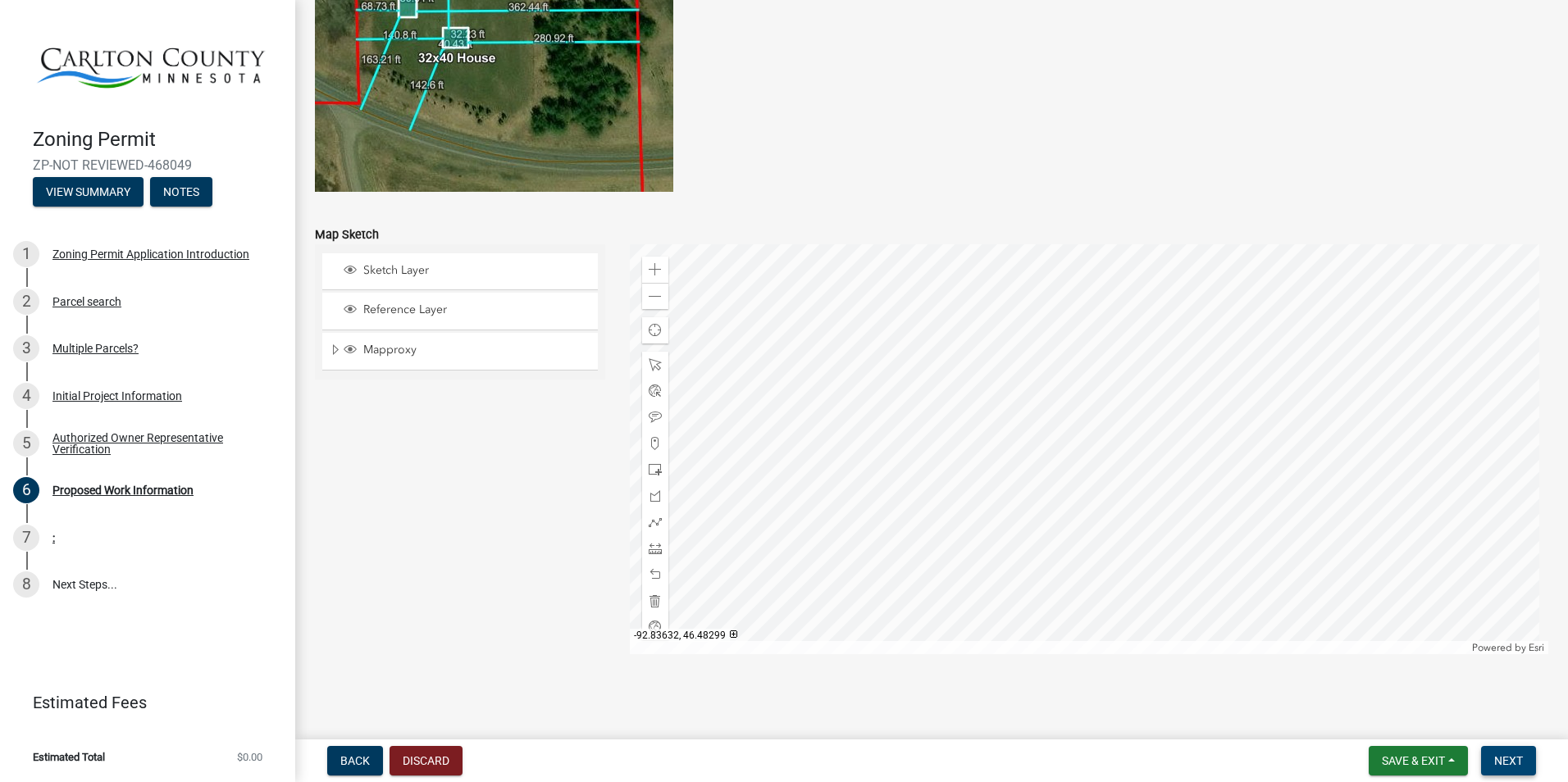
click at [1240, 683] on button "Next" at bounding box center [1509, 761] width 55 height 30
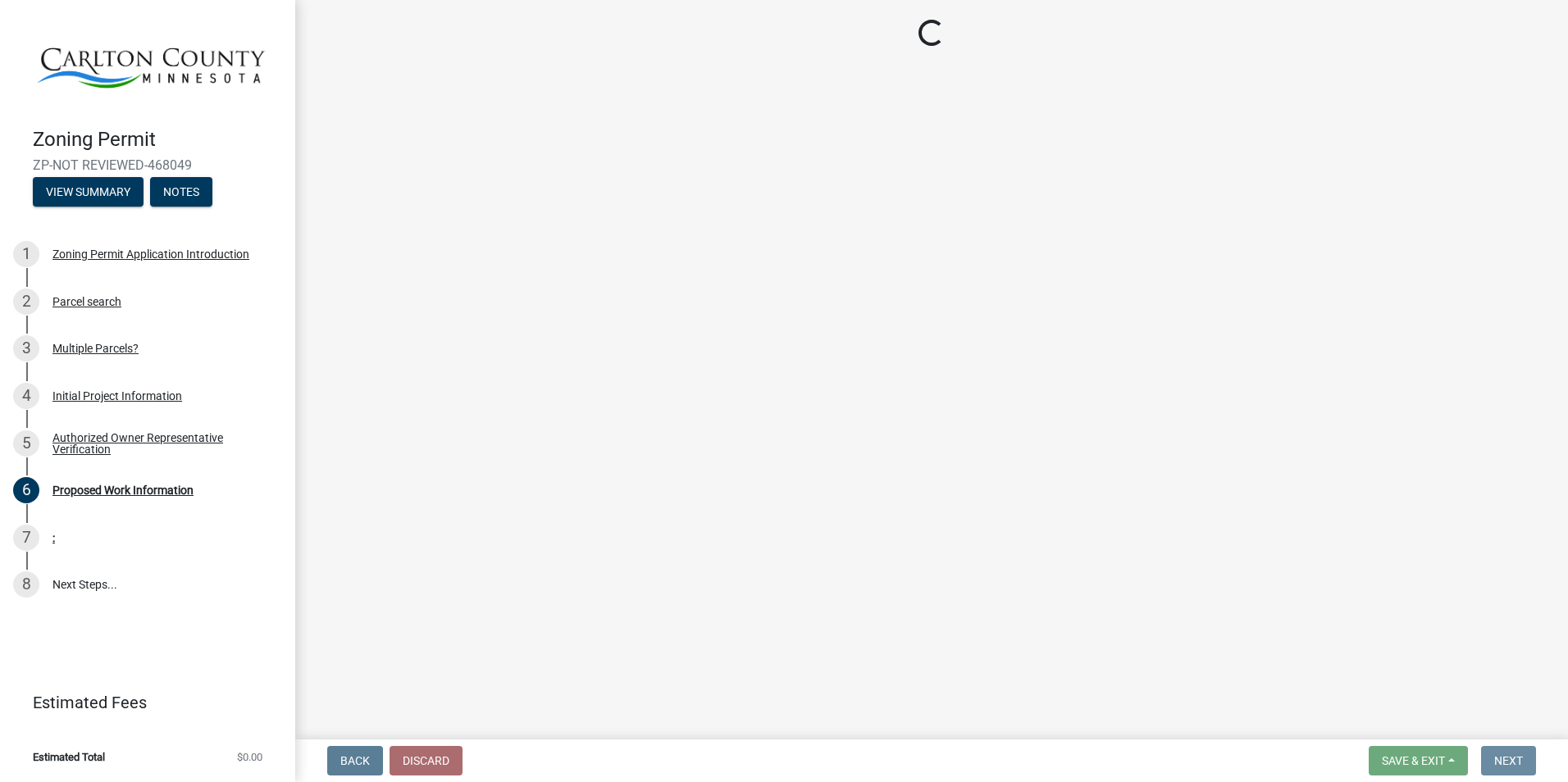
scroll to position [0, 0]
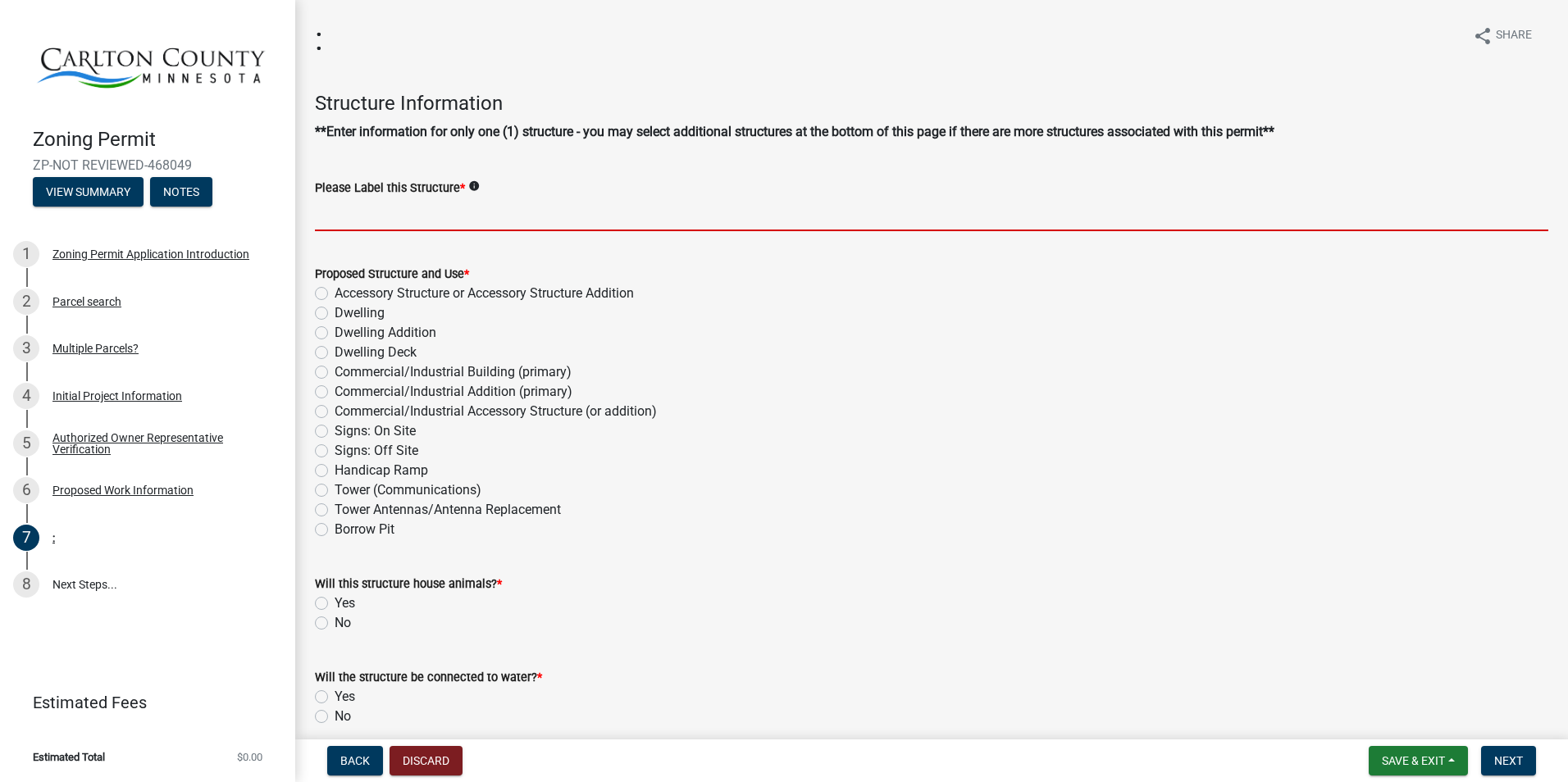
click at [334, 207] on input "Please Label this Structure *" at bounding box center [932, 214] width 1233 height 34
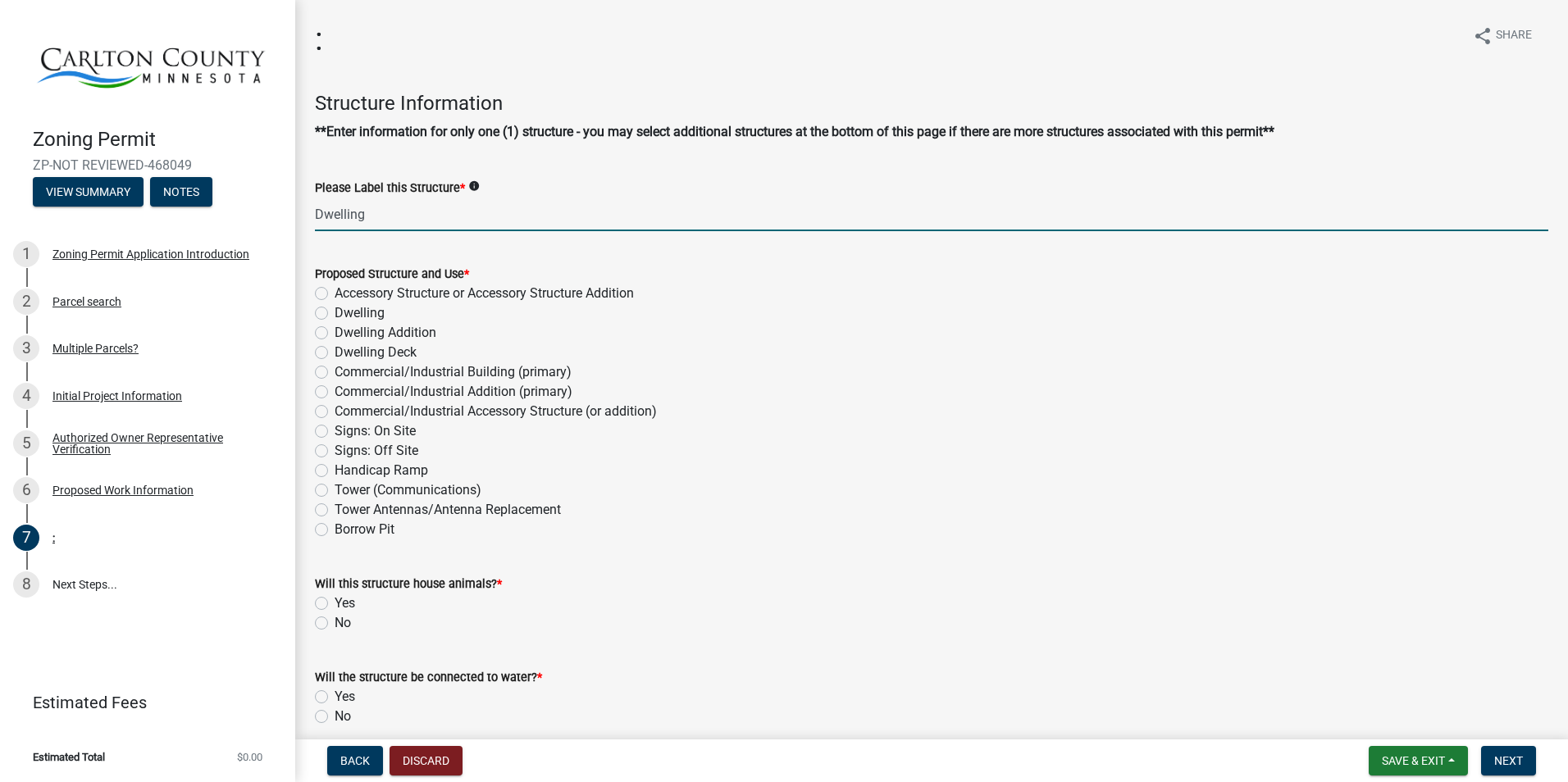
type input "Dwelling"
click at [413, 291] on label "Accessory Structure or Accessory Structure Addition" at bounding box center [484, 293] width 299 height 20
click at [345, 291] on input "Accessory Structure or Accessory Structure Addition" at bounding box center [340, 288] width 11 height 11
radio input "true"
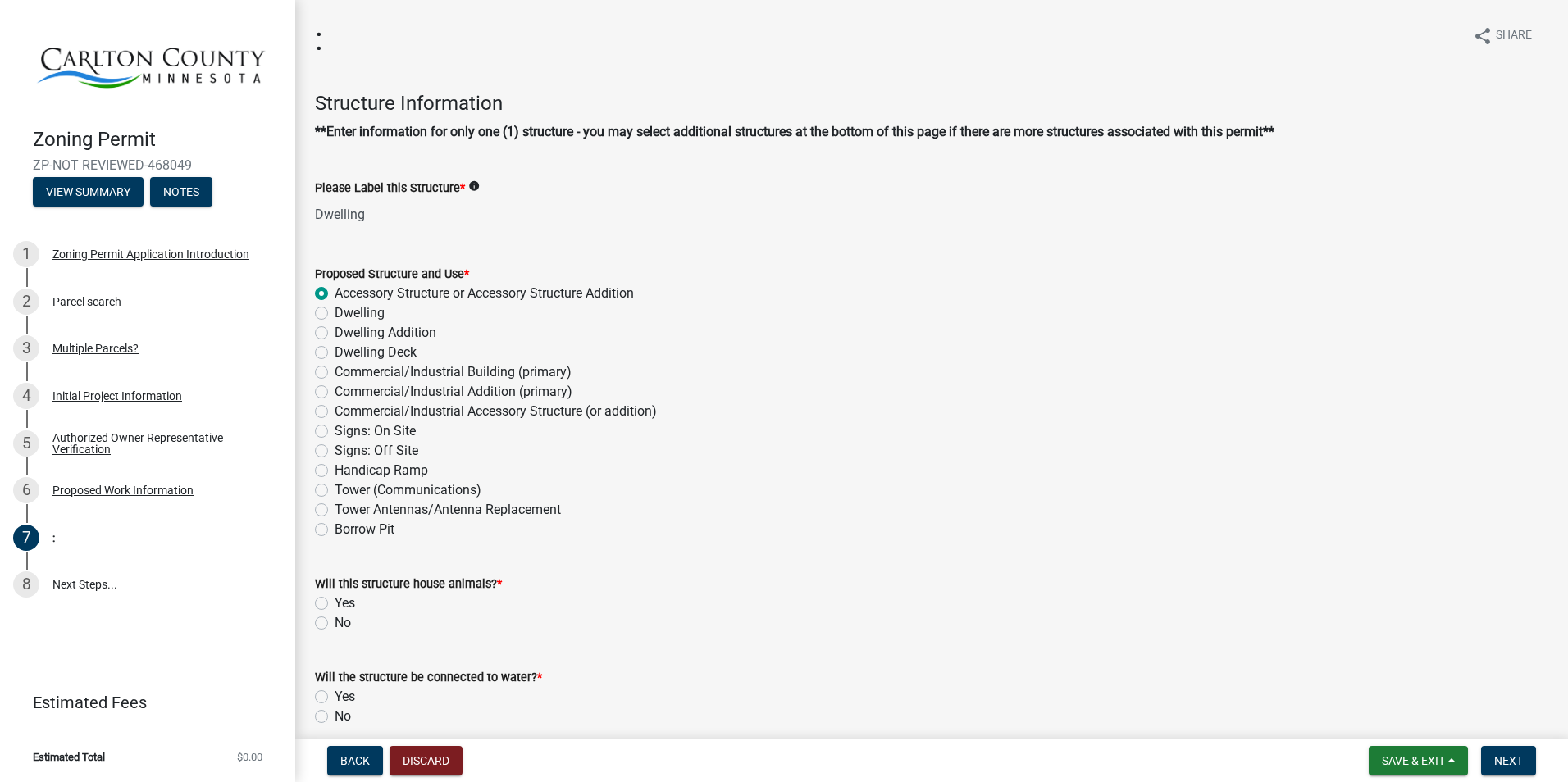
click at [335, 311] on label "Dwelling" at bounding box center [359, 313] width 50 height 20
click at [335, 311] on input "Dwelling" at bounding box center [340, 308] width 11 height 11
radio input "true"
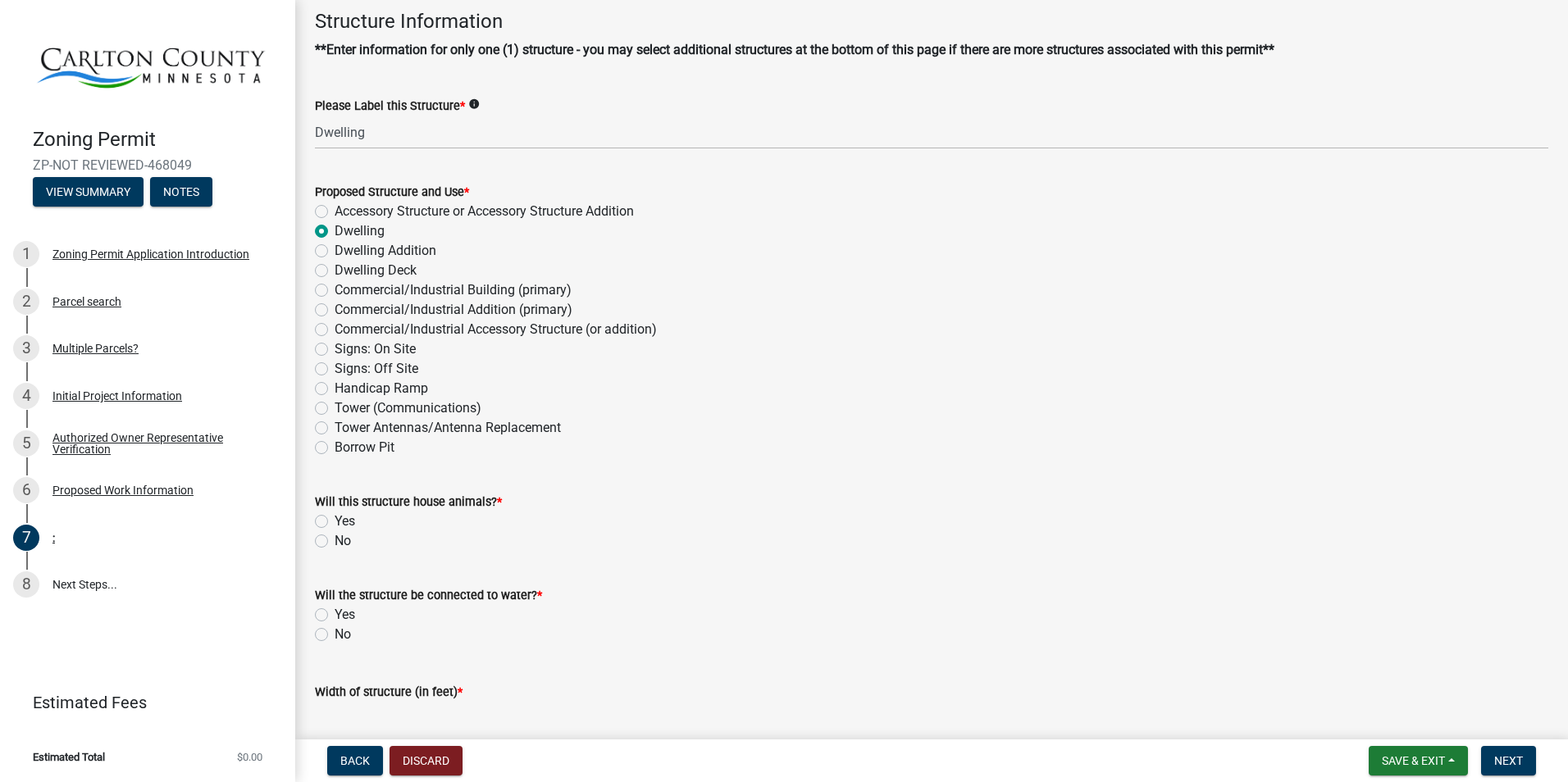
click at [335, 542] on label "No" at bounding box center [343, 541] width 16 height 20
click at [335, 542] on input "No" at bounding box center [340, 536] width 11 height 11
radio input "true"
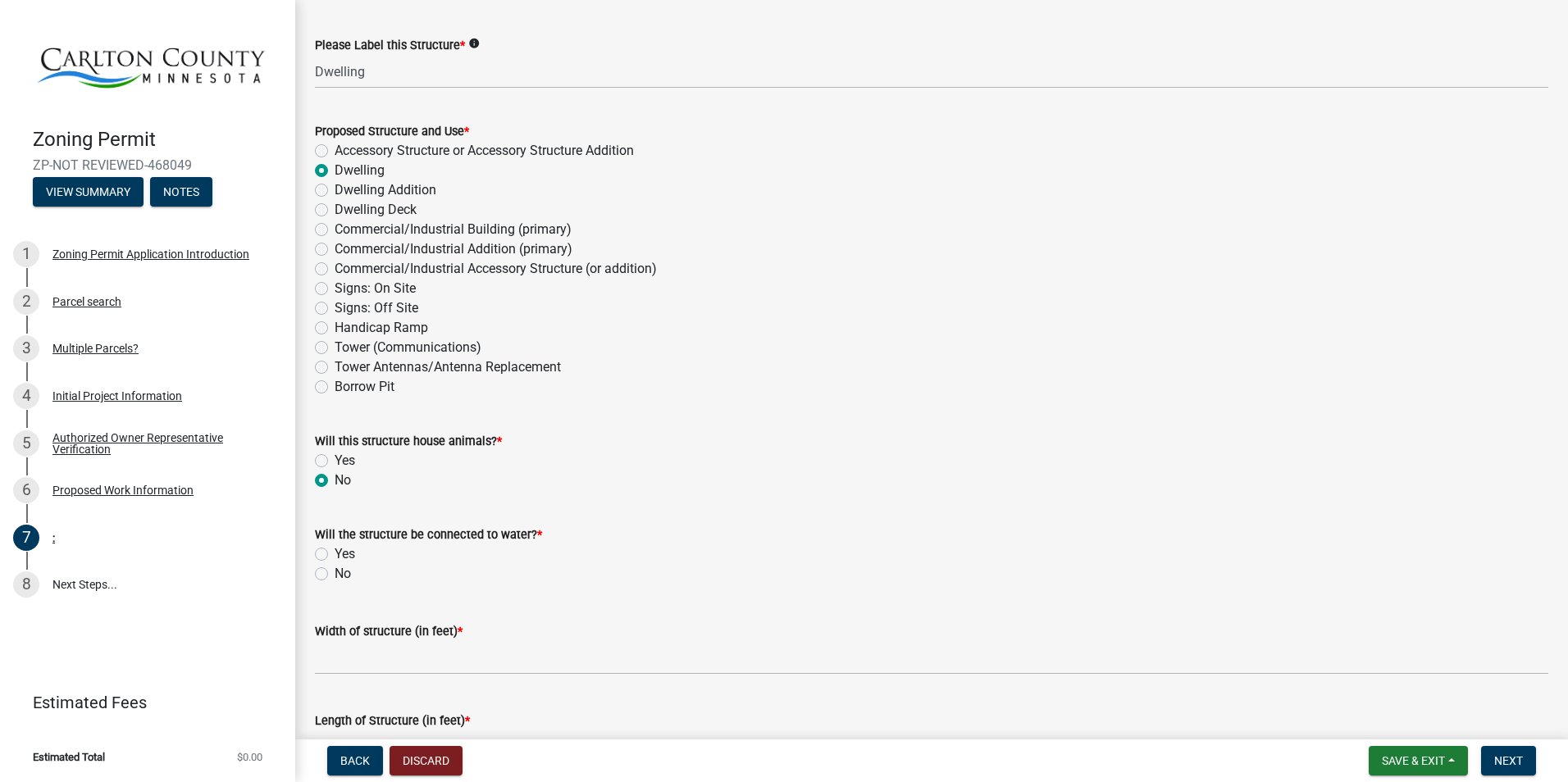
scroll to position [246, 0]
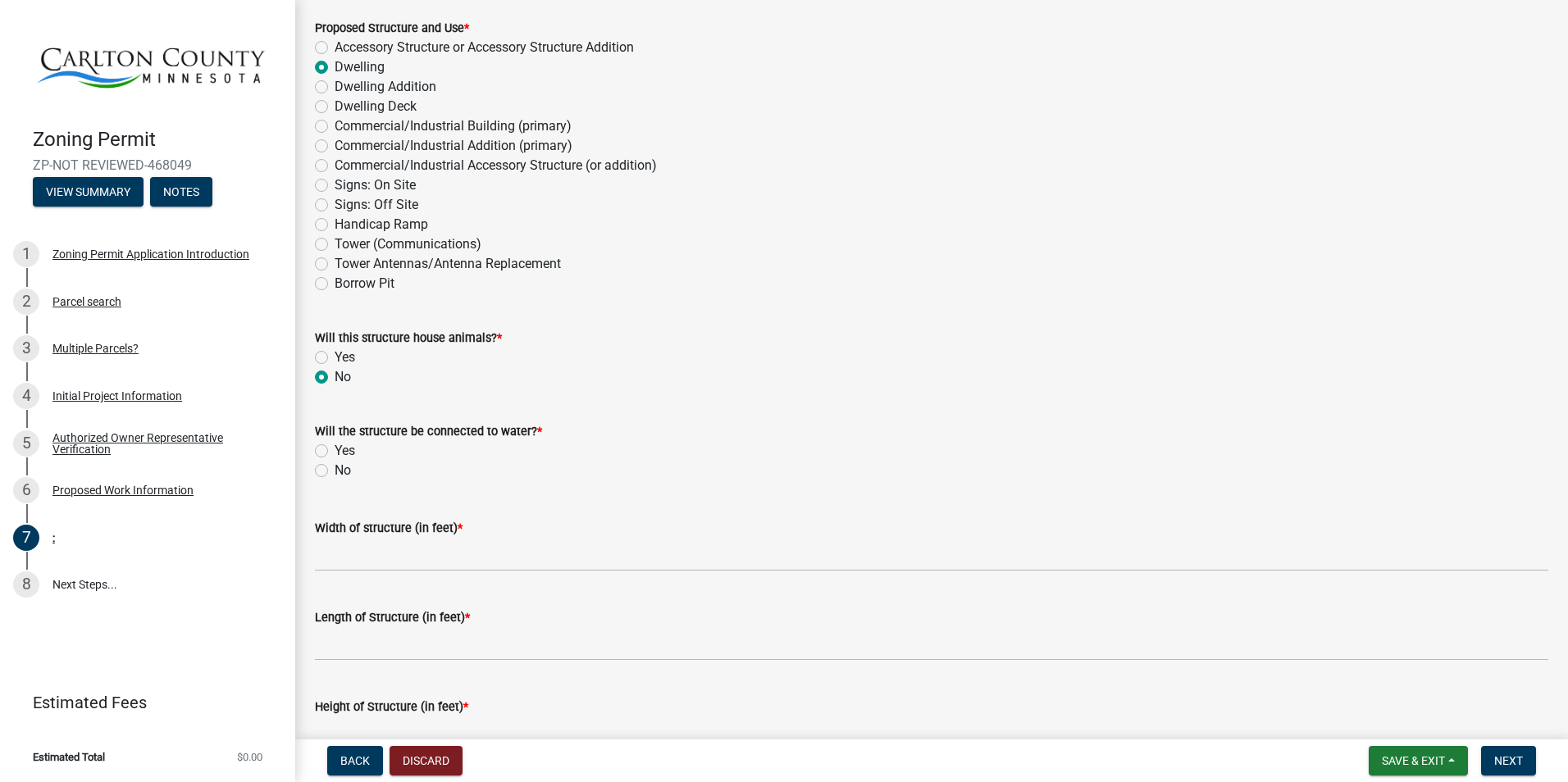
click at [335, 454] on label "Yes" at bounding box center [345, 451] width 21 height 20
click at [335, 452] on input "Yes" at bounding box center [340, 446] width 11 height 11
radio input "true"
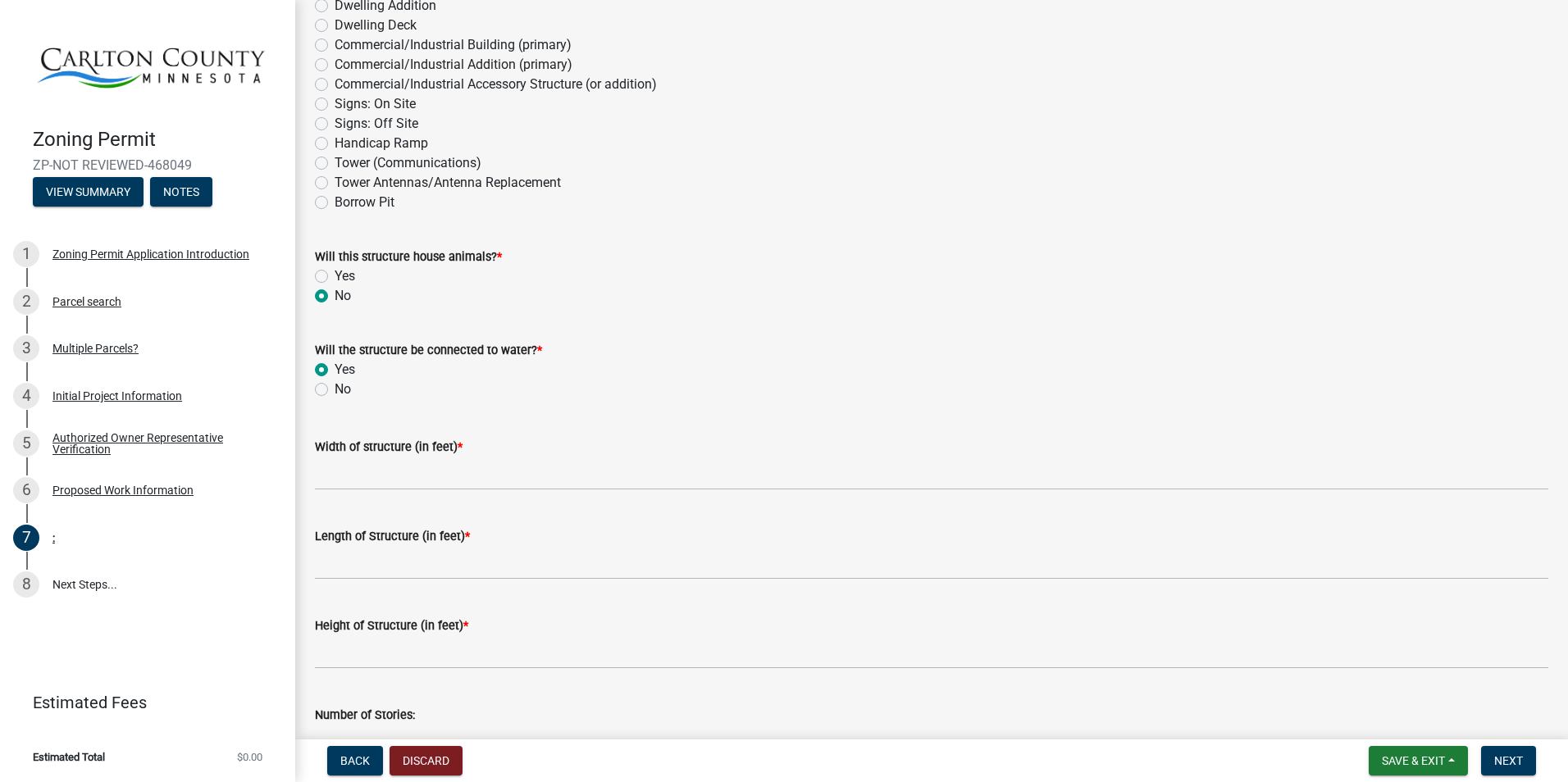
scroll to position [328, 0]
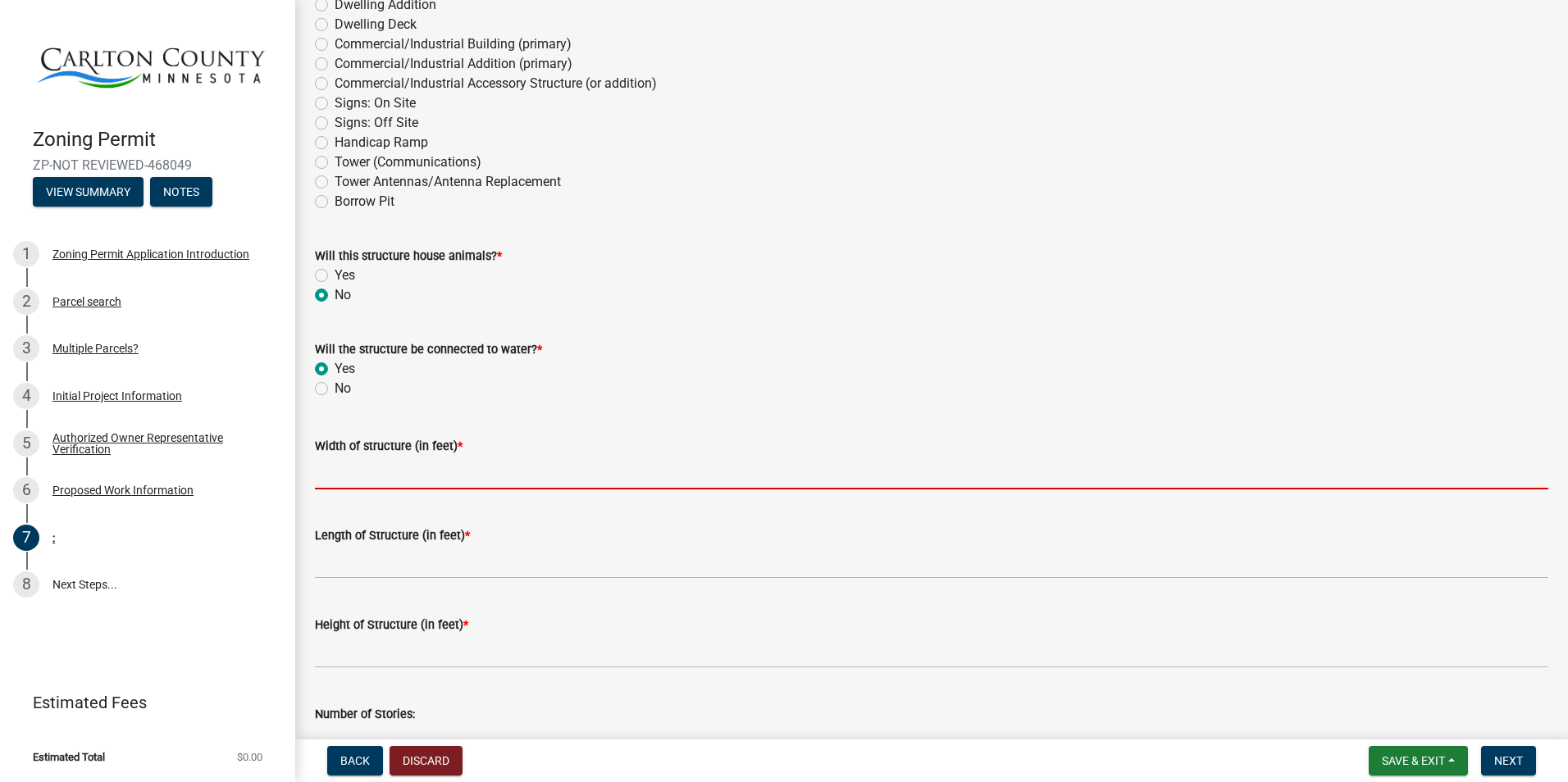
click at [443, 472] on input "Width of structure (in feet) *" at bounding box center [932, 472] width 1233 height 34
click at [423, 471] on input "Width of structure (in feet) *" at bounding box center [932, 472] width 1233 height 34
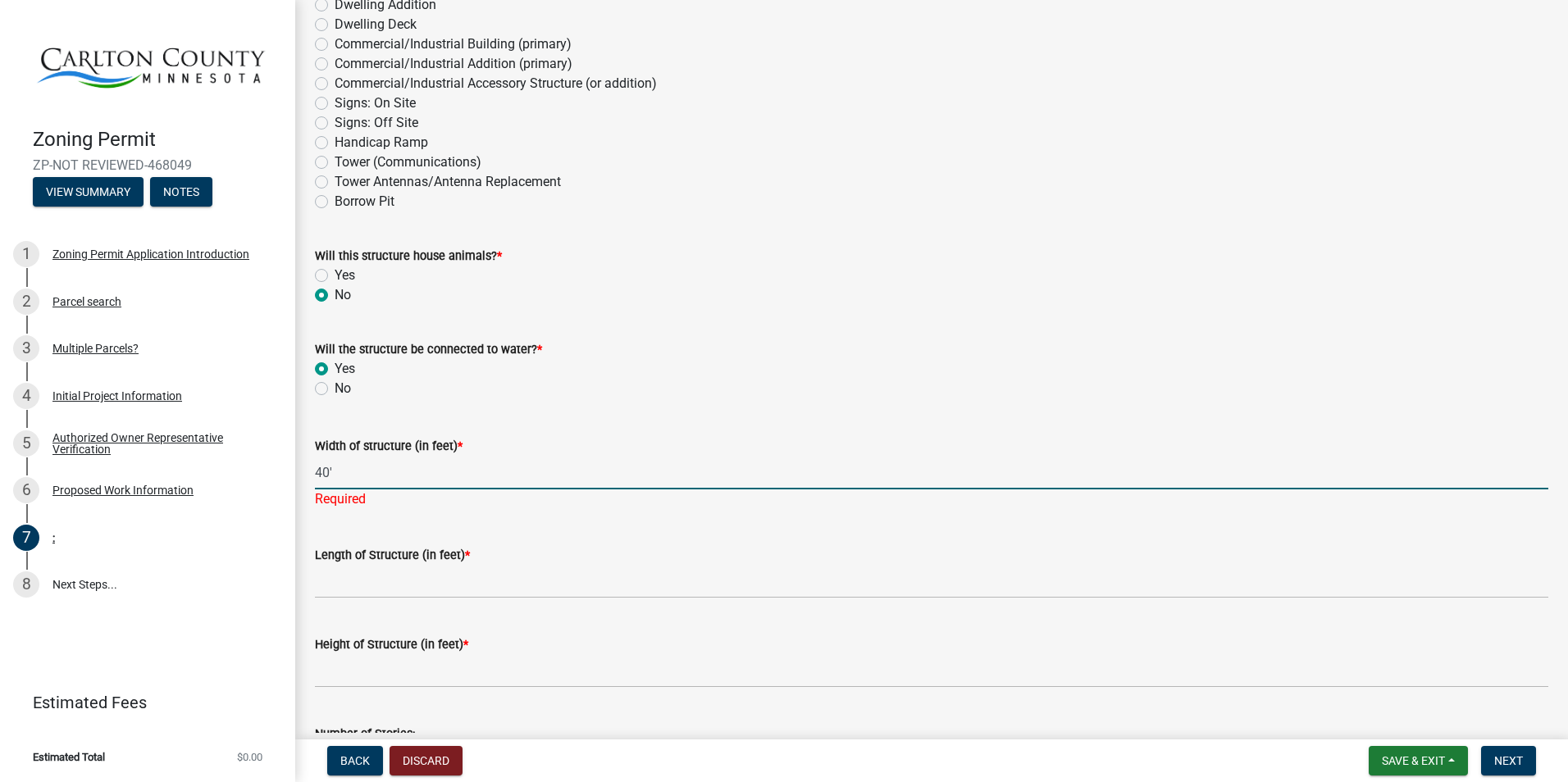
type input "40'"
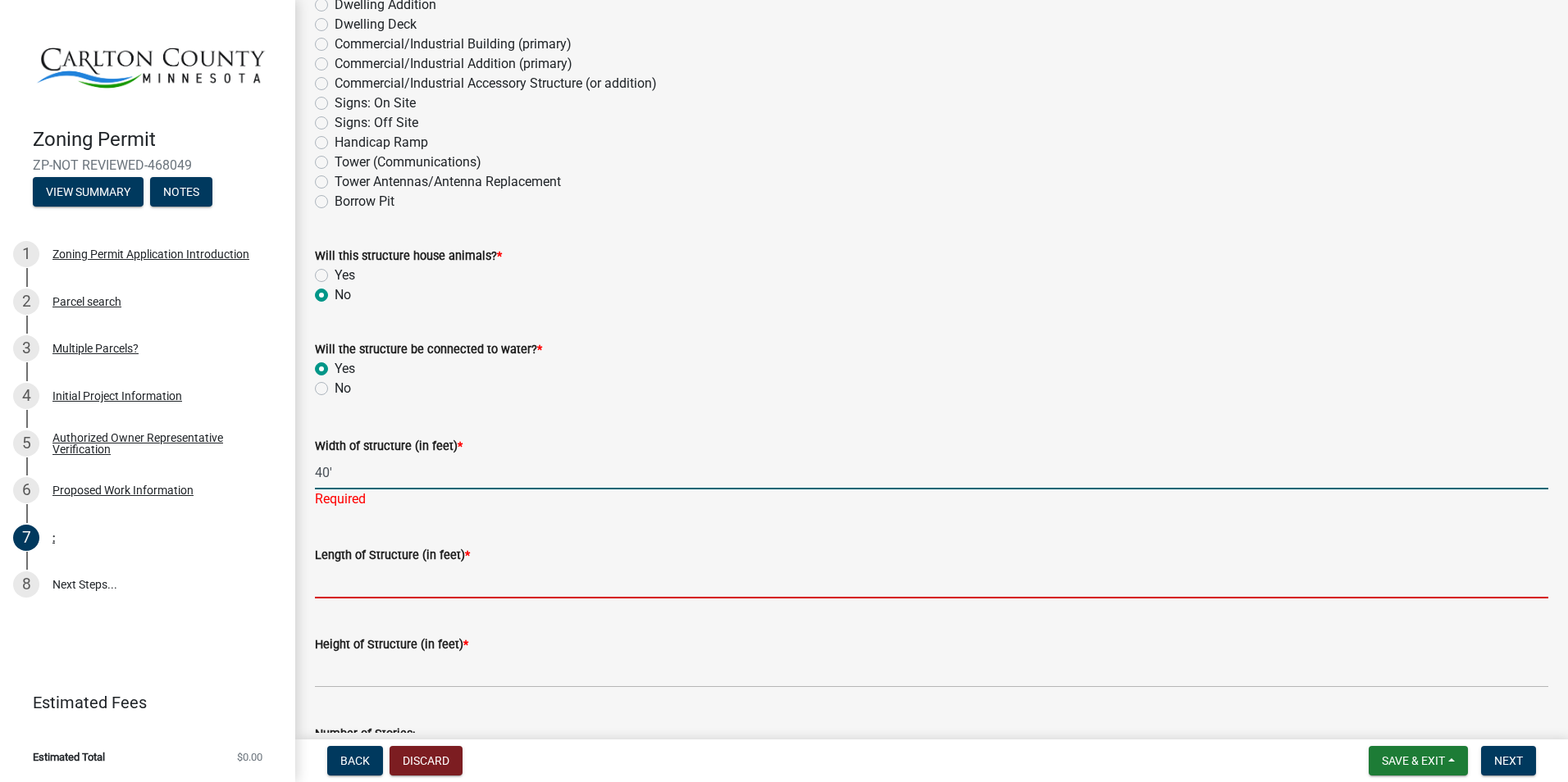
click at [414, 583] on wm-data-entity-input "Length of Structure (in feet) *" at bounding box center [932, 567] width 1233 height 89
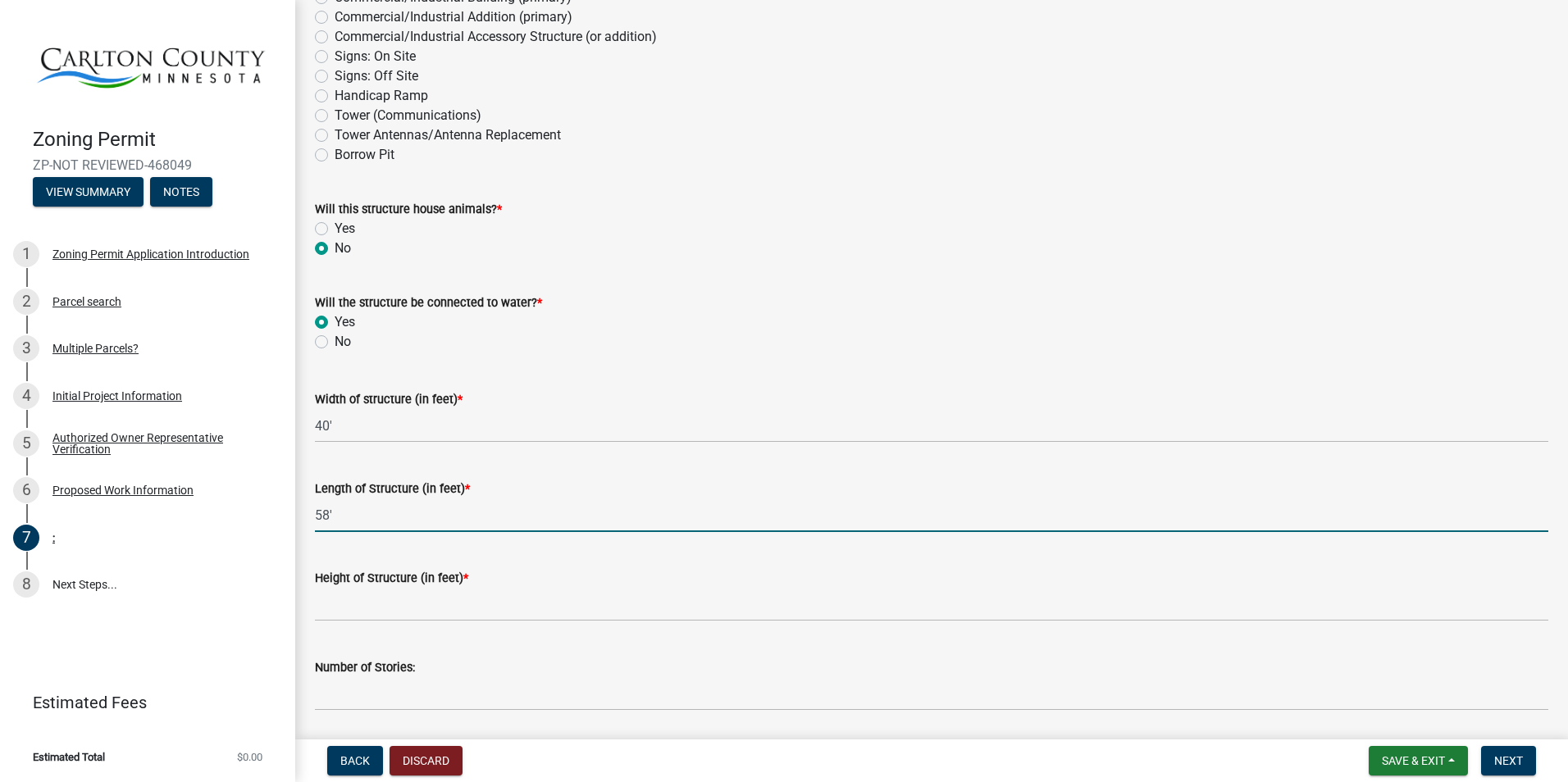
scroll to position [410, 0]
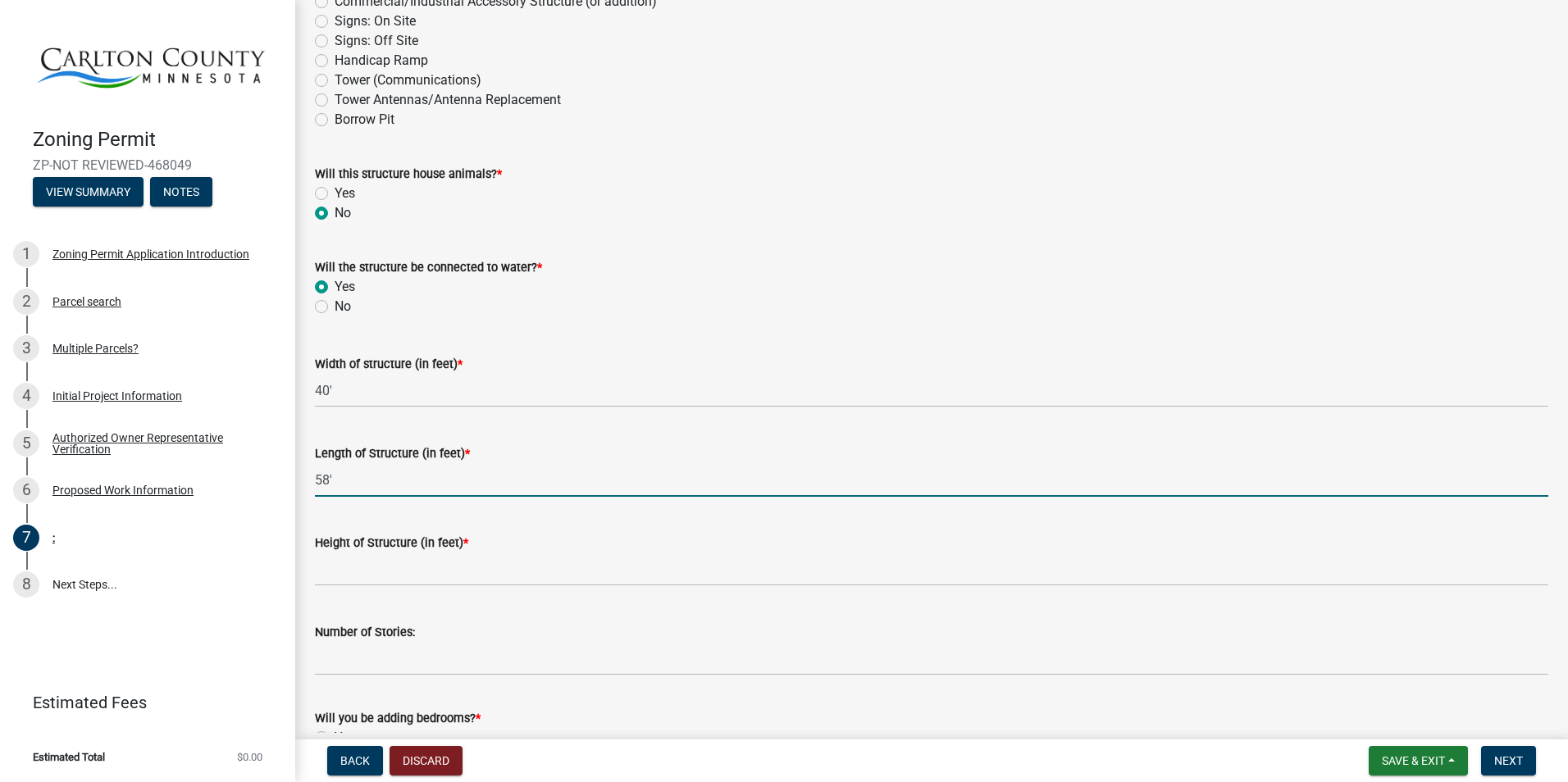
type input "58'"
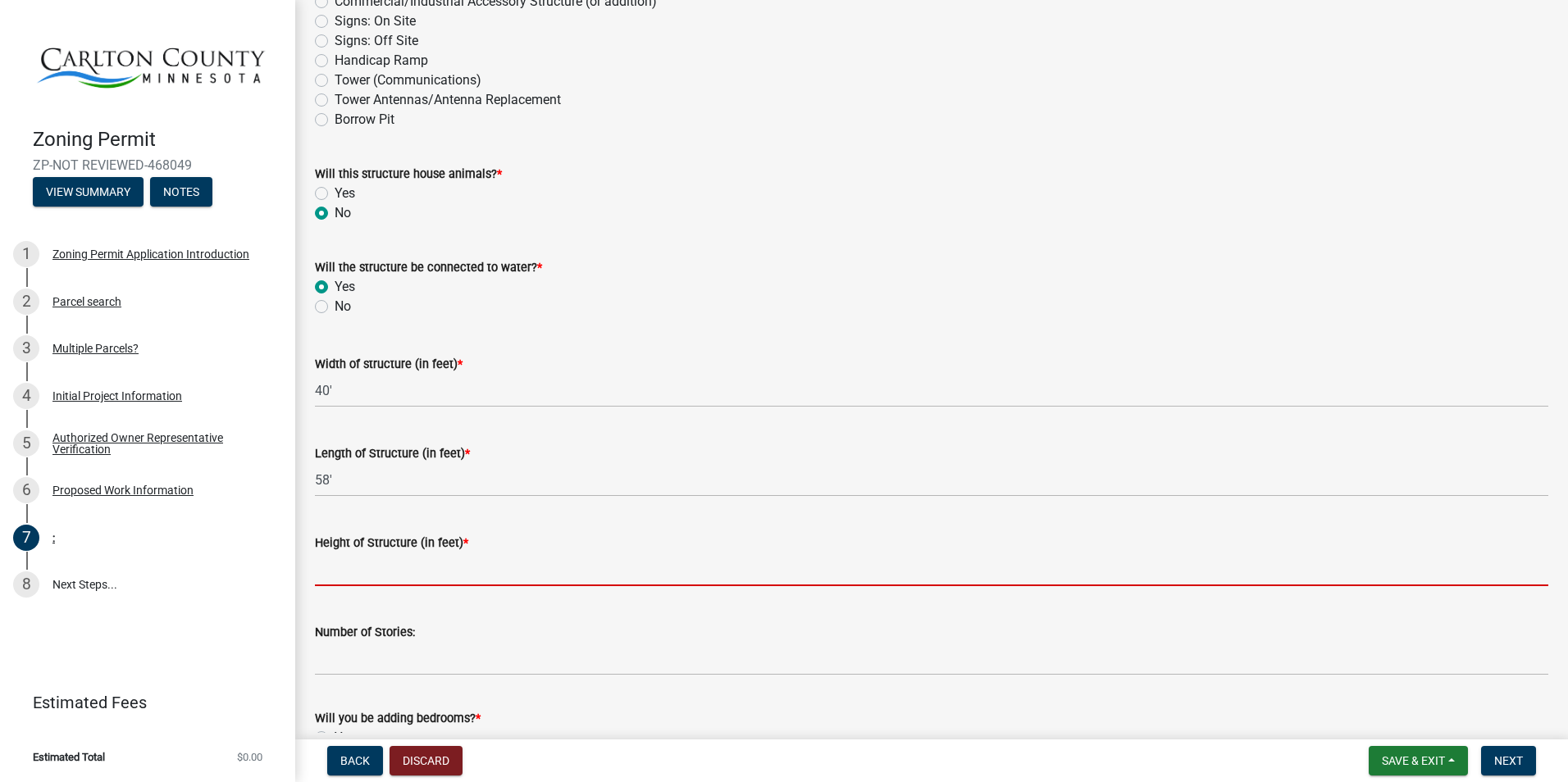
click at [416, 566] on input "Height of Structure (in feet) *" at bounding box center [932, 569] width 1233 height 34
click at [360, 564] on input "Height of Structure (in feet) *" at bounding box center [932, 569] width 1233 height 34
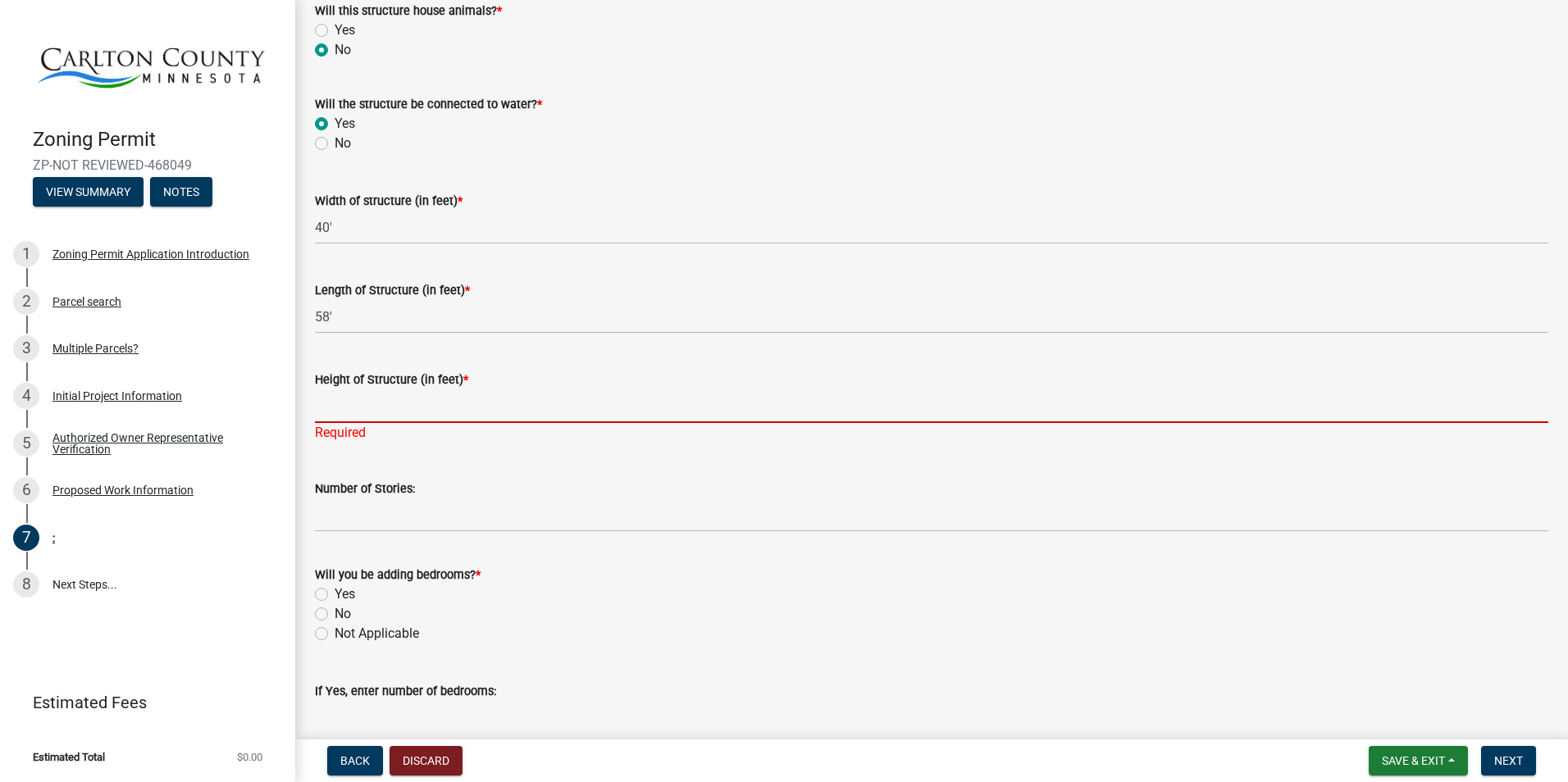
scroll to position [574, 0]
click at [399, 405] on input "Height of Structure (in feet) *" at bounding box center [932, 405] width 1233 height 34
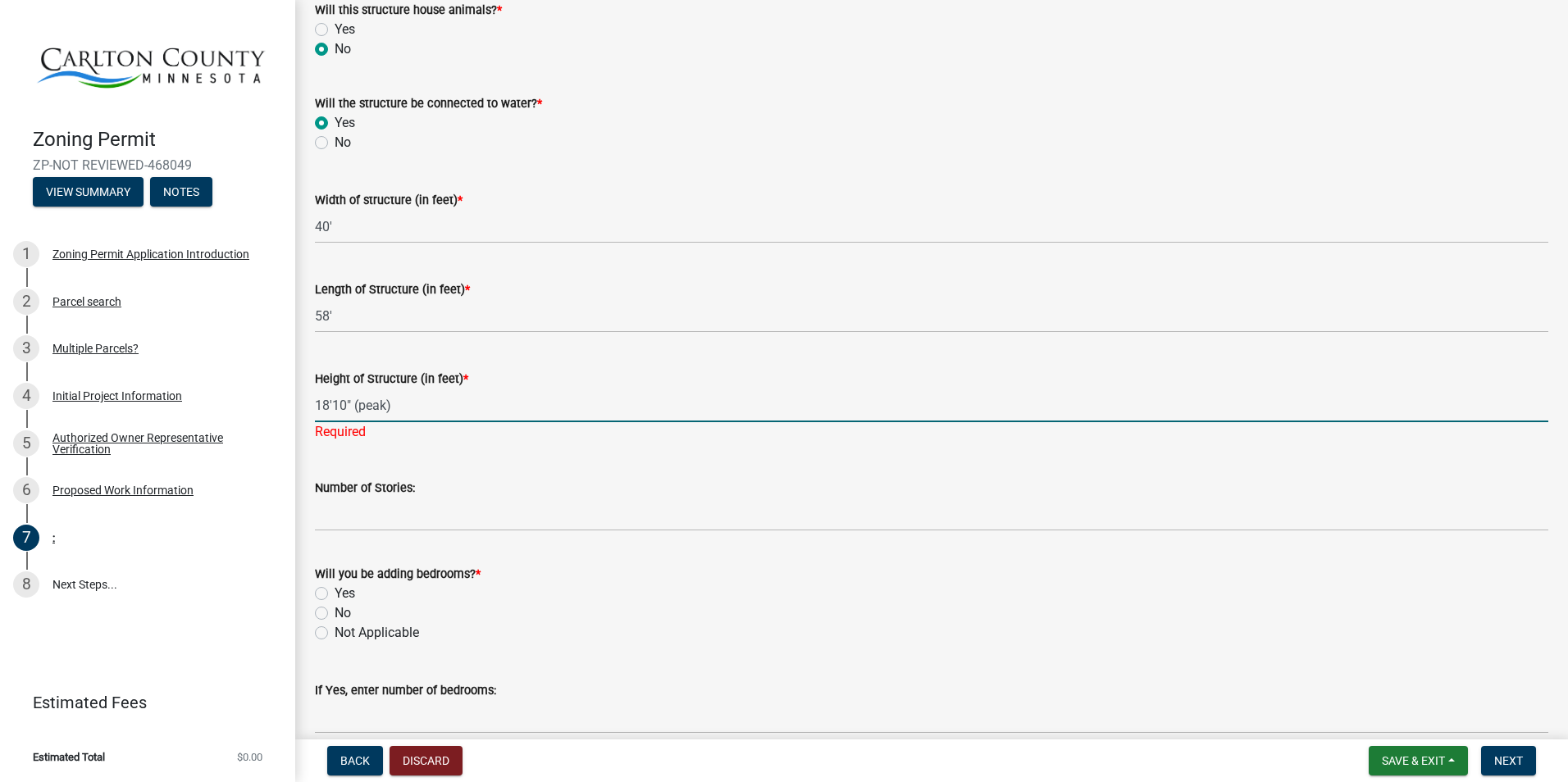
type input "18'10" (peak)"
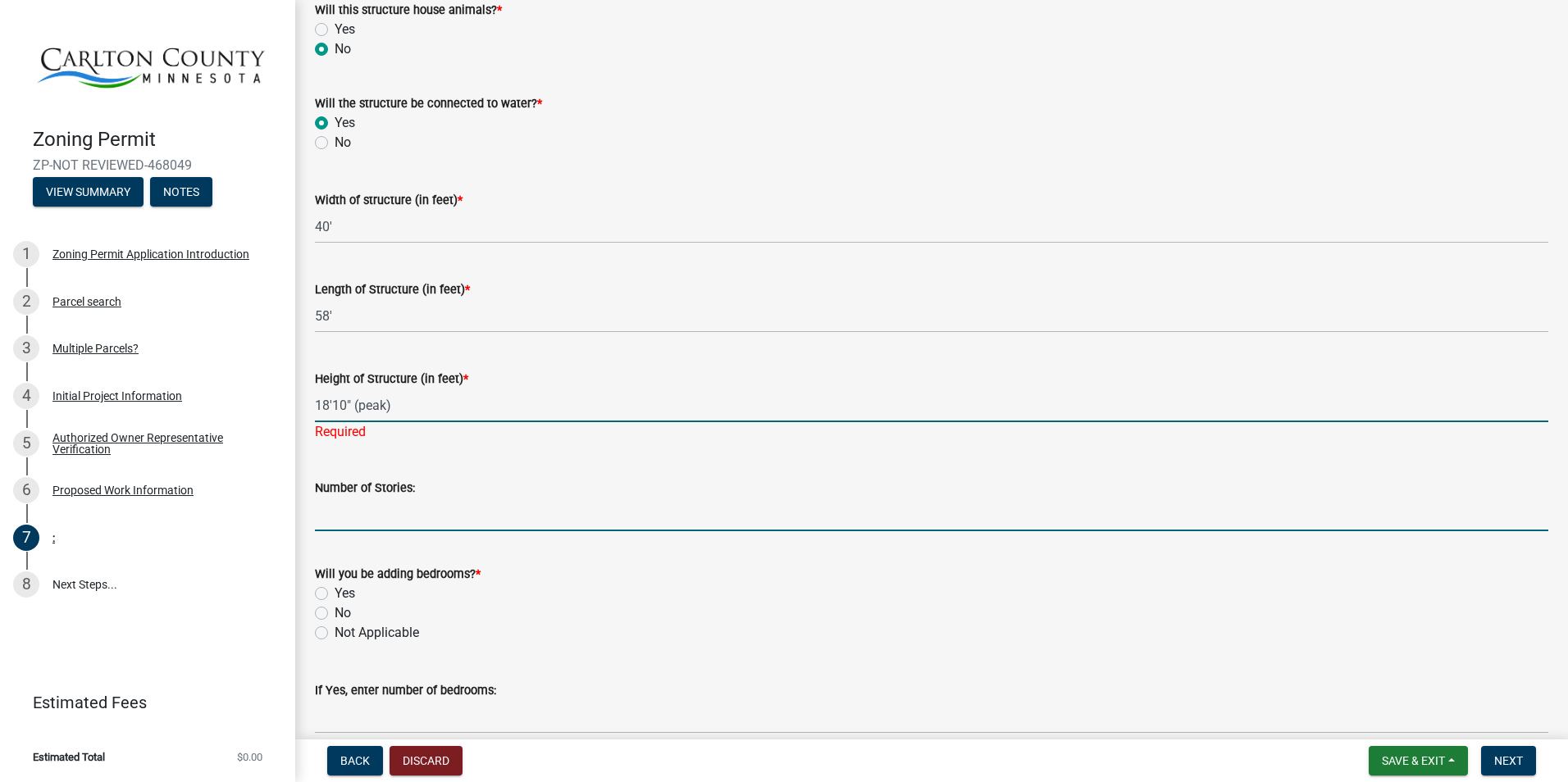
click at [374, 507] on input "Number of Stories:" at bounding box center [932, 514] width 1233 height 34
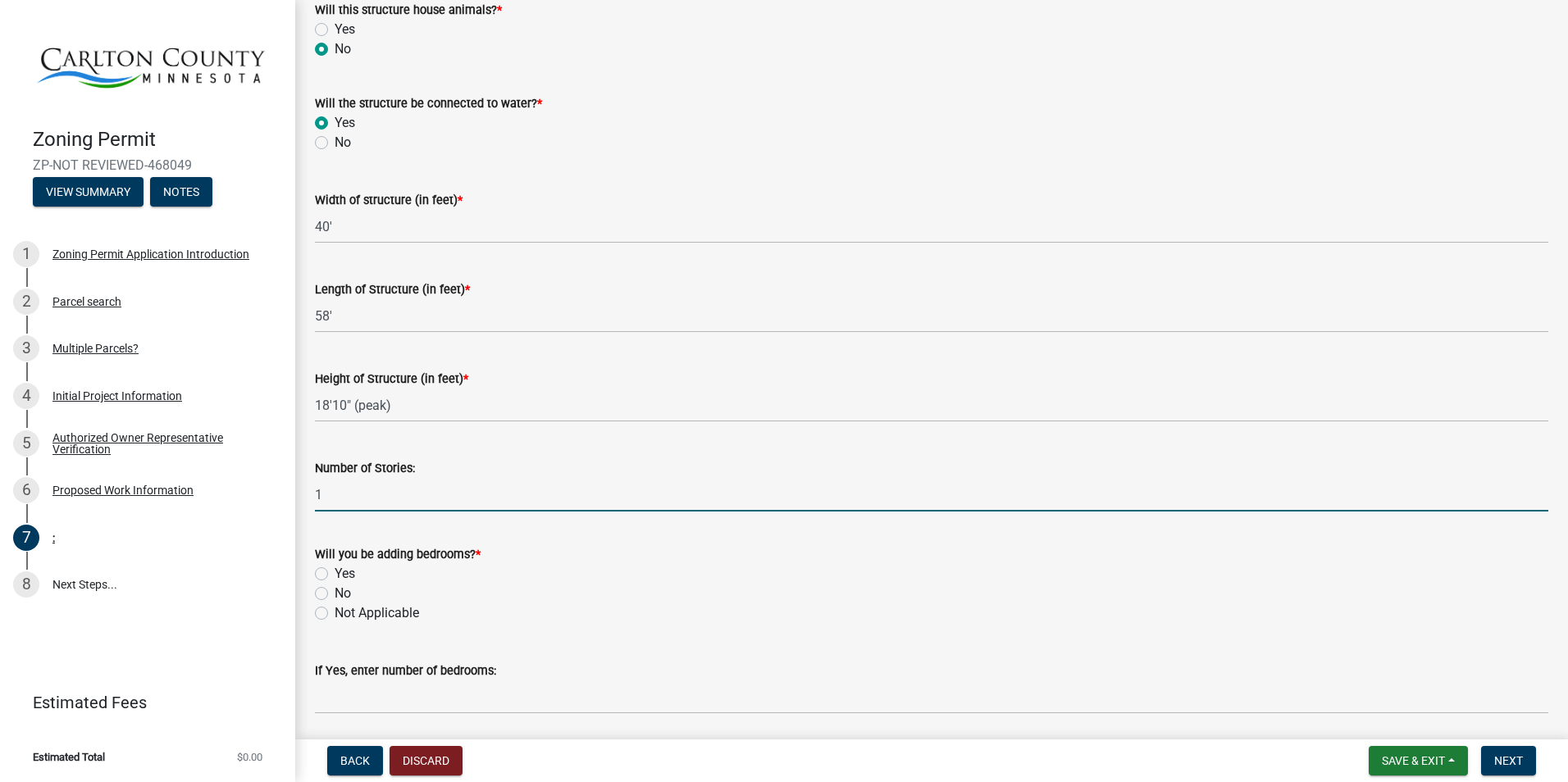
type input "1"
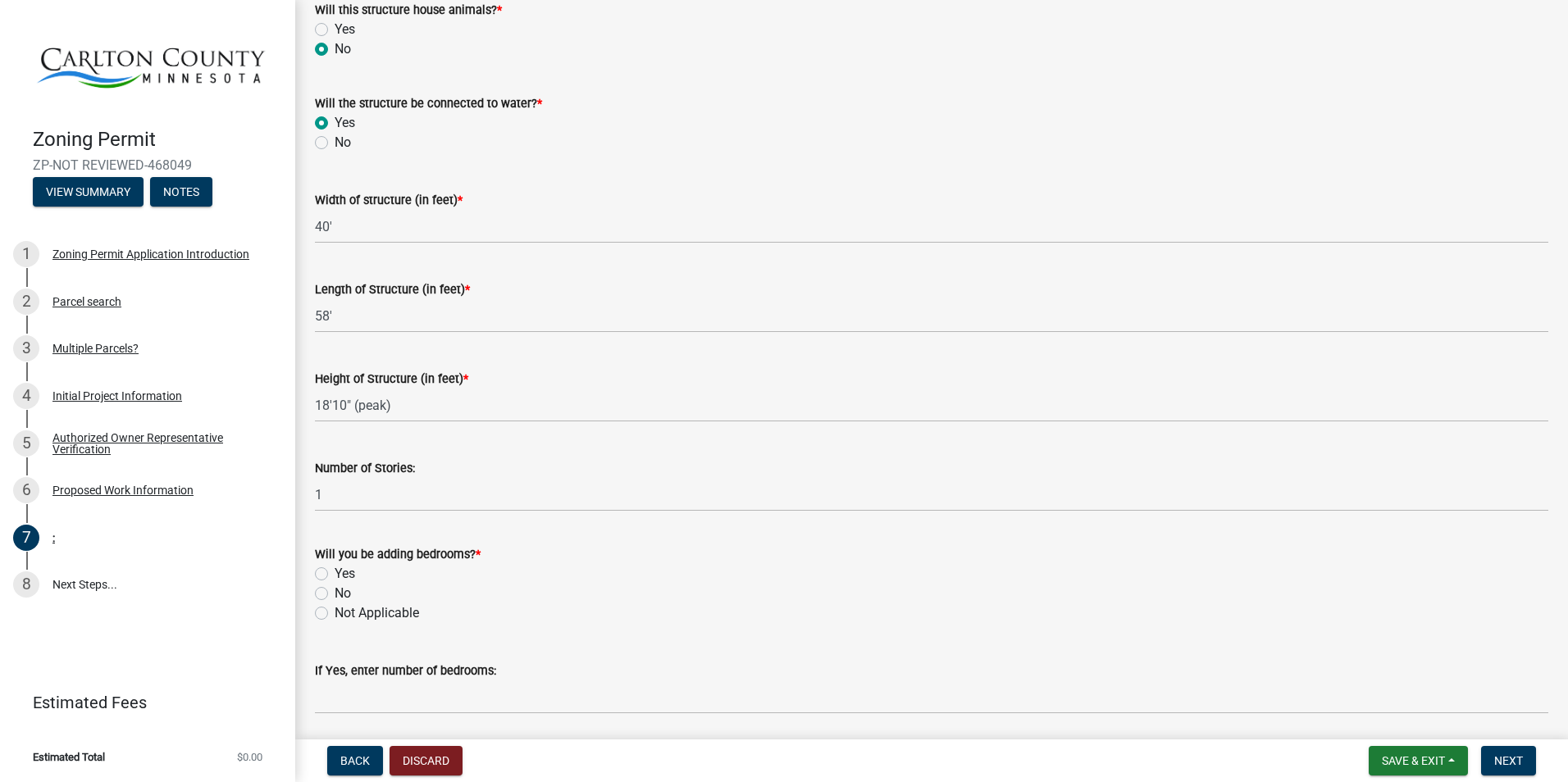
click at [347, 575] on label "Yes" at bounding box center [345, 574] width 21 height 20
click at [345, 574] on input "Yes" at bounding box center [340, 569] width 11 height 11
radio input "true"
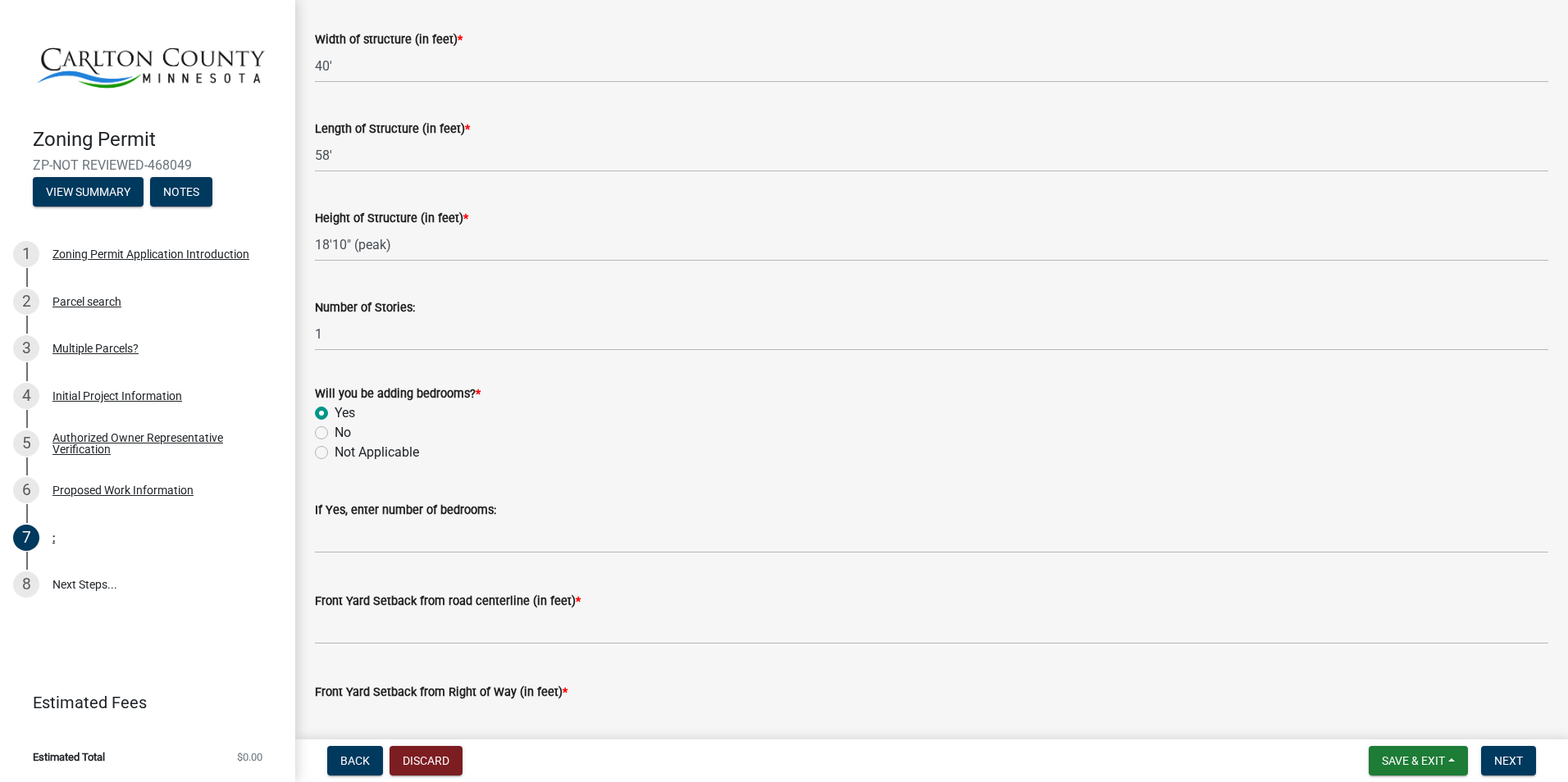
scroll to position [738, 0]
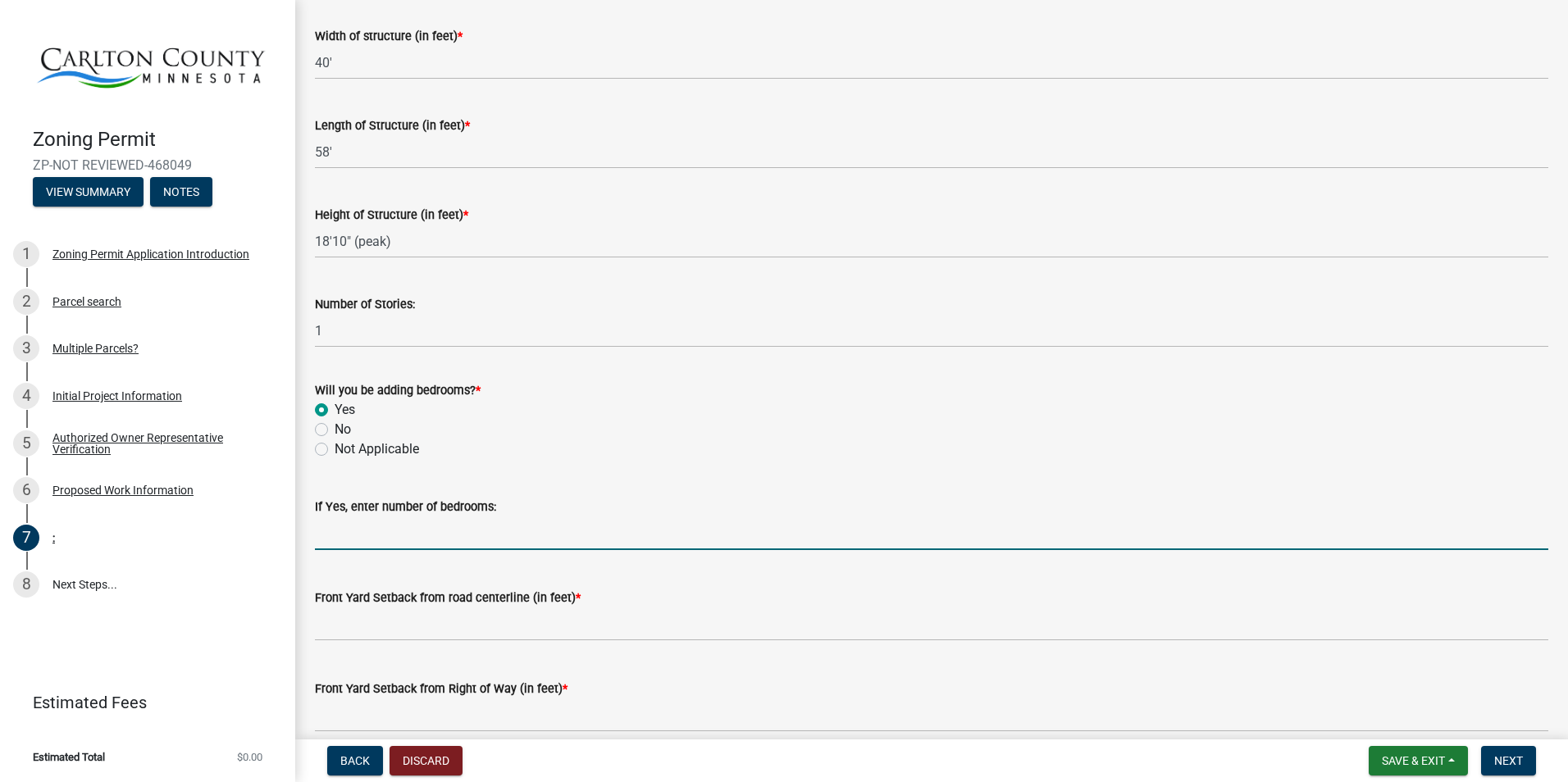
click at [369, 524] on input "text" at bounding box center [932, 533] width 1233 height 34
type input "4"
click at [373, 606] on div "Front Yard Setback from road centerline (in feet) *" at bounding box center [932, 597] width 1233 height 20
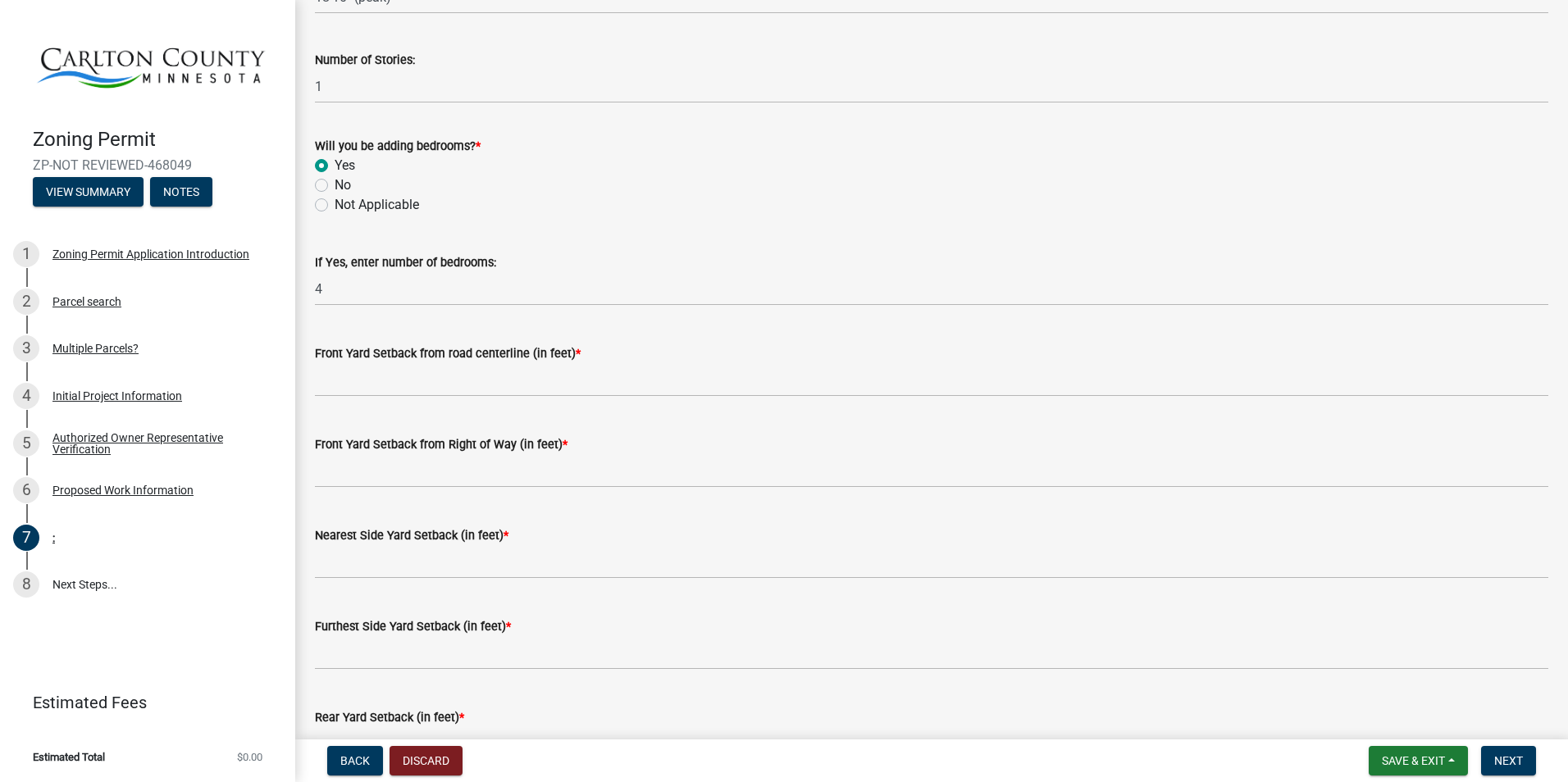
scroll to position [728, 0]
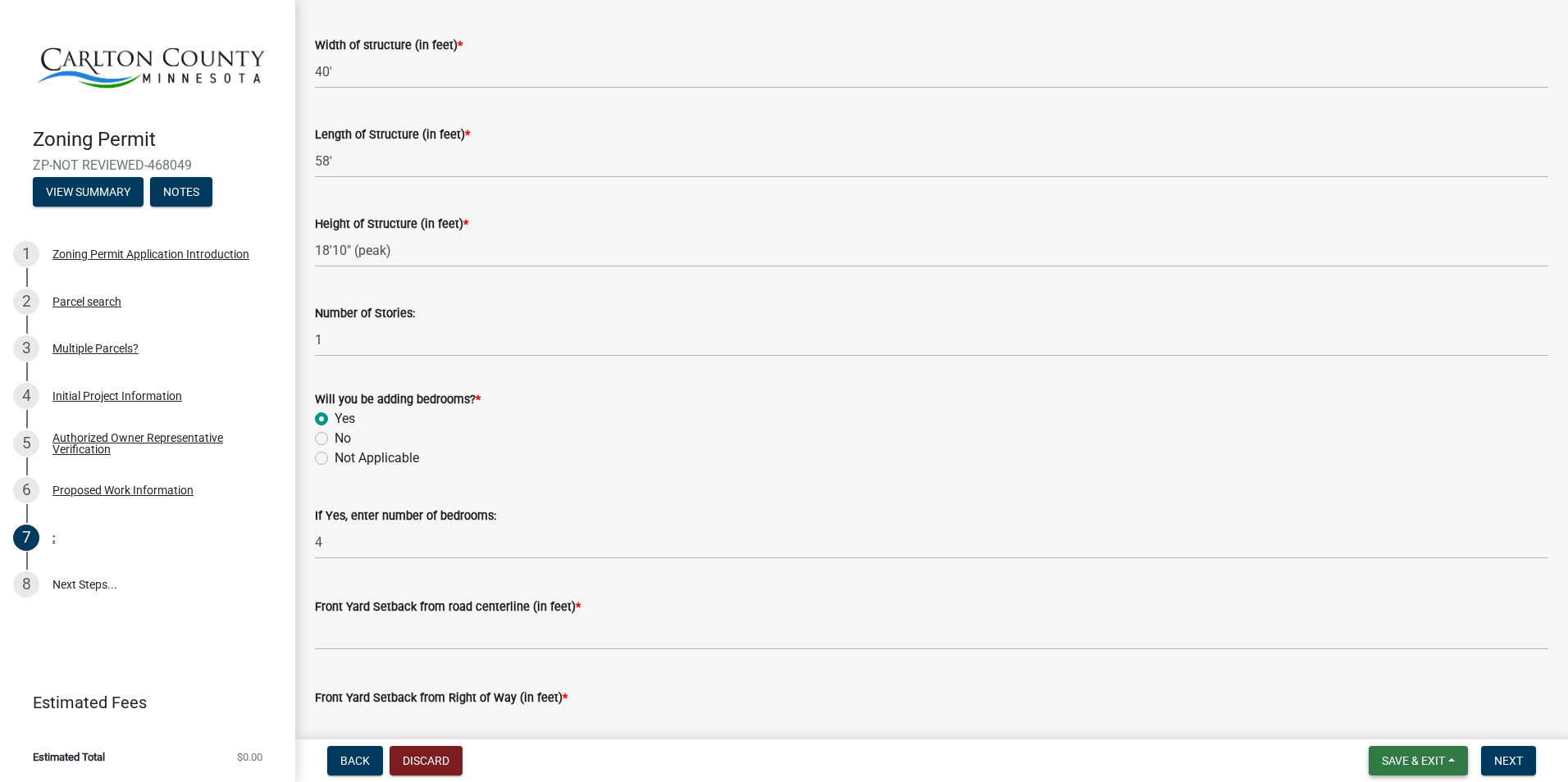
click at [1240, 683] on span "Save & Exit" at bounding box center [1413, 761] width 63 height 13
click at [1240, 683] on button "Save & Exit" at bounding box center [1401, 719] width 131 height 40
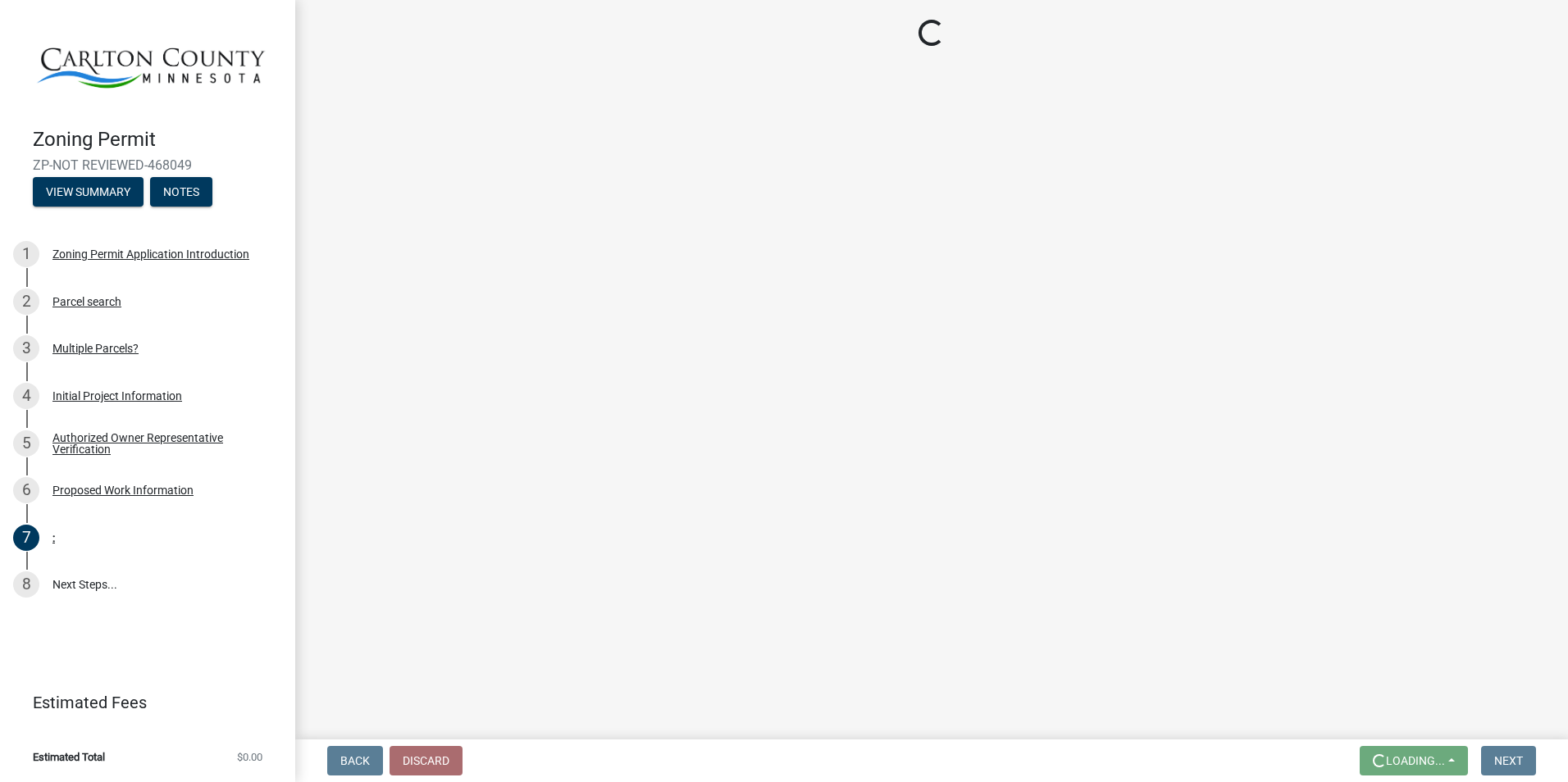
scroll to position [0, 0]
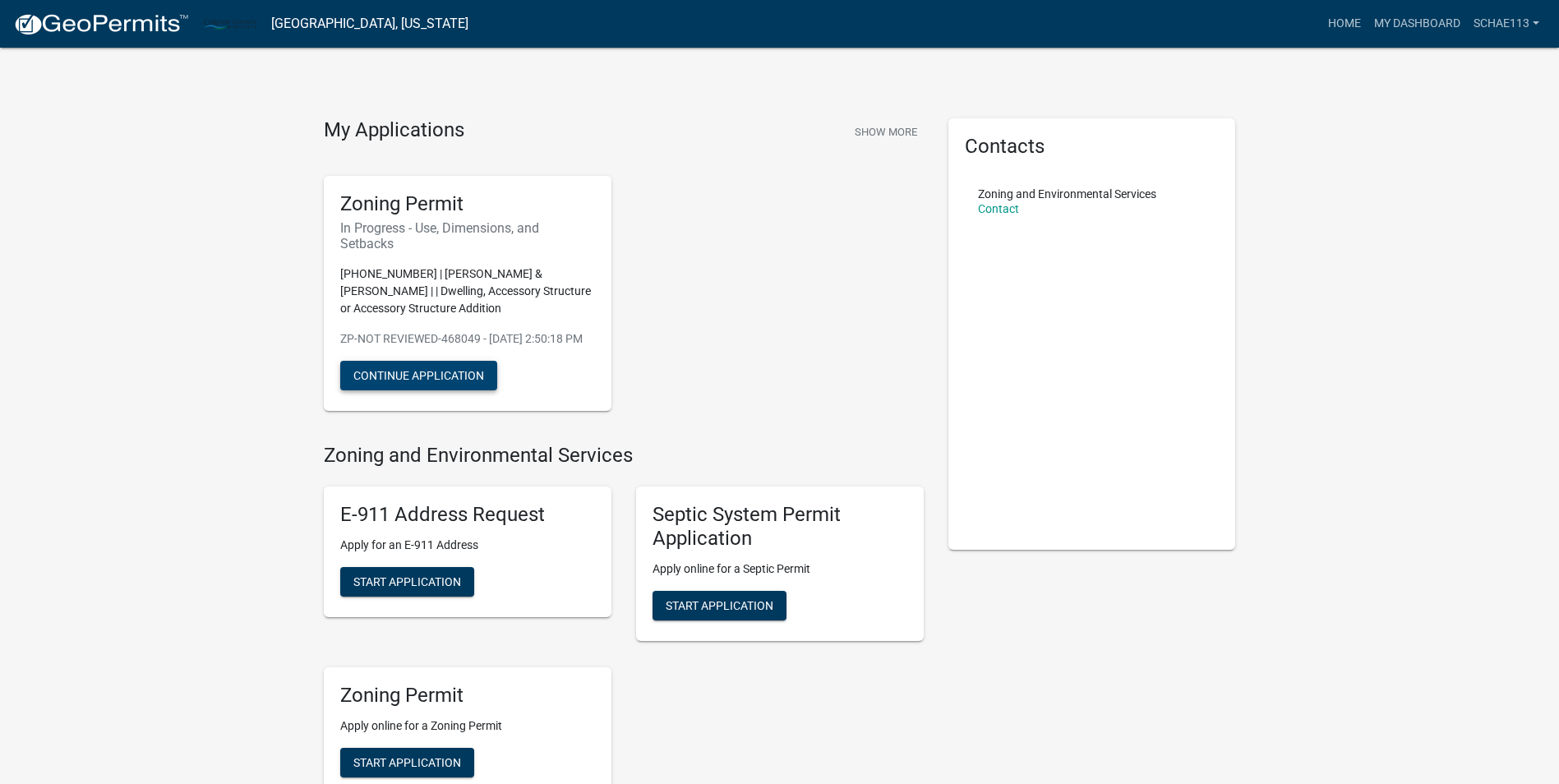
click at [453, 391] on button "Continue Application" at bounding box center [419, 376] width 157 height 30
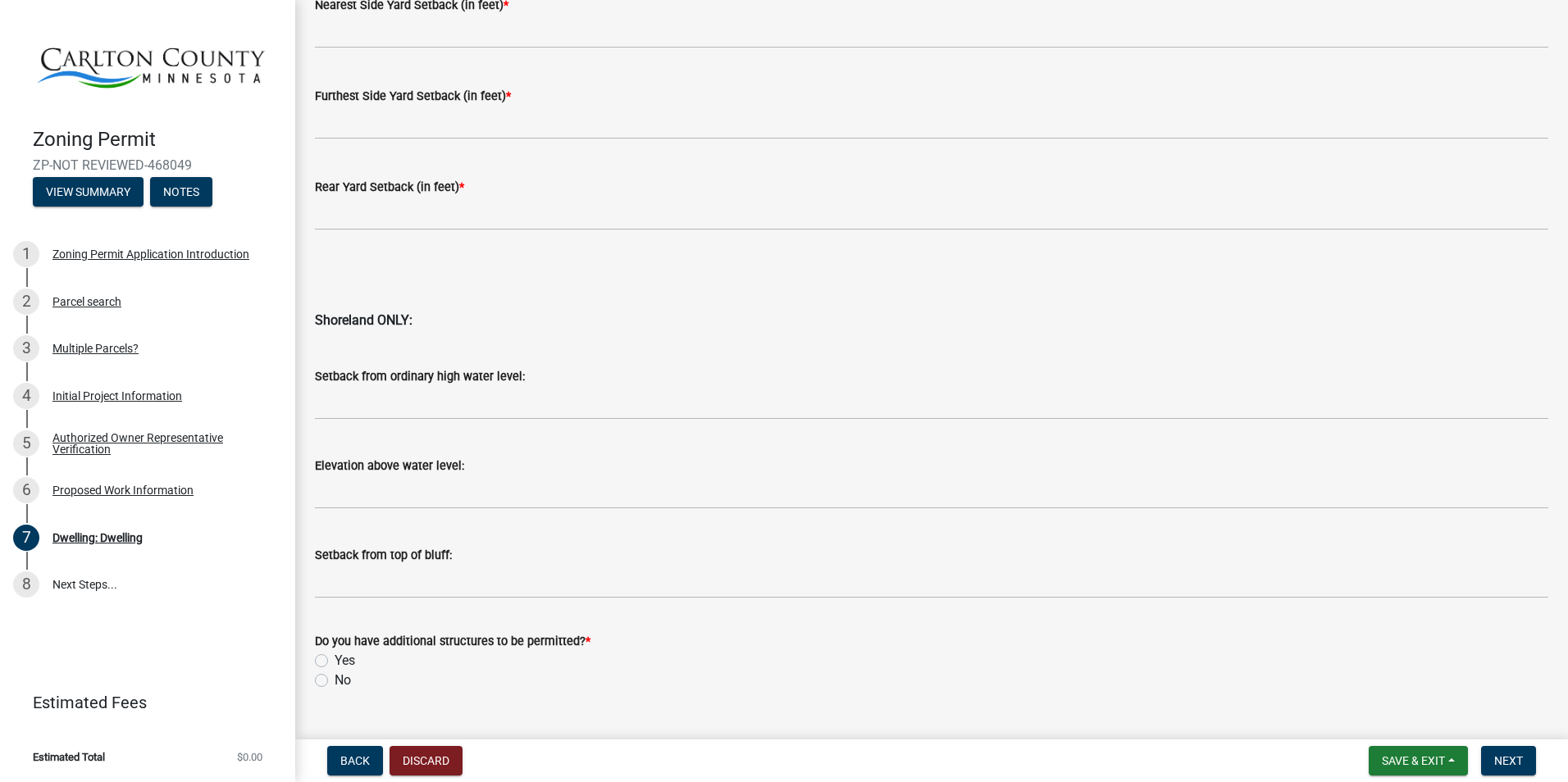
scroll to position [1548, 0]
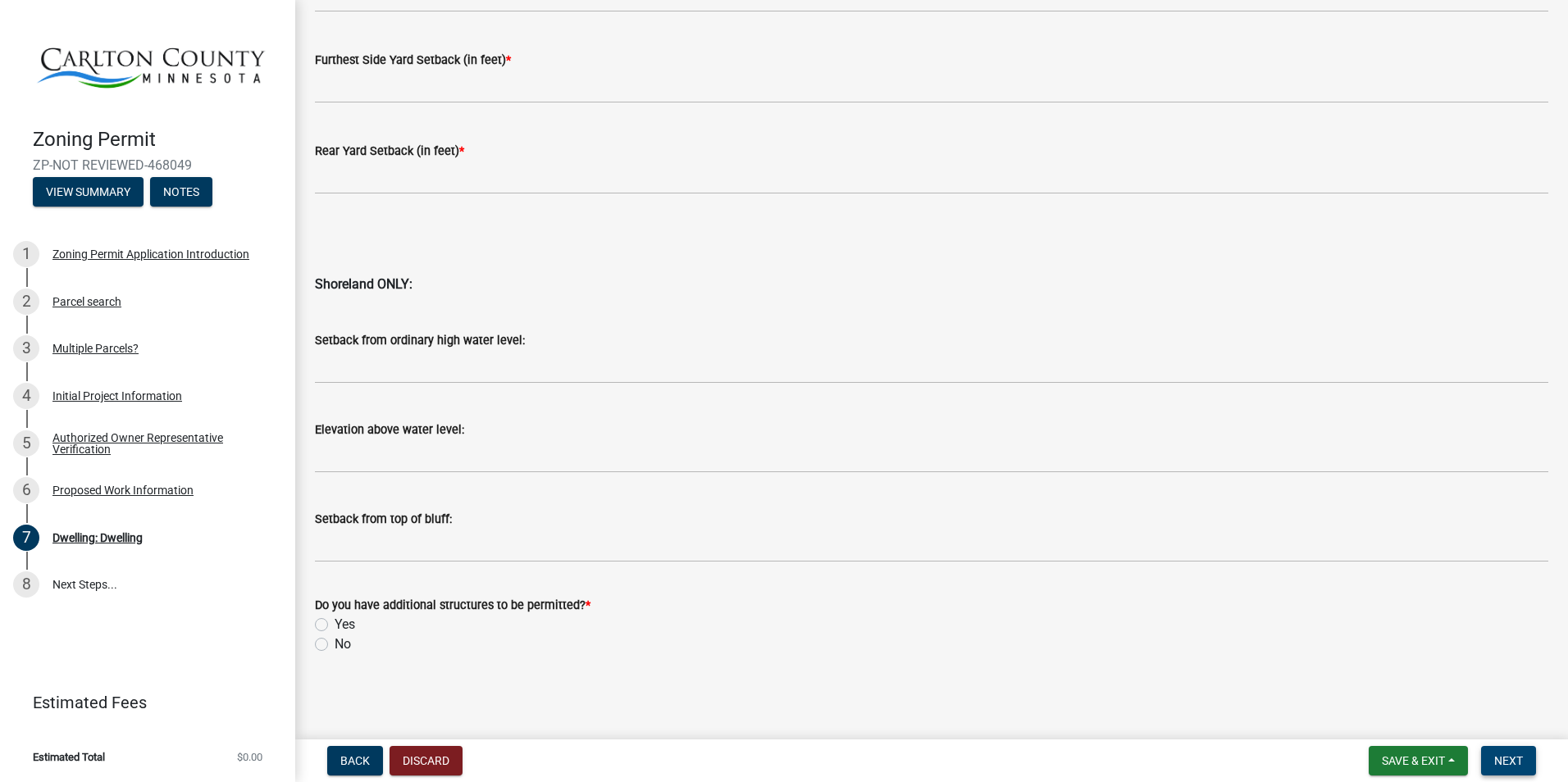
click at [1240, 683] on span "Next" at bounding box center [1508, 761] width 29 height 13
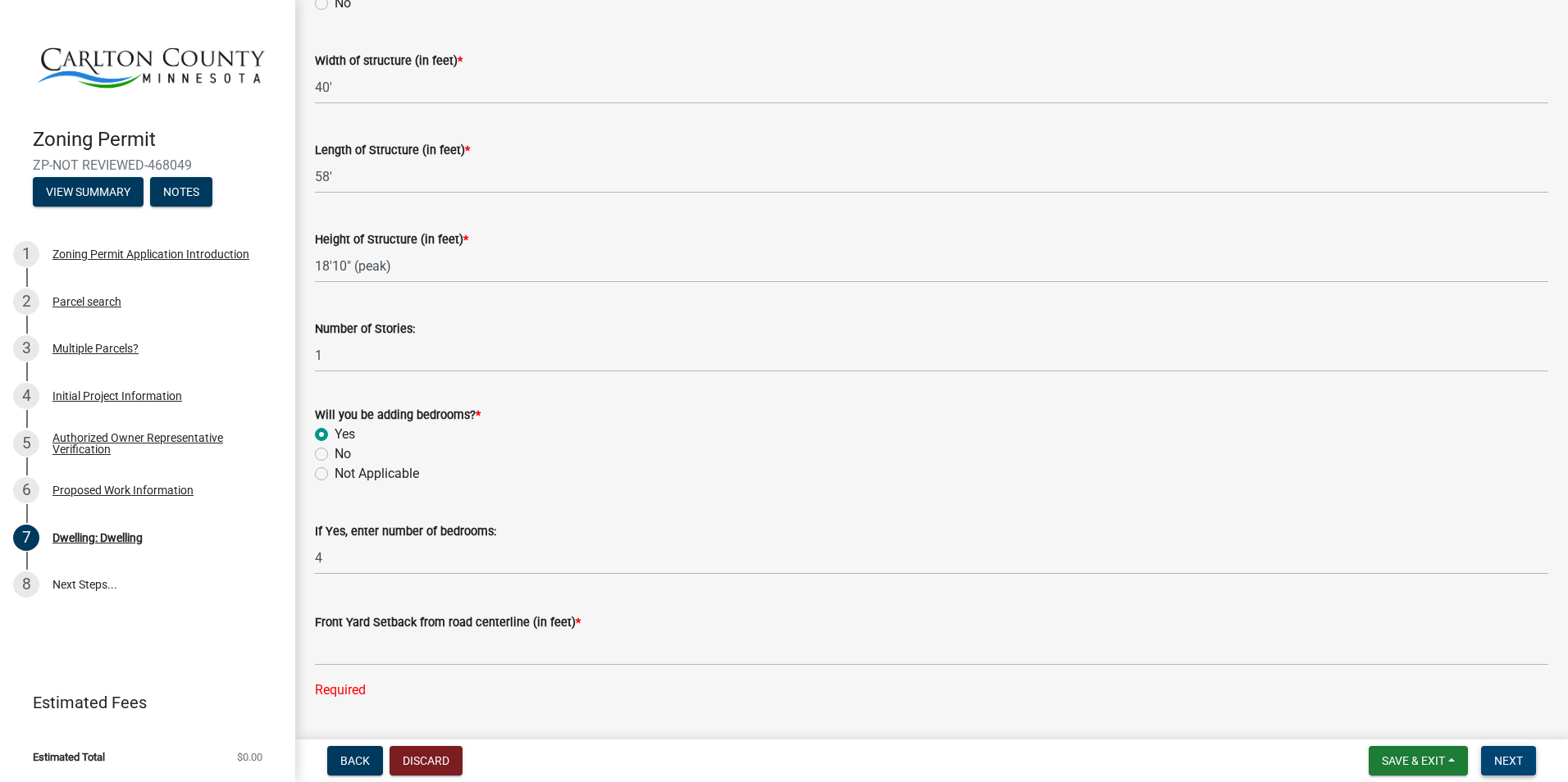
scroll to position [712, 0]
click at [1240, 683] on span "Save & Exit" at bounding box center [1413, 761] width 63 height 13
click at [1240, 683] on button "Save & Exit" at bounding box center [1401, 719] width 131 height 40
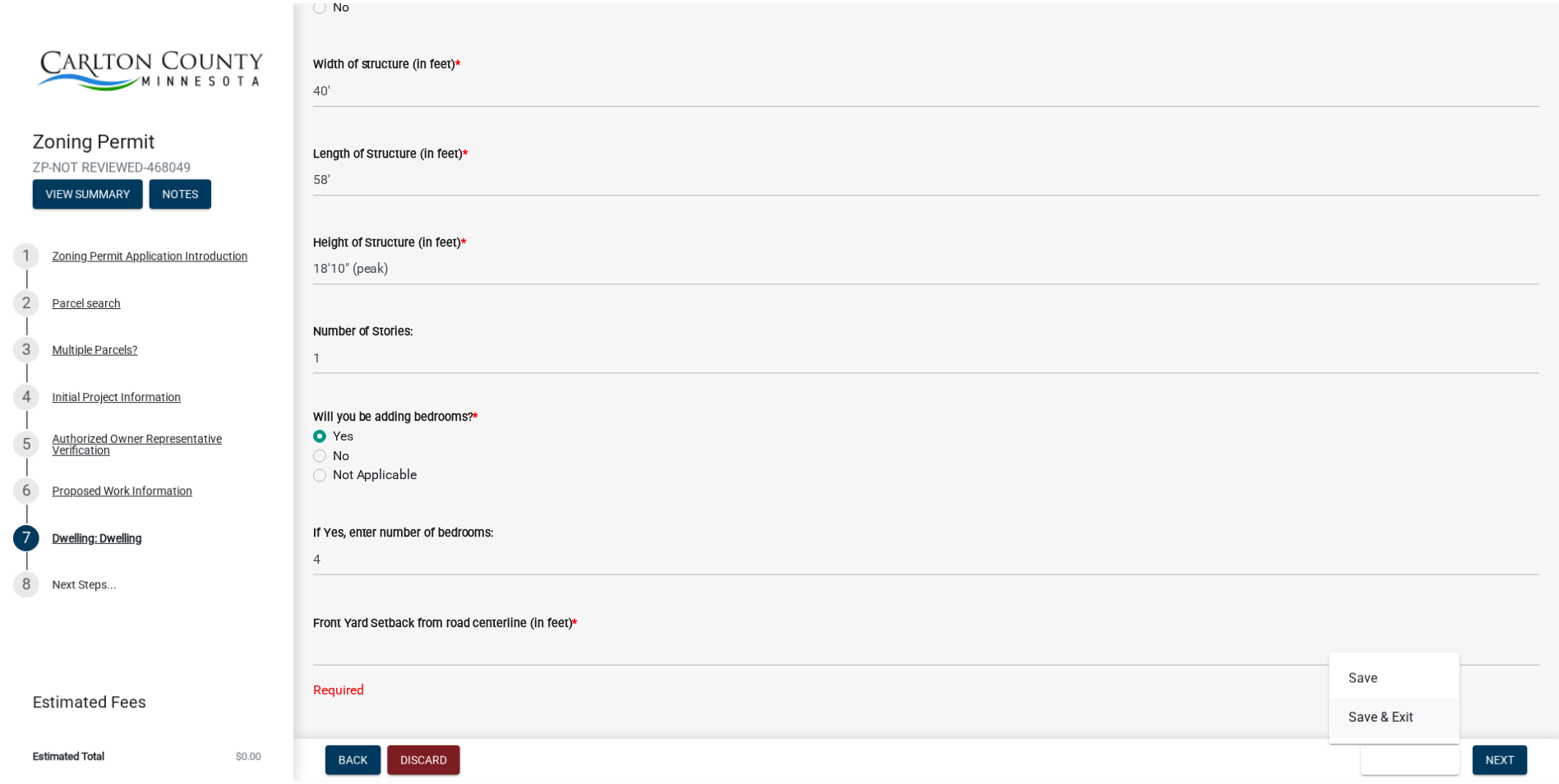
scroll to position [0, 0]
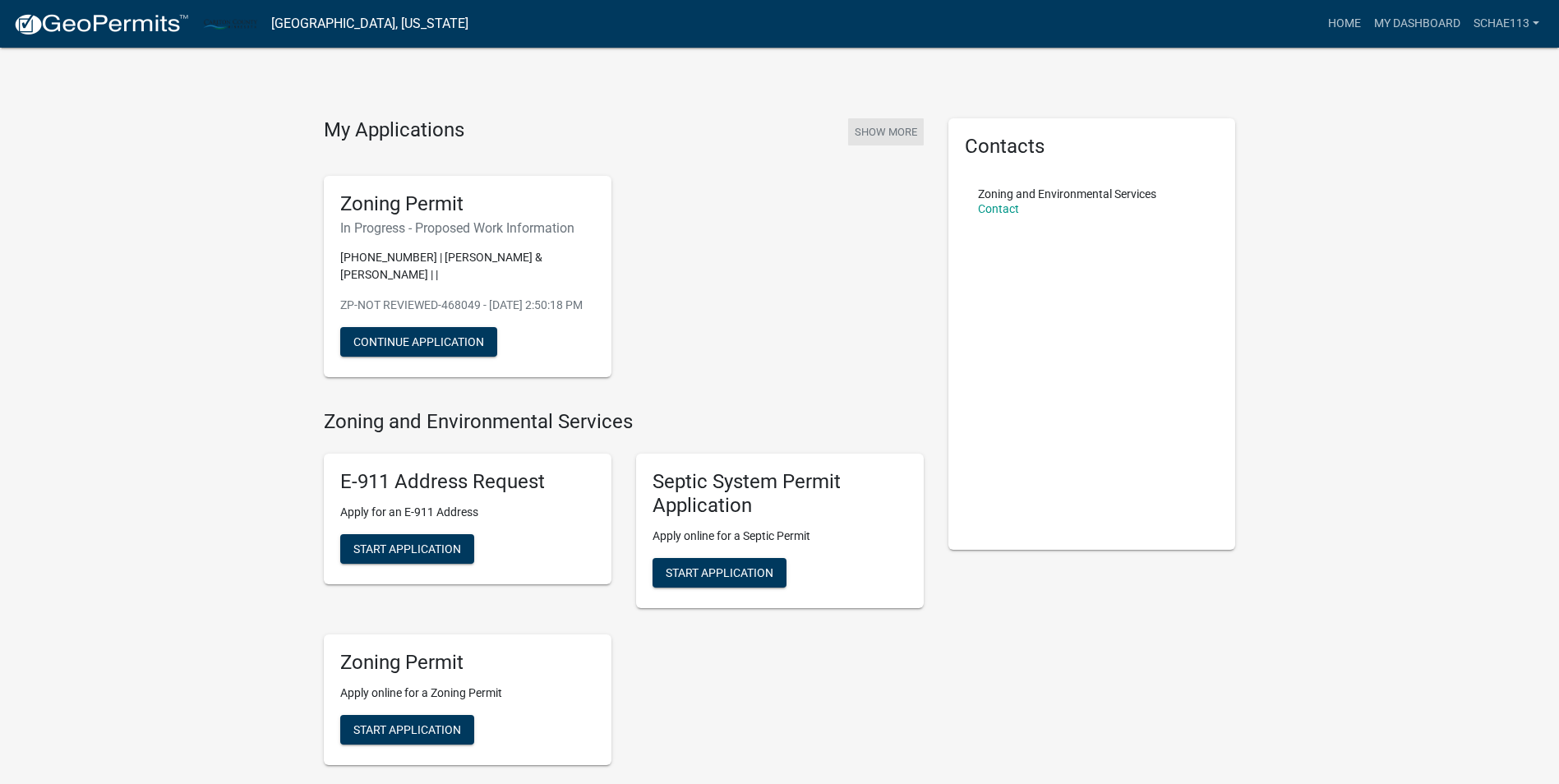
click at [890, 135] on button "Show More" at bounding box center [886, 131] width 76 height 27
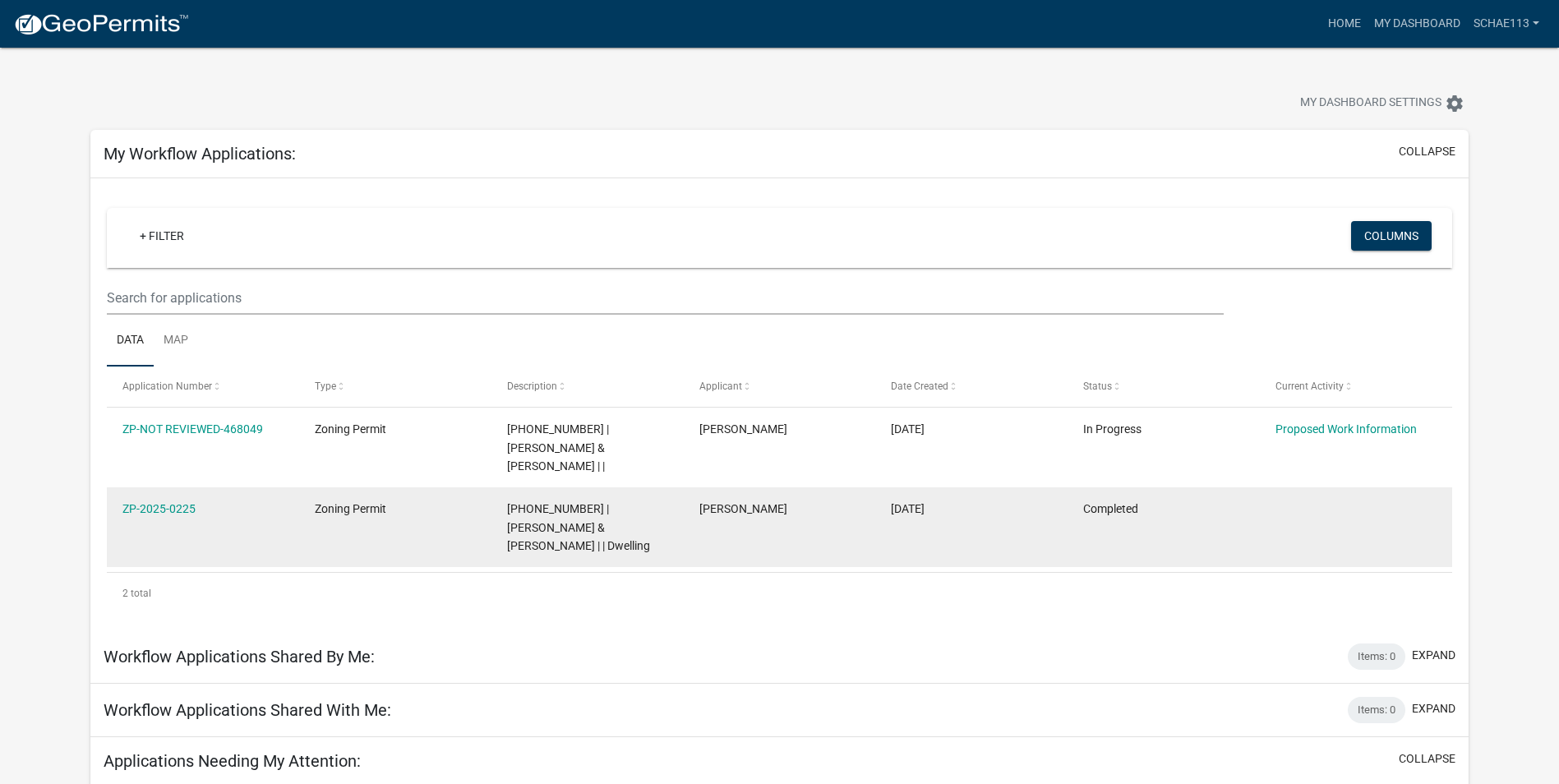
click at [625, 502] on span "[PHONE_NUMBER] | [PERSON_NAME] & [PERSON_NAME] | | Dwelling" at bounding box center [578, 528] width 143 height 51
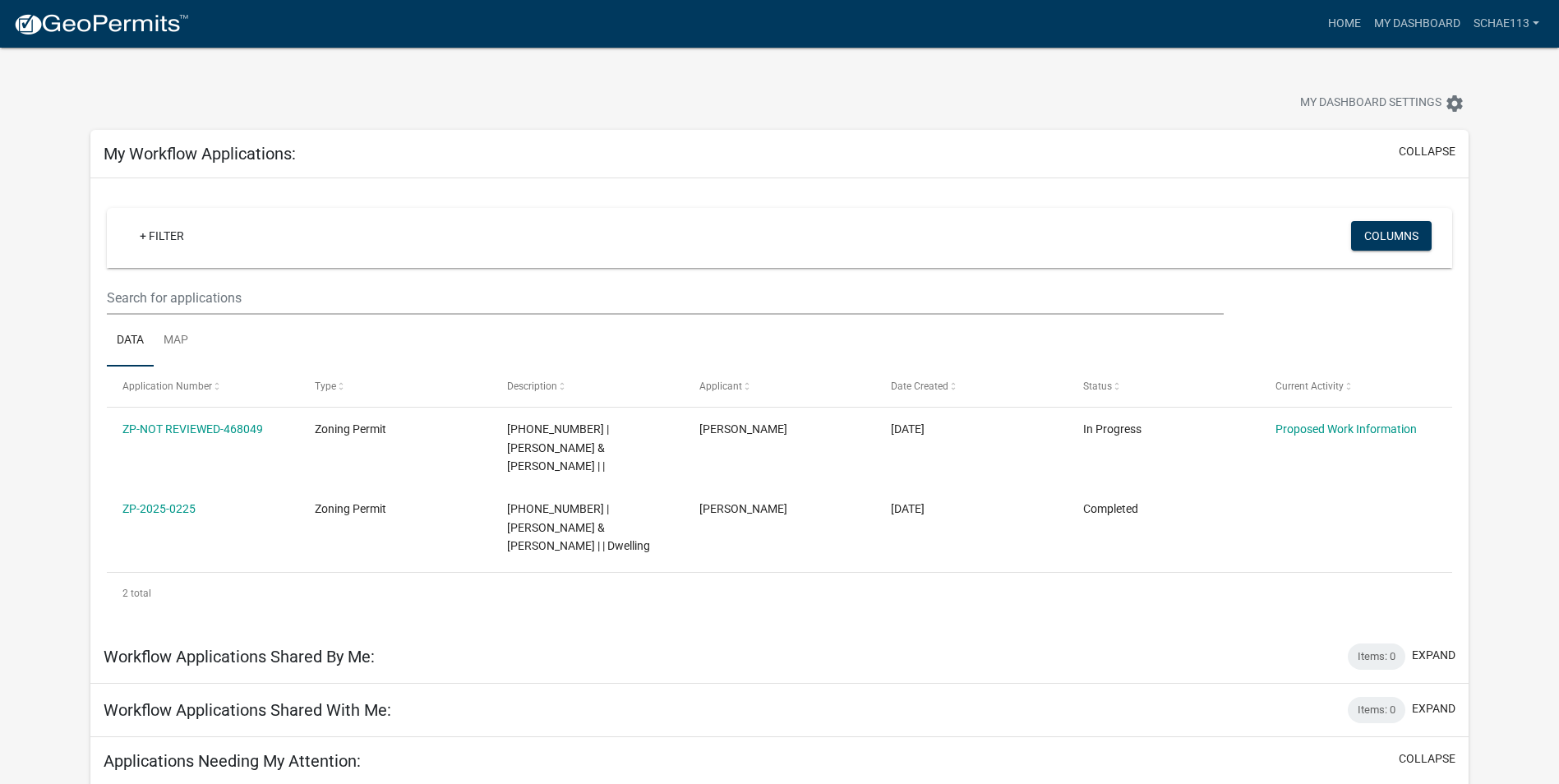
click at [135, 502] on link "ZP-2025-0225" at bounding box center [159, 509] width 74 height 13
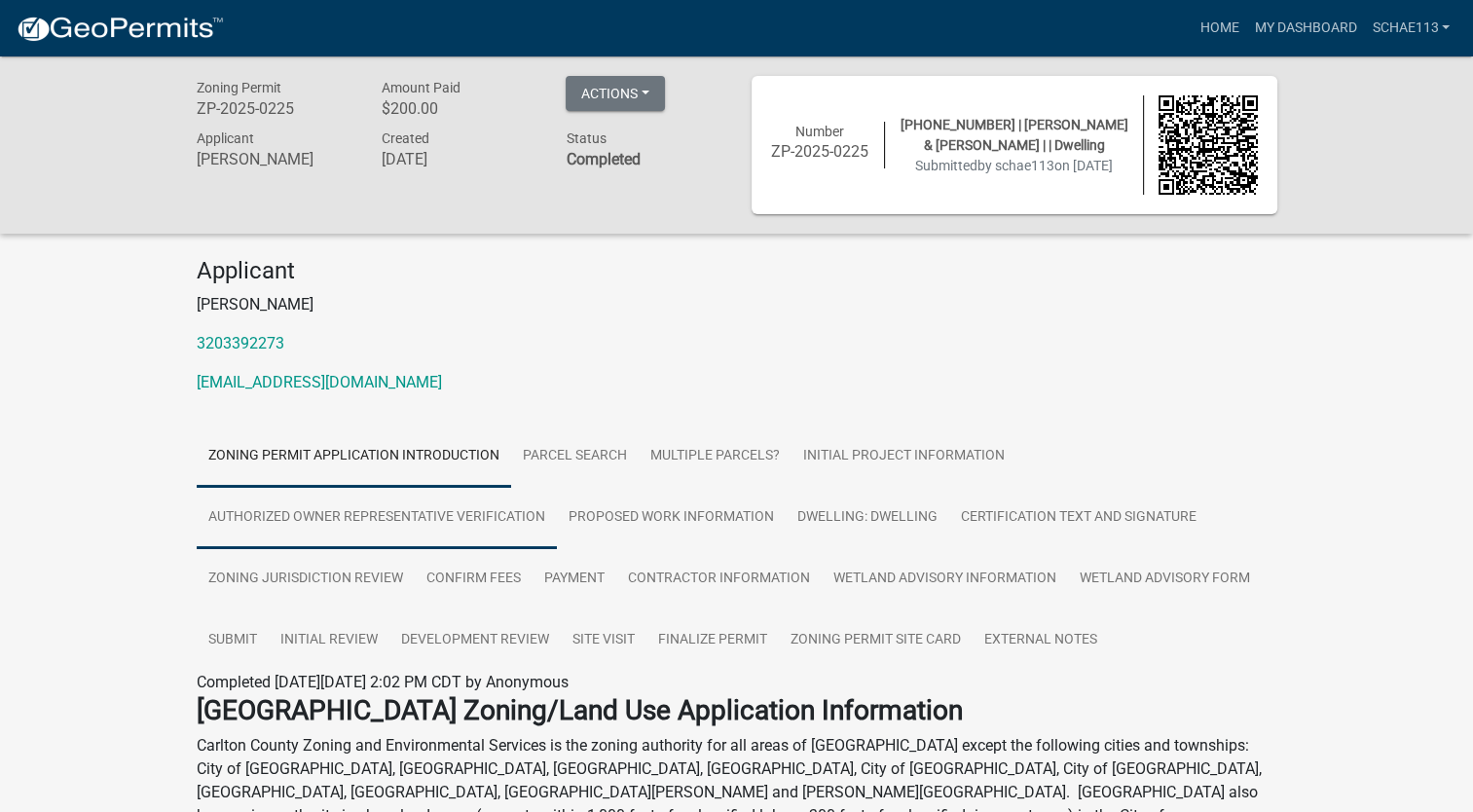
click at [254, 533] on link "Authorized Owner Representative Verification" at bounding box center [377, 518] width 360 height 63
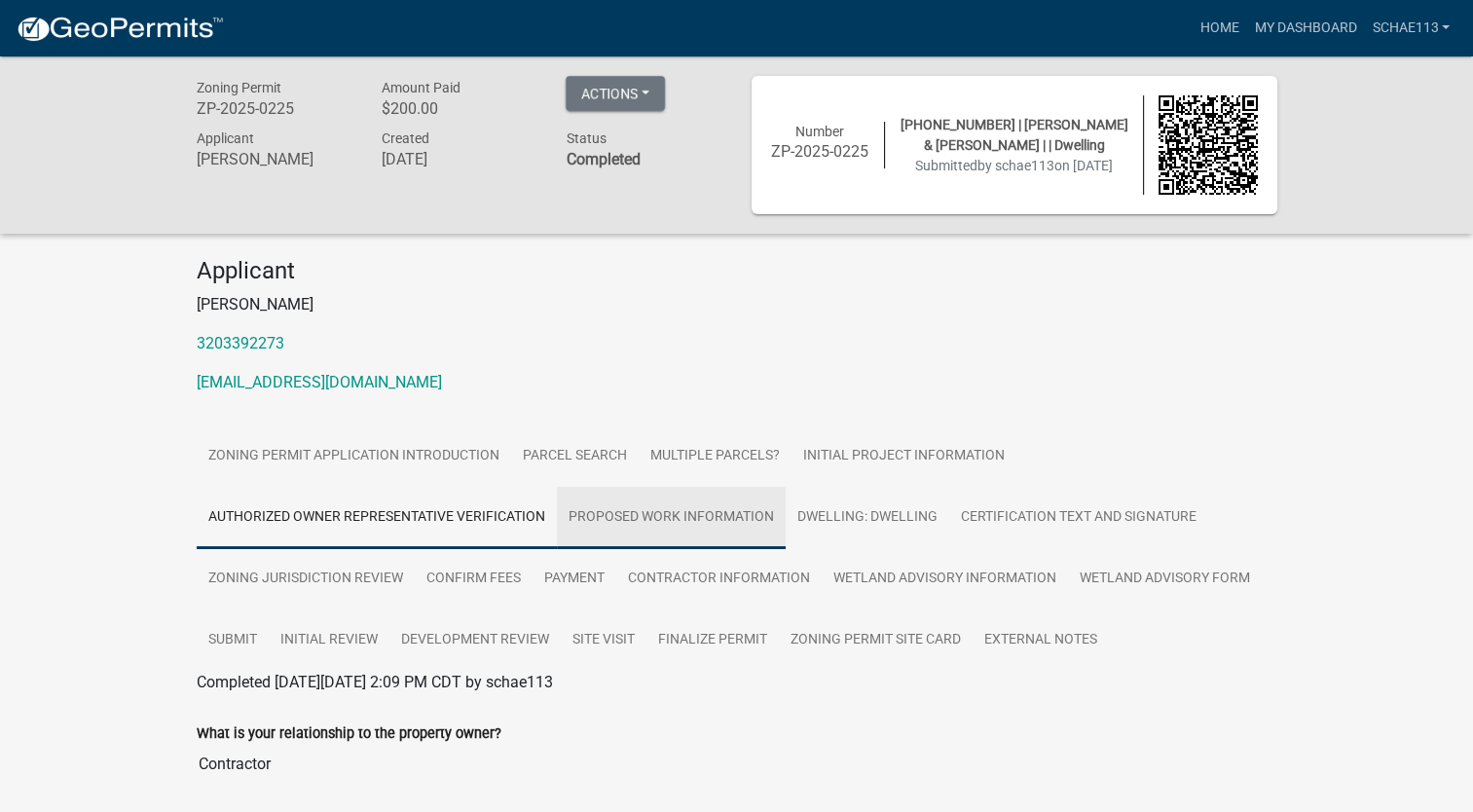
click at [693, 502] on link "Proposed Work Information" at bounding box center [671, 518] width 229 height 63
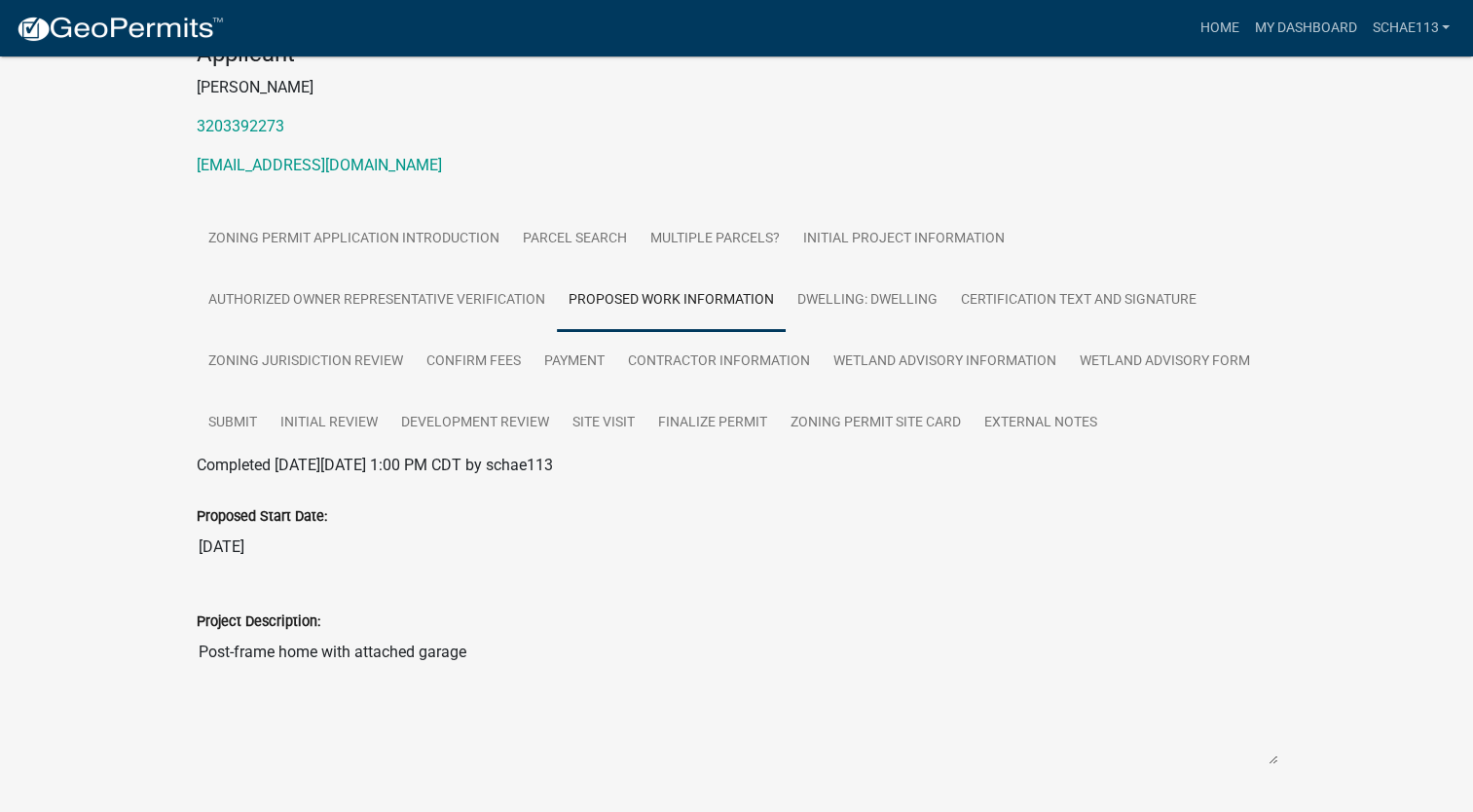
scroll to position [189, 0]
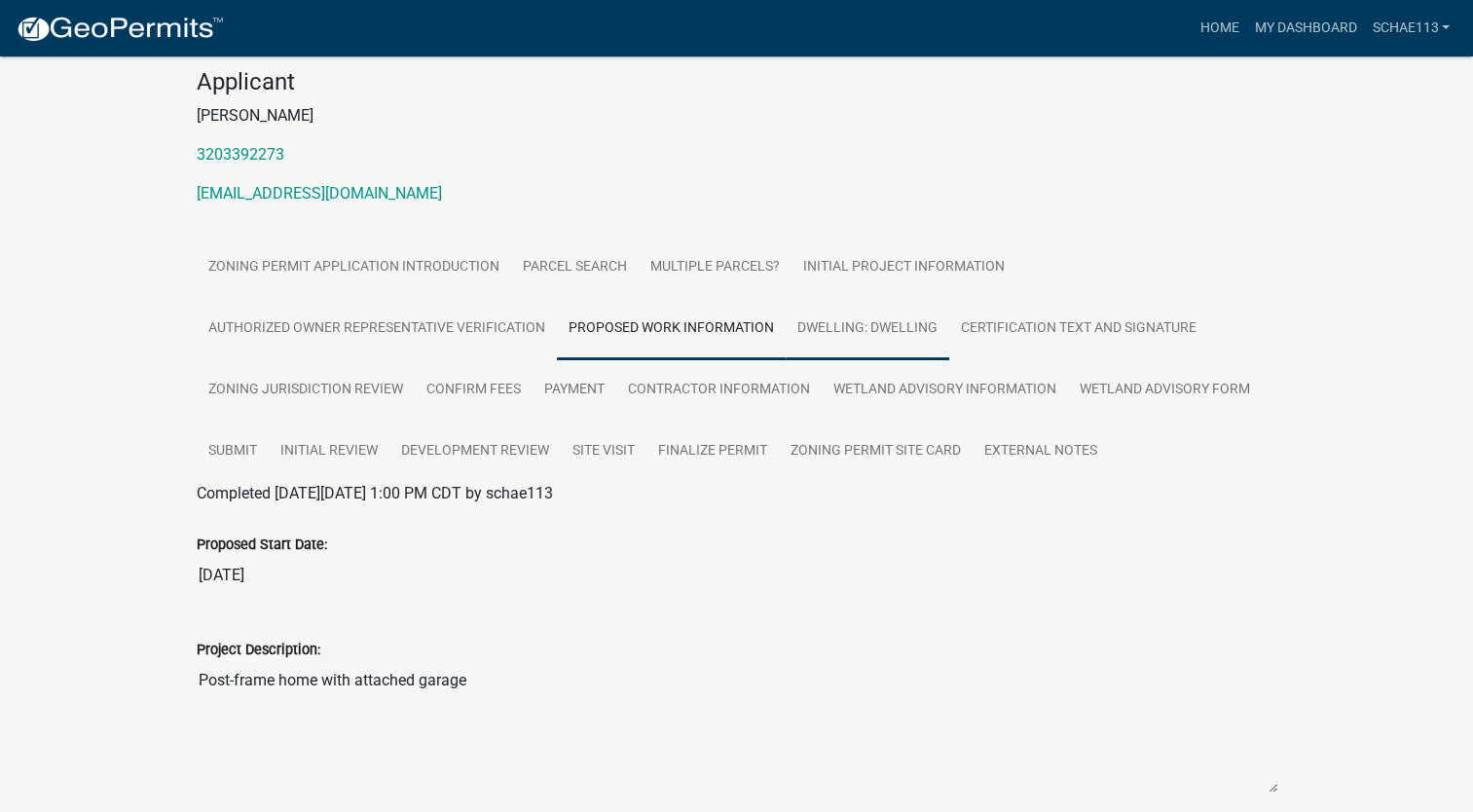
click at [839, 343] on link "Dwelling: Dwelling" at bounding box center [867, 329] width 163 height 63
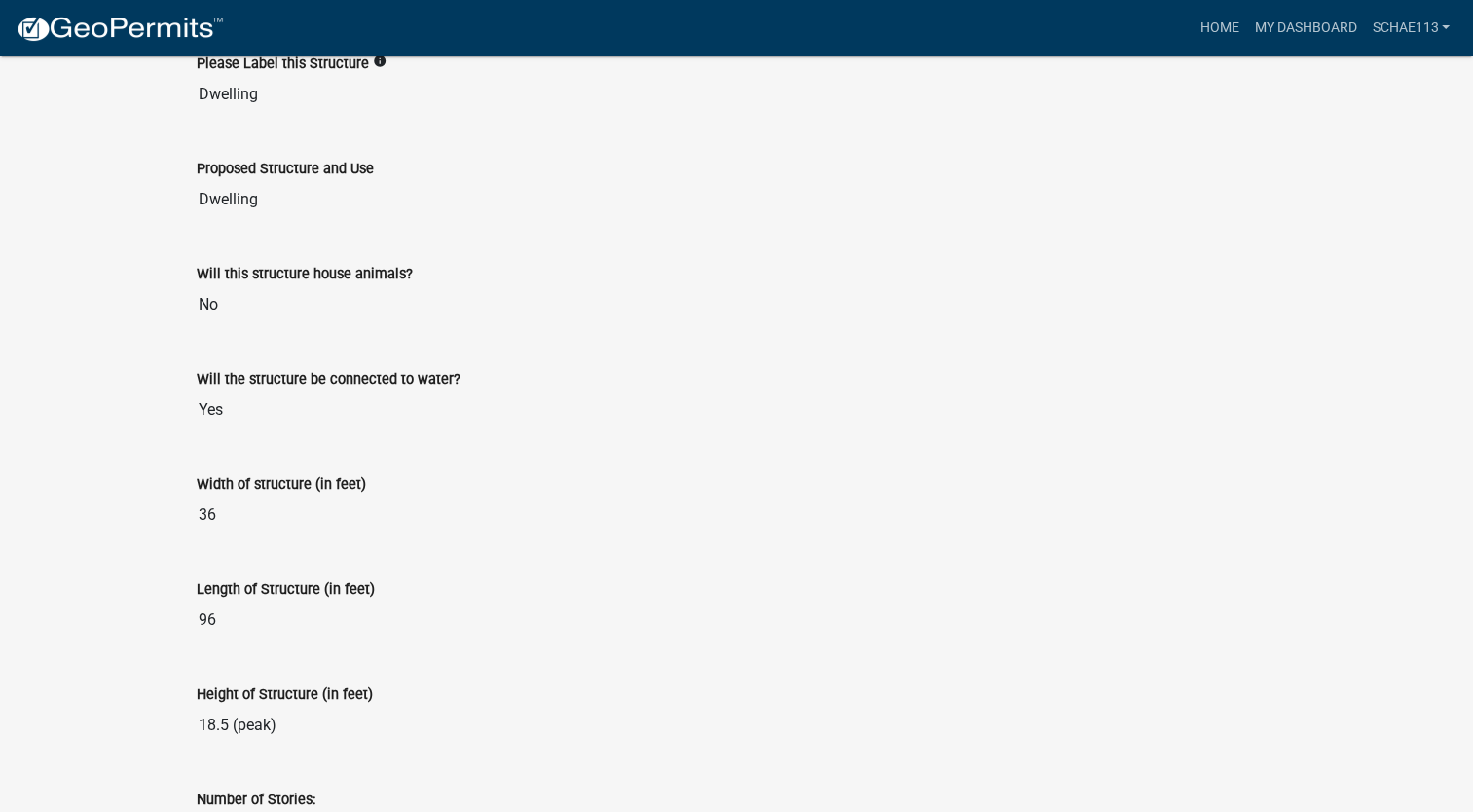
scroll to position [773, 0]
